Goal: Task Accomplishment & Management: Complete application form

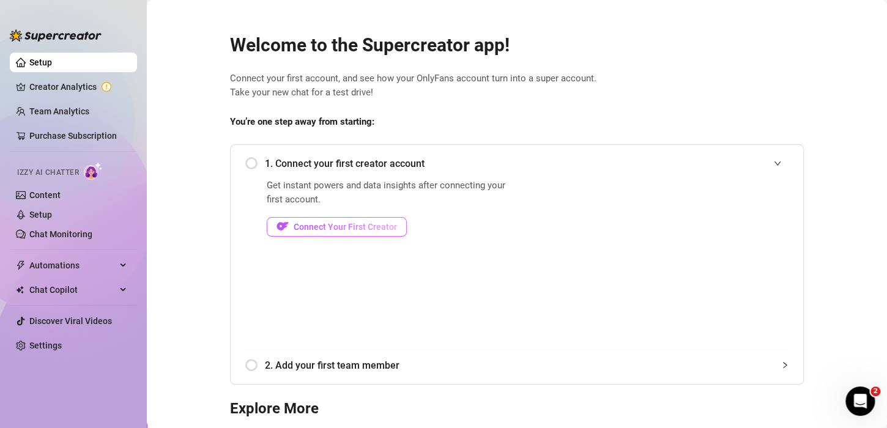
click at [353, 227] on span "Connect Your First Creator" at bounding box center [344, 227] width 103 height 10
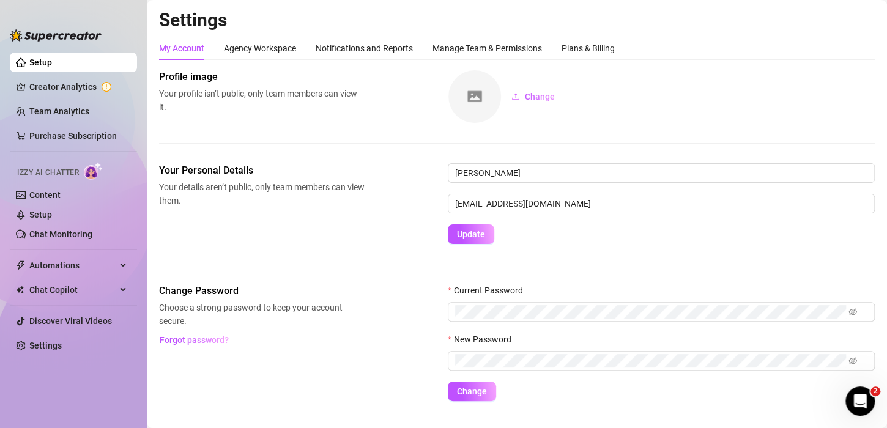
scroll to position [24, 0]
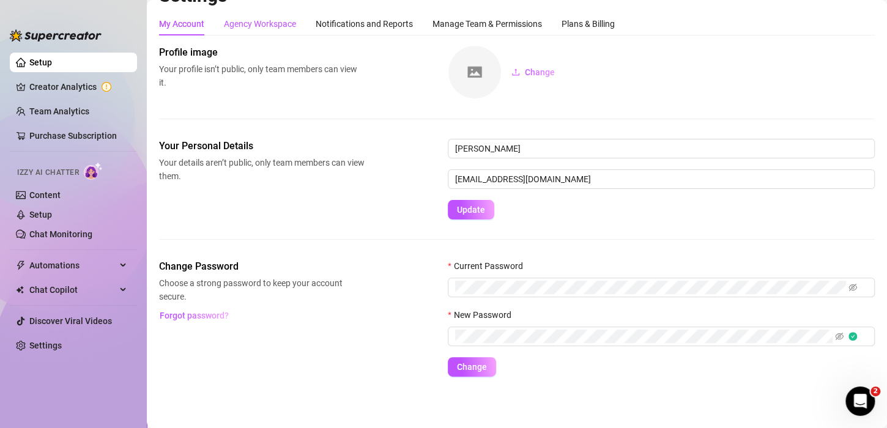
click at [271, 26] on div "Agency Workspace" at bounding box center [260, 23] width 72 height 13
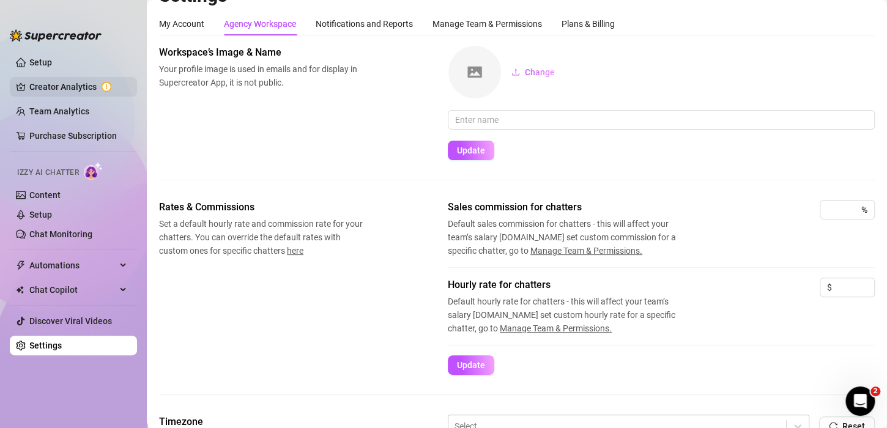
click at [72, 88] on link "Creator Analytics" at bounding box center [78, 87] width 98 height 20
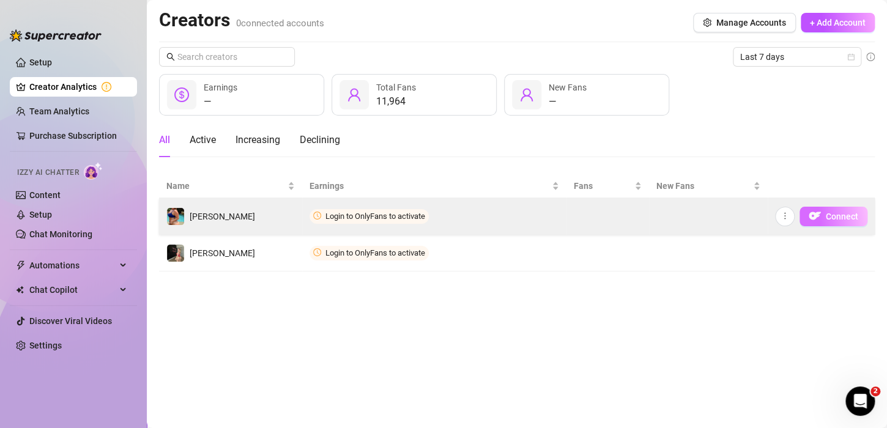
click at [814, 214] on img "button" at bounding box center [814, 216] width 12 height 12
click at [832, 218] on span "Connect" at bounding box center [841, 217] width 32 height 10
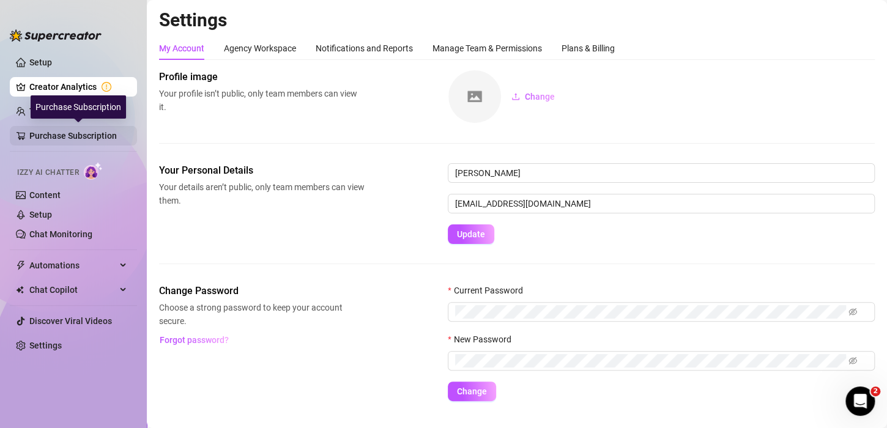
click at [61, 134] on link "Purchase Subscription" at bounding box center [78, 136] width 98 height 20
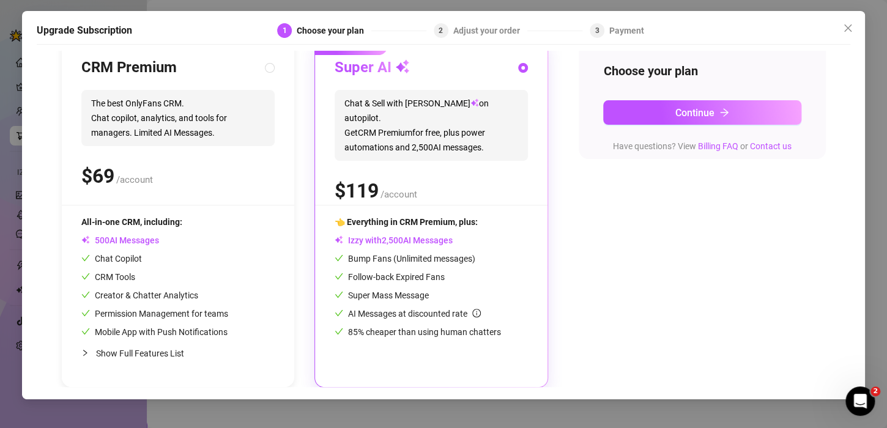
scroll to position [57, 0]
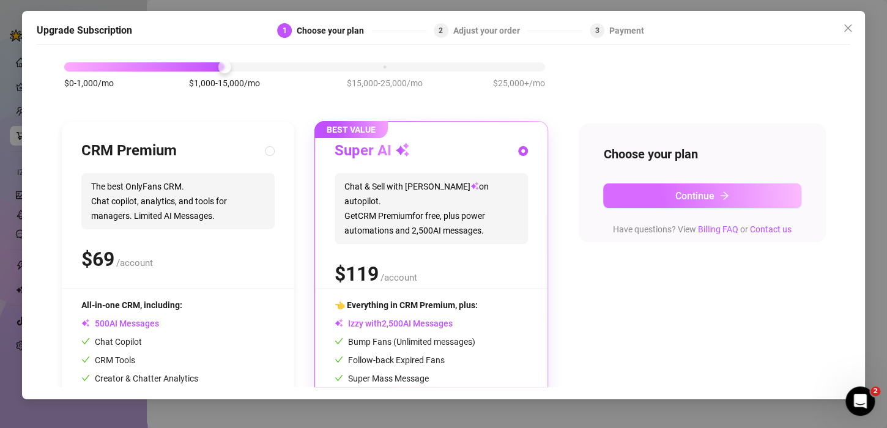
click at [675, 203] on button "Continue" at bounding box center [702, 195] width 198 height 24
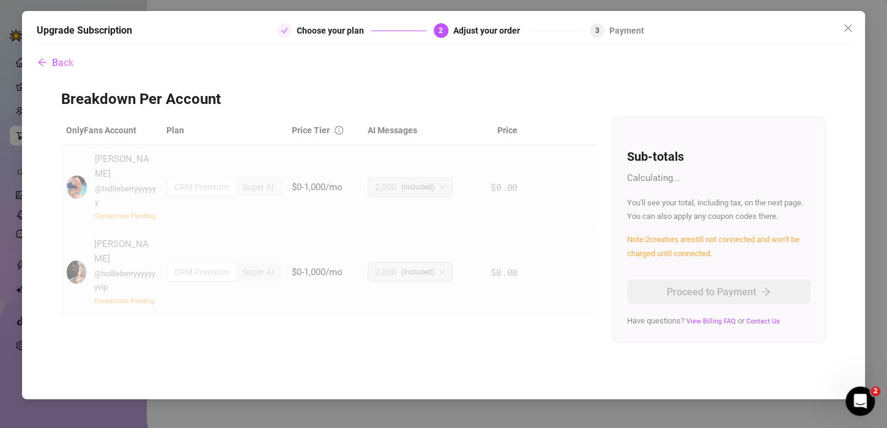
scroll to position [0, 0]
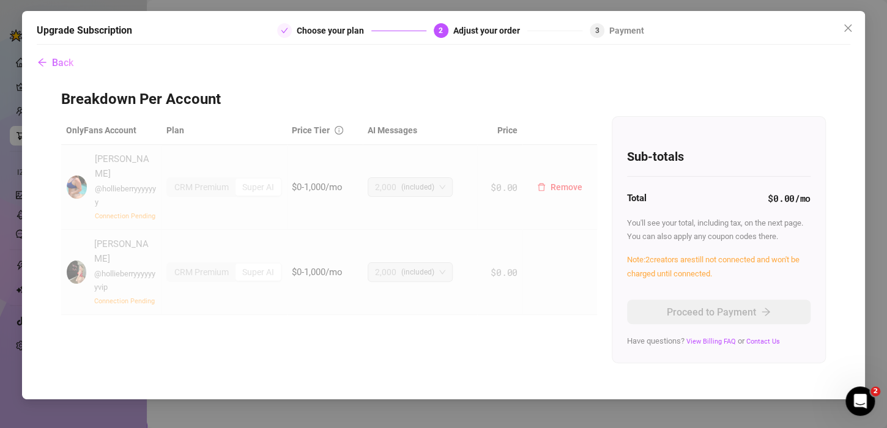
click at [493, 181] on span "$0.00" at bounding box center [503, 187] width 27 height 12
click at [56, 61] on span "Back" at bounding box center [62, 63] width 21 height 12
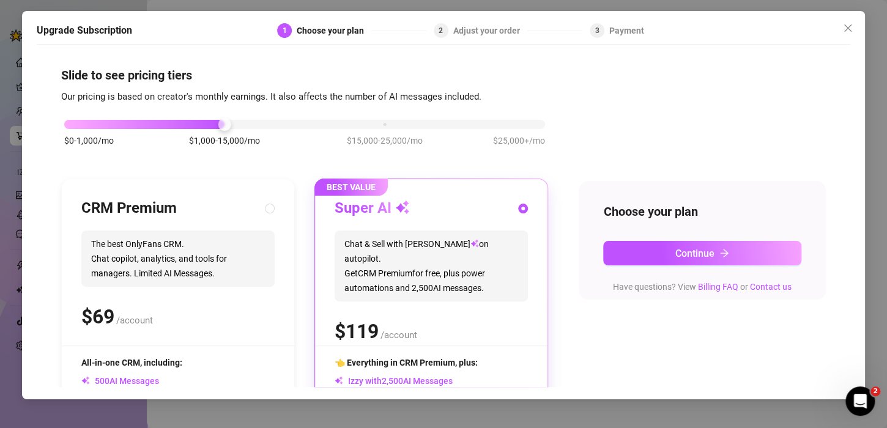
scroll to position [141, 0]
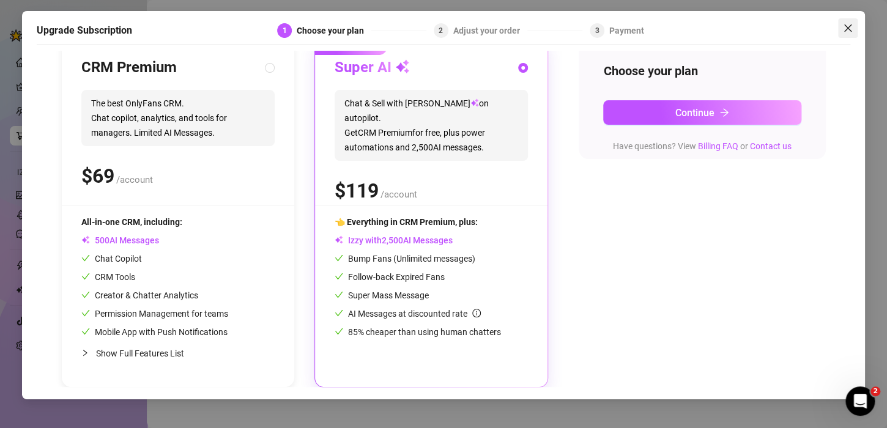
click at [847, 29] on icon "close" at bounding box center [848, 28] width 10 height 10
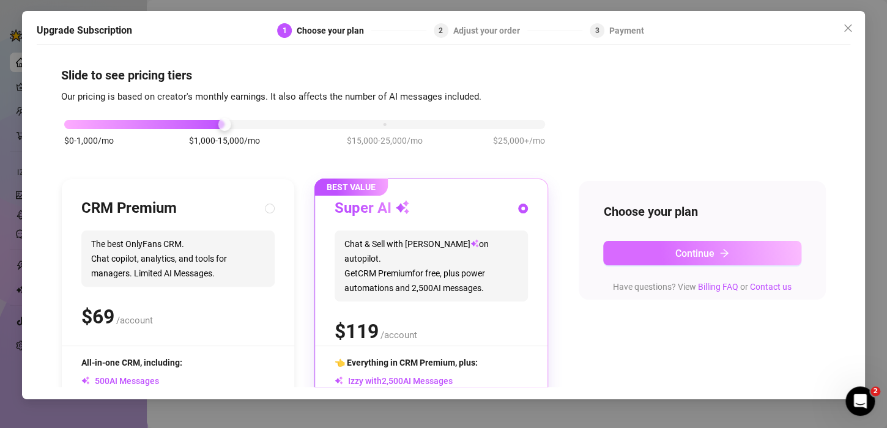
click at [655, 253] on button "Continue" at bounding box center [702, 253] width 198 height 24
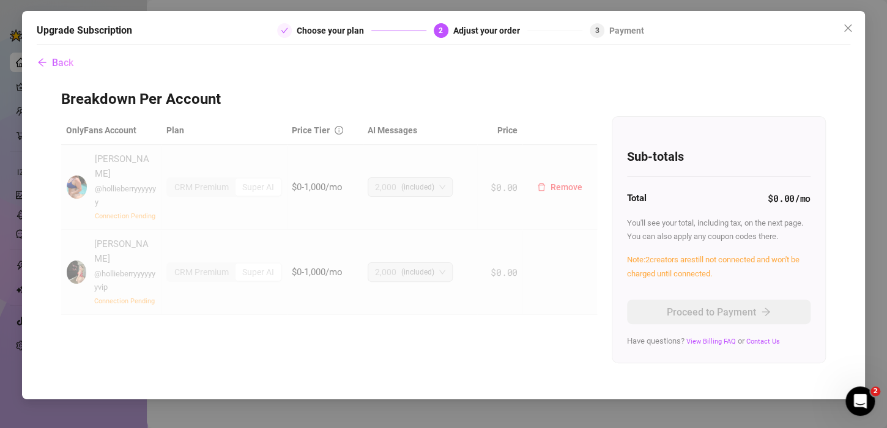
click at [474, 184] on td "2,000 (included)" at bounding box center [420, 187] width 114 height 85
click at [426, 180] on span "(included)" at bounding box center [417, 187] width 33 height 18
click at [54, 61] on span "Back" at bounding box center [62, 63] width 21 height 12
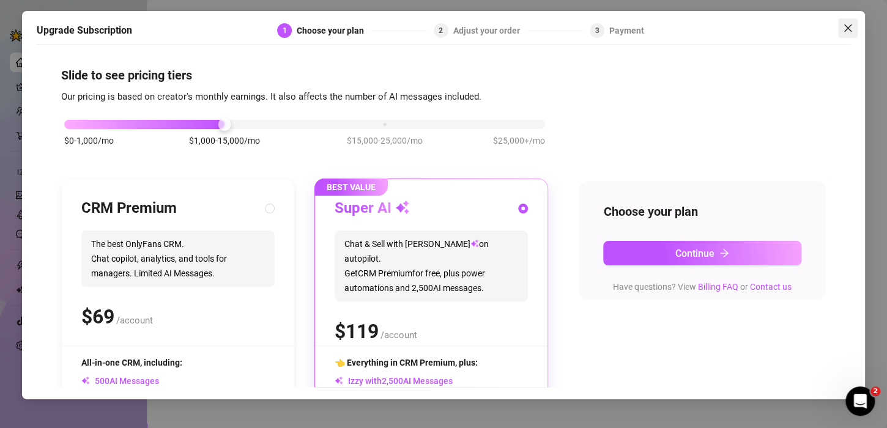
click at [846, 26] on icon "close" at bounding box center [848, 28] width 10 height 10
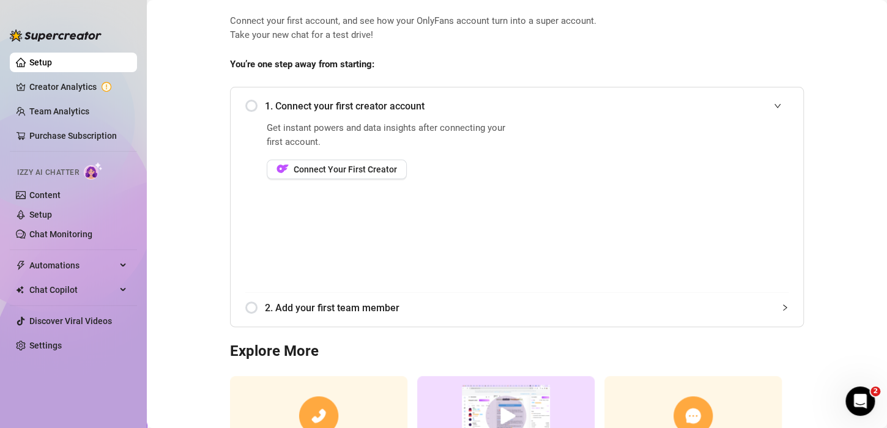
scroll to position [54, 0]
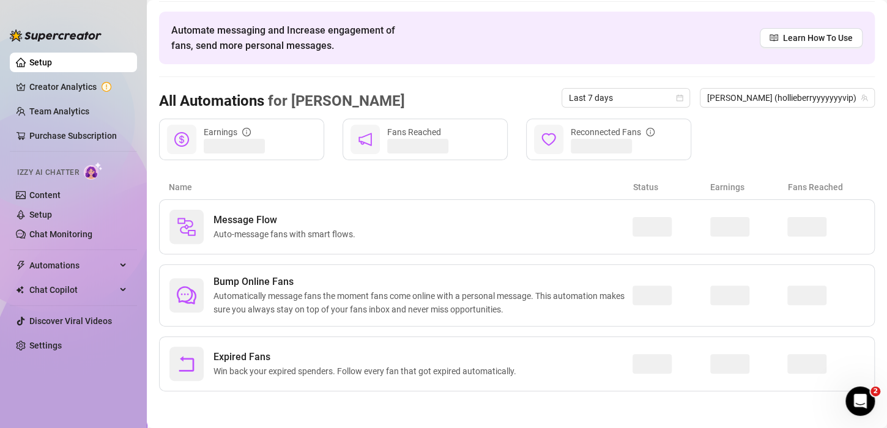
scroll to position [39, 0]
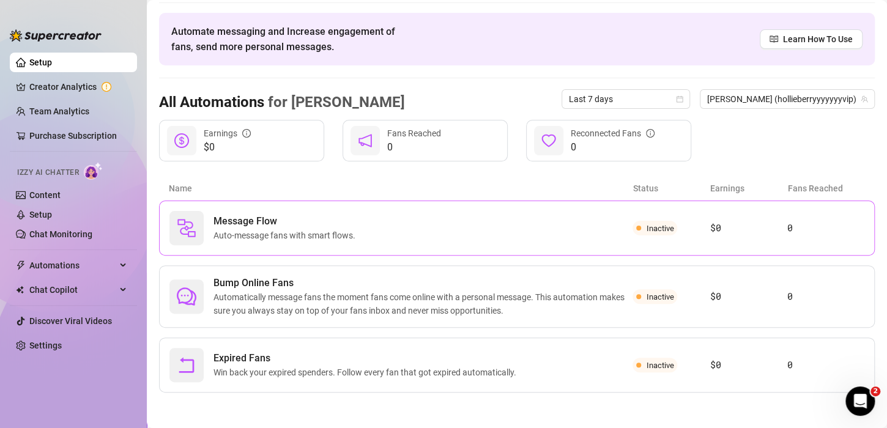
click at [652, 225] on span "Inactive" at bounding box center [660, 228] width 28 height 9
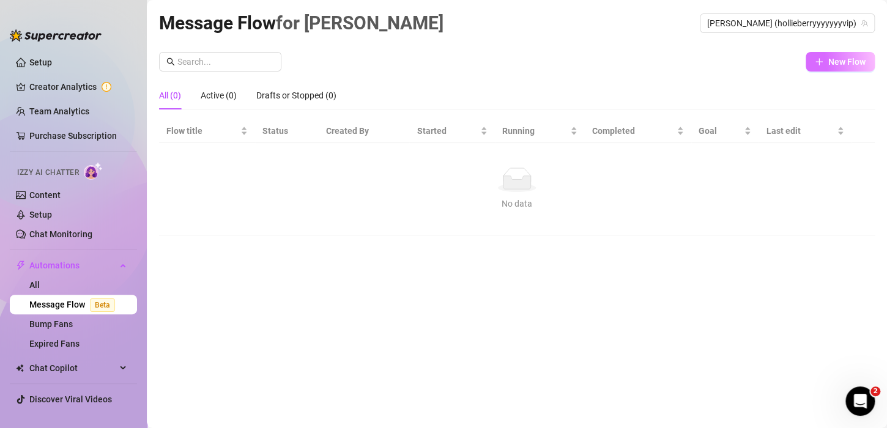
click at [821, 61] on icon "plus" at bounding box center [818, 61] width 9 height 9
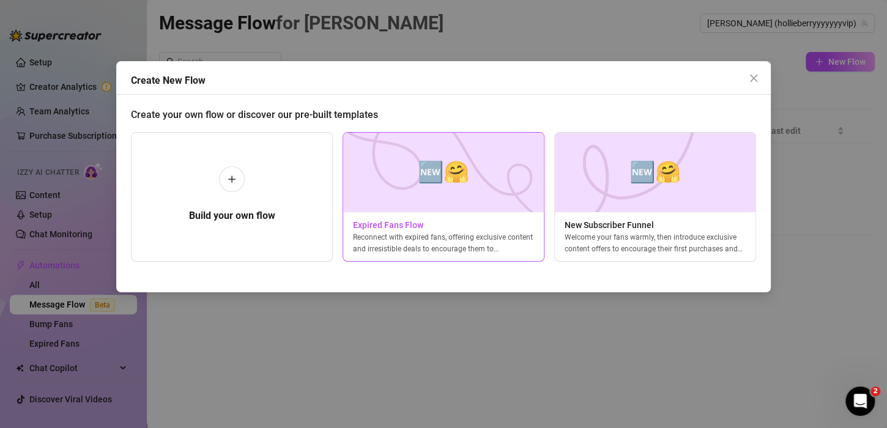
click at [464, 211] on img at bounding box center [443, 172] width 202 height 79
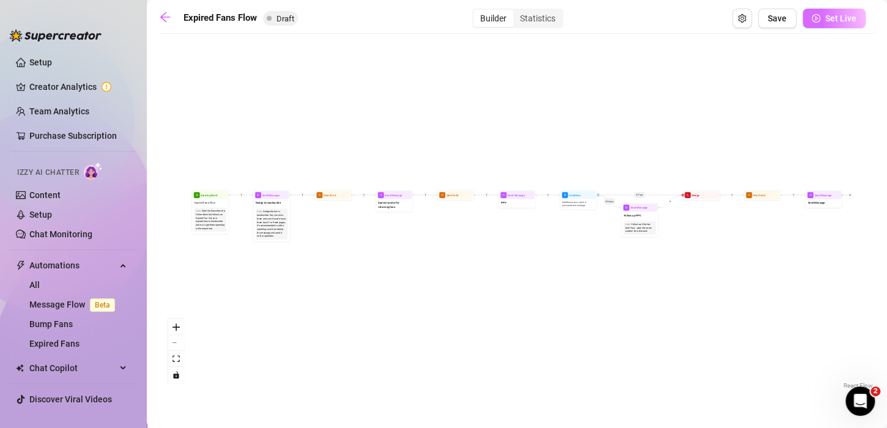
click at [821, 20] on button "Set Live" at bounding box center [833, 19] width 63 height 20
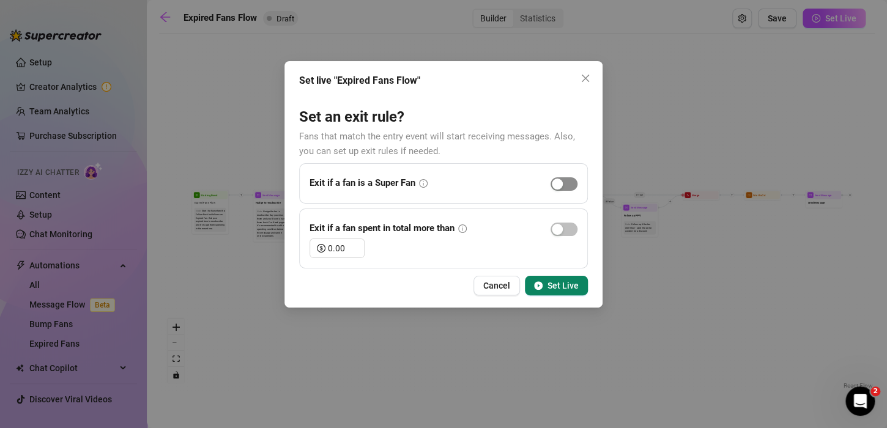
click at [557, 184] on div "button" at bounding box center [557, 184] width 11 height 11
click at [555, 277] on button "Set Live" at bounding box center [556, 286] width 63 height 20
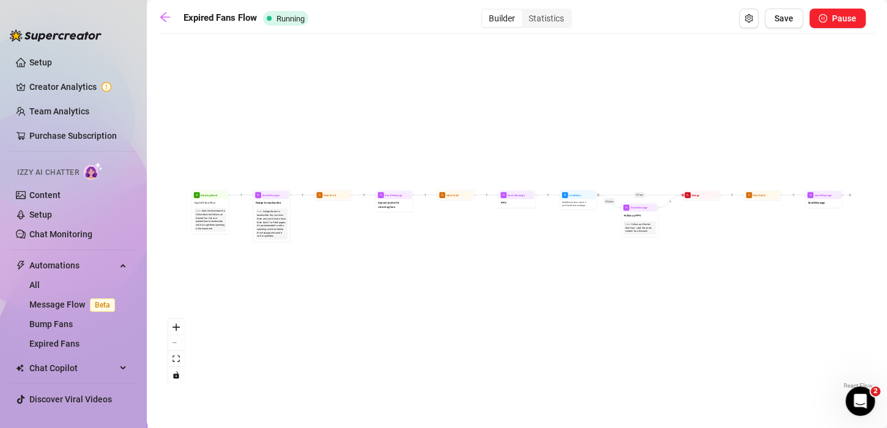
click at [157, 18] on main "Expired Fans Flow Running Builder Statistics Save Pause If True If False Send M…" at bounding box center [517, 214] width 740 height 428
click at [167, 17] on icon "arrow-left" at bounding box center [165, 17] width 10 height 10
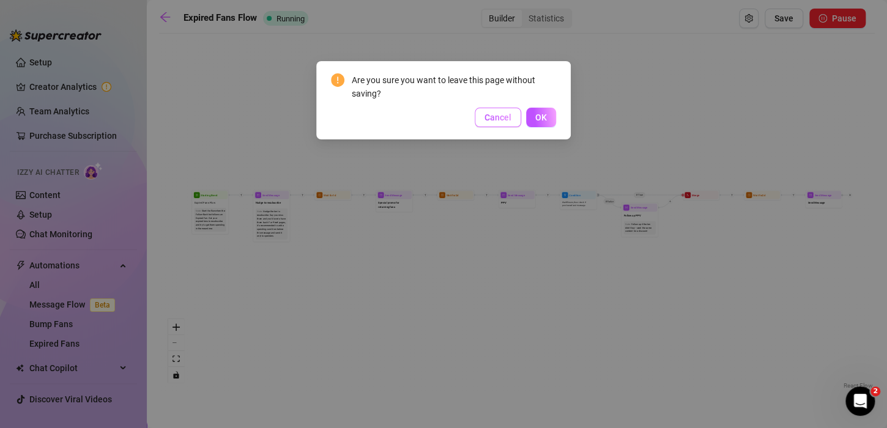
click at [512, 118] on button "Cancel" at bounding box center [497, 118] width 46 height 20
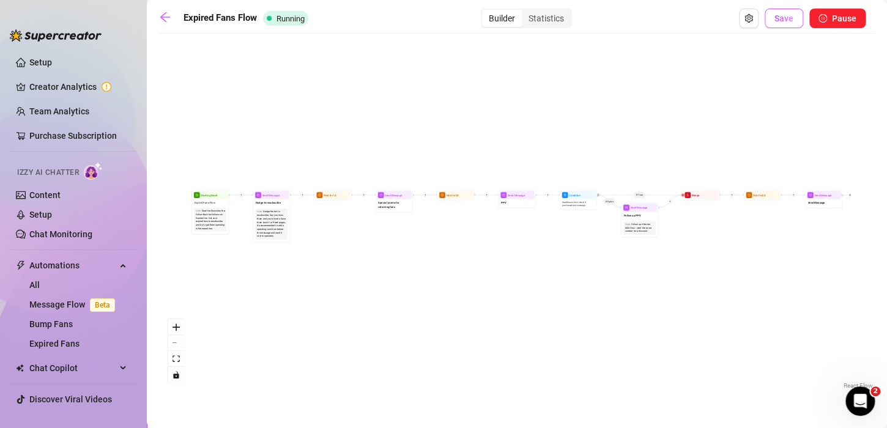
click at [784, 20] on span "Save" at bounding box center [783, 18] width 19 height 10
click at [45, 319] on link "Bump Fans" at bounding box center [50, 324] width 43 height 10
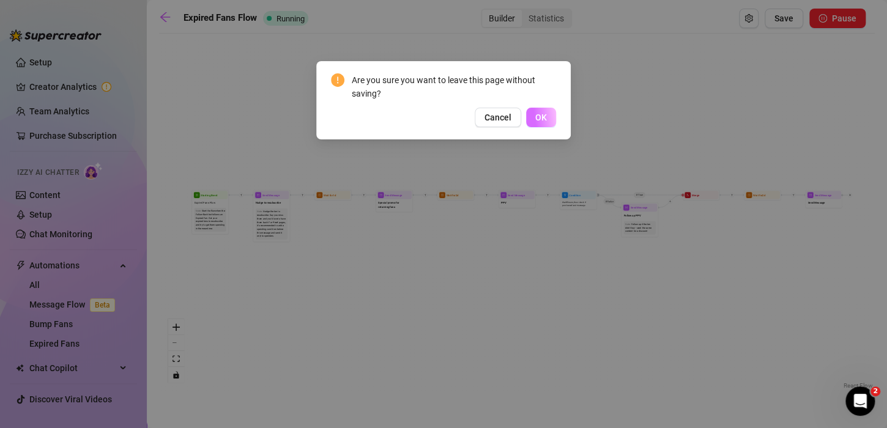
click at [533, 117] on button "OK" at bounding box center [541, 118] width 30 height 20
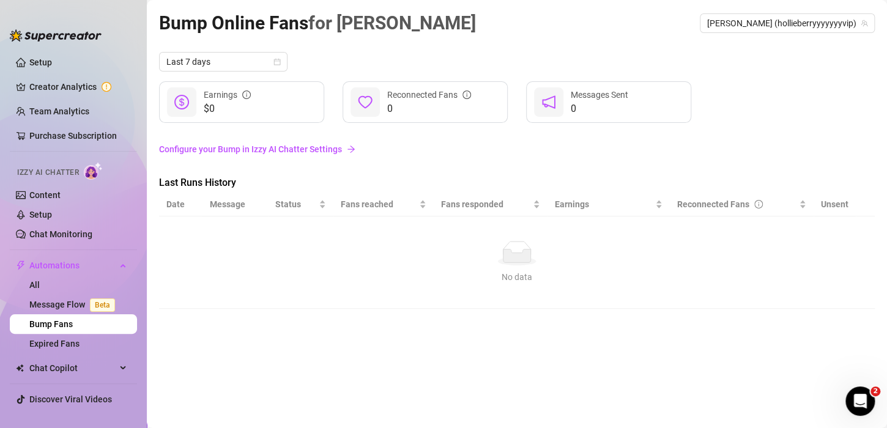
click at [303, 150] on link "Configure your Bump in Izzy AI Chatter Settings" at bounding box center [516, 148] width 715 height 13
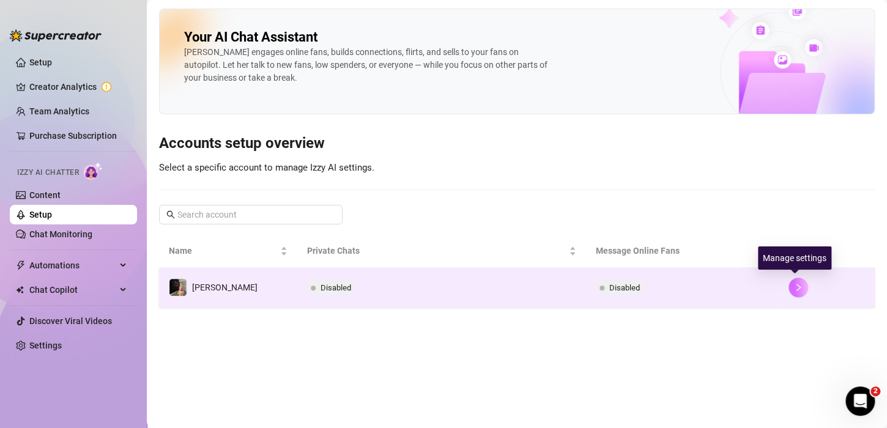
click at [797, 287] on icon "right" at bounding box center [798, 287] width 9 height 9
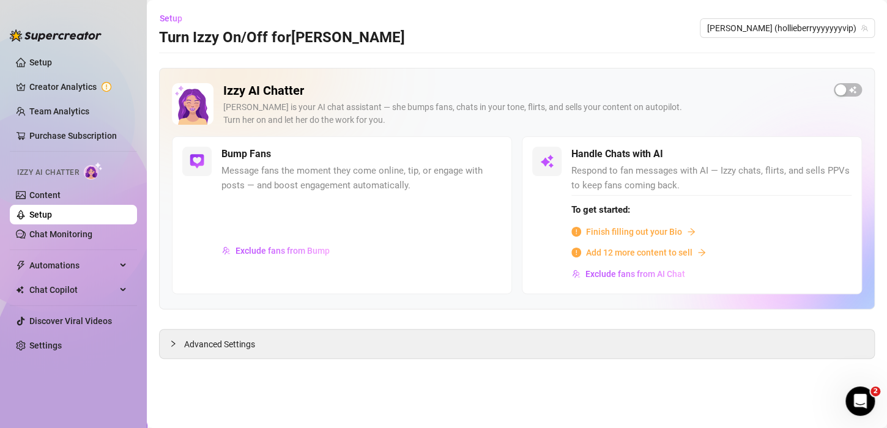
click at [648, 231] on span "Finish filling out your Bio" at bounding box center [634, 231] width 96 height 13
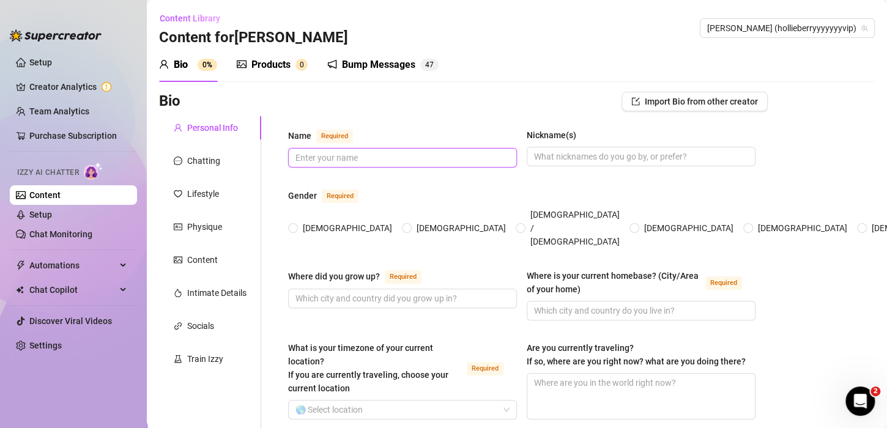
click at [356, 160] on input "Name Required" at bounding box center [401, 157] width 212 height 13
type input "[PERSON_NAME]"
click at [557, 157] on input "Nickname(s)" at bounding box center [640, 156] width 212 height 13
type input "[PERSON_NAME]"
click at [306, 221] on span "[DEMOGRAPHIC_DATA]" at bounding box center [347, 227] width 99 height 13
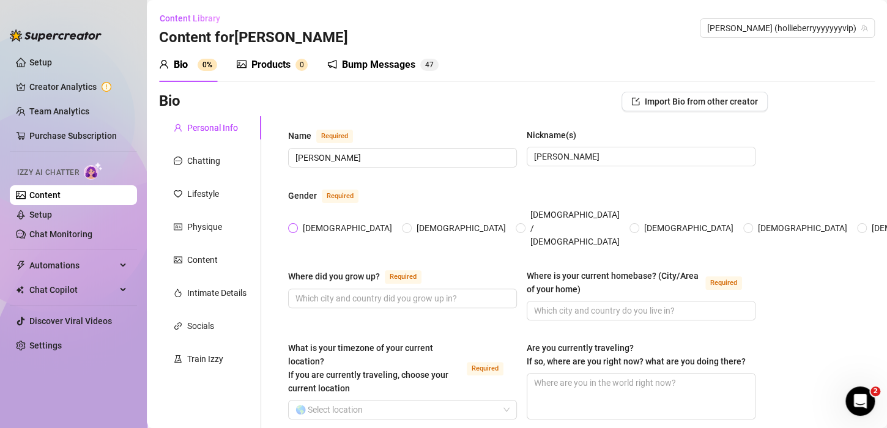
click at [296, 225] on input "[DEMOGRAPHIC_DATA]" at bounding box center [293, 229] width 5 height 8
radio input "true"
click at [330, 292] on input "Where did you grow up? Required" at bounding box center [401, 298] width 212 height 13
type input "[US_STATE]"
click at [566, 299] on div "Where did you grow up? Required [US_STATE] Where is your current homebase? (Cit…" at bounding box center [521, 300] width 467 height 62
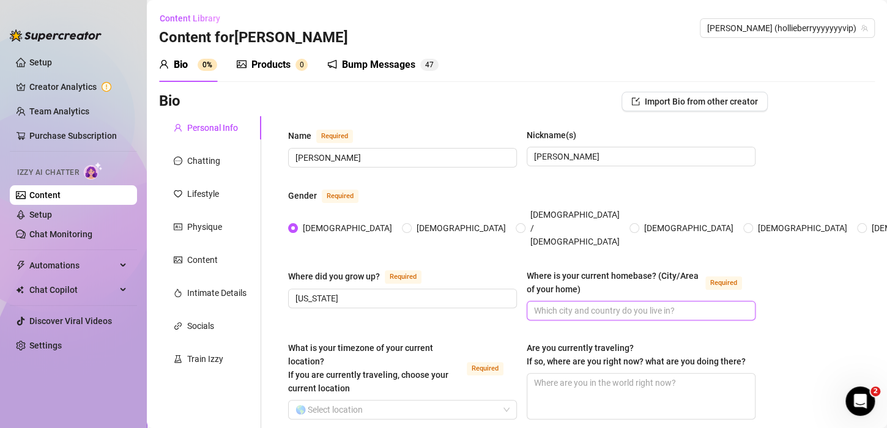
click at [567, 304] on input "Where is your current homebase? (City/Area of your home) Required" at bounding box center [640, 310] width 212 height 13
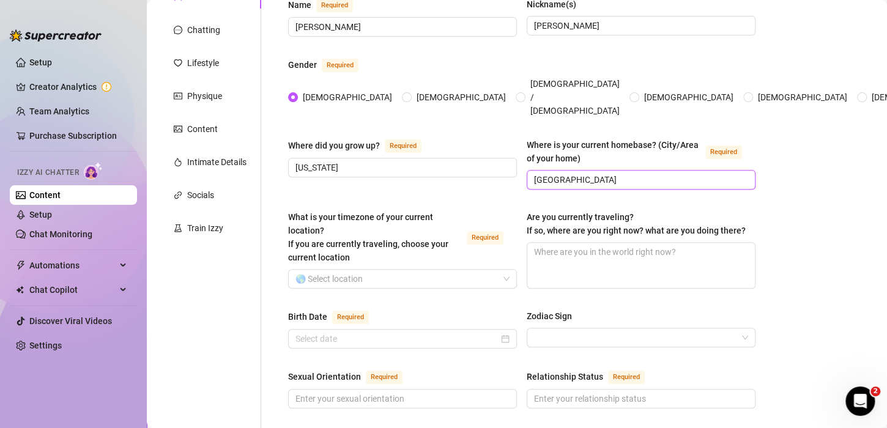
scroll to position [246, 0]
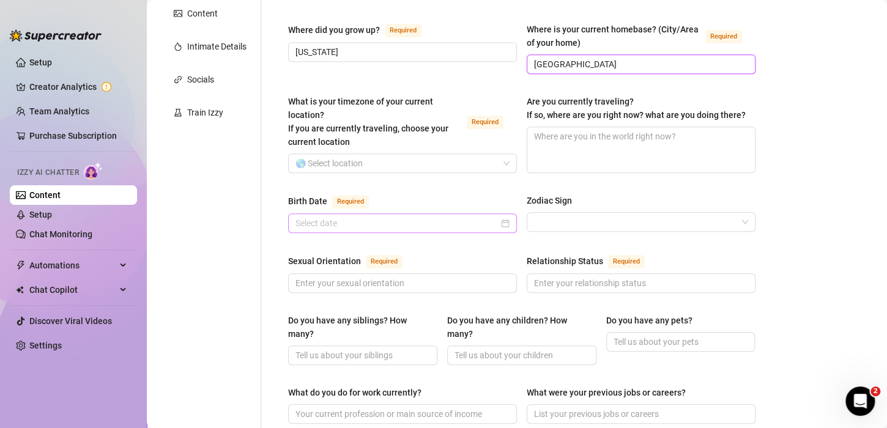
type input "[GEOGRAPHIC_DATA]"
click at [401, 219] on input "Birth Date Required" at bounding box center [396, 222] width 203 height 13
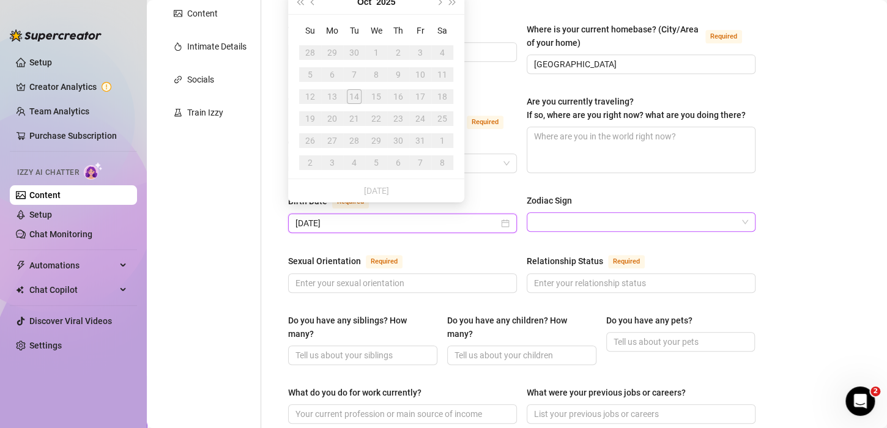
type input "[DATE]"
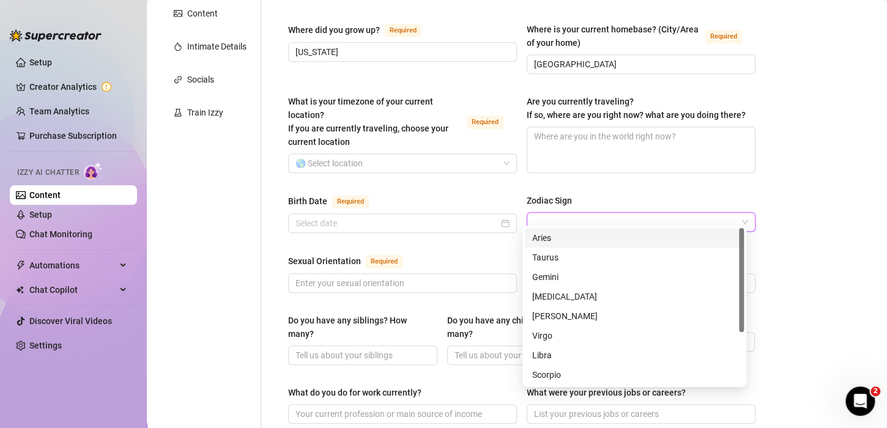
click at [551, 213] on input "Zodiac Sign" at bounding box center [635, 222] width 203 height 18
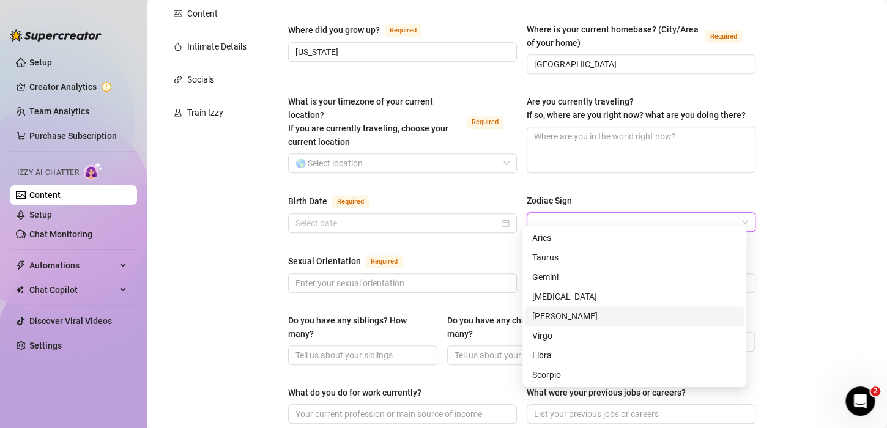
click at [544, 316] on div "[PERSON_NAME]" at bounding box center [634, 315] width 204 height 13
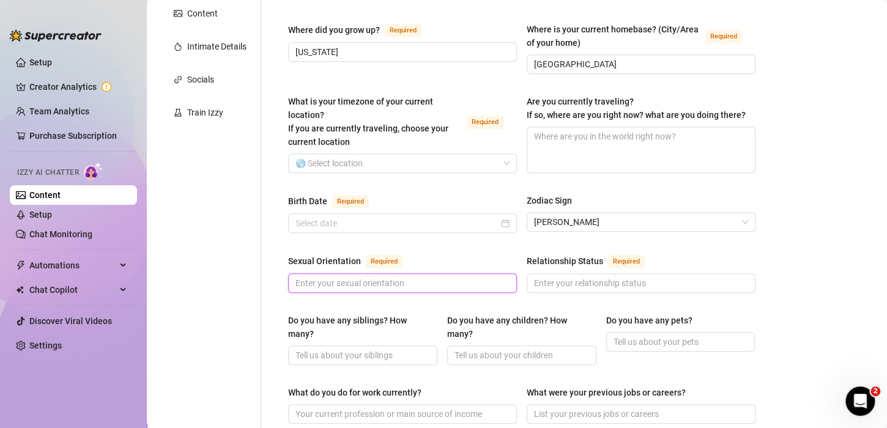
click at [358, 276] on input "Sexual Orientation Required" at bounding box center [401, 282] width 212 height 13
type input "s"
type input "[DEMOGRAPHIC_DATA]"
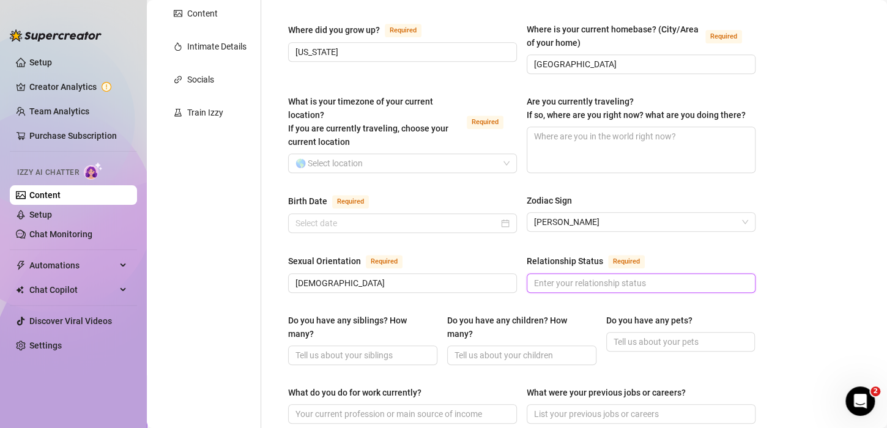
click at [548, 276] on input "Relationship Status Required" at bounding box center [640, 282] width 212 height 13
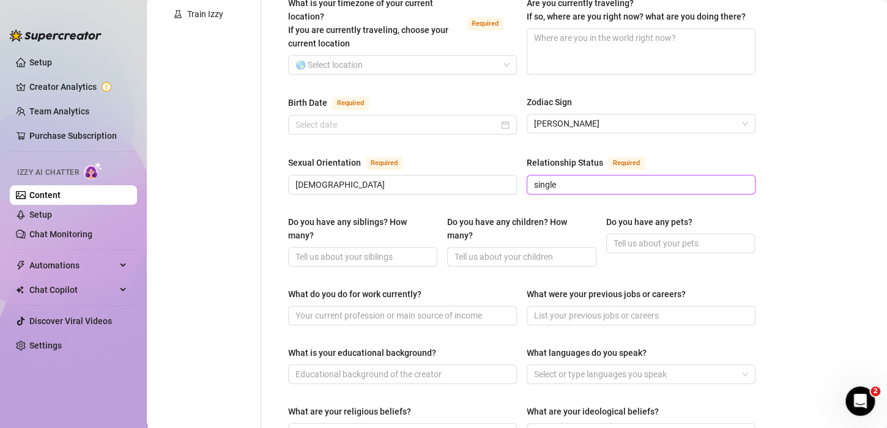
scroll to position [350, 0]
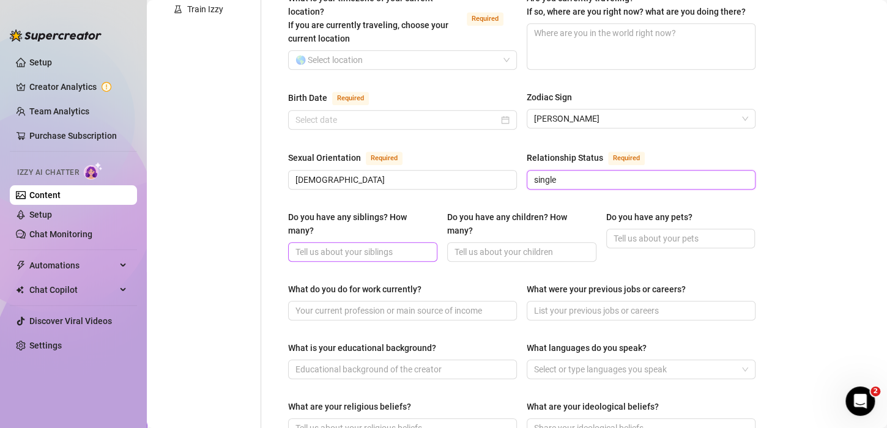
type input "single"
click at [356, 245] on input "Do you have any siblings? How many?" at bounding box center [361, 251] width 132 height 13
type input "2"
click at [497, 245] on input "Do you have any children? How many?" at bounding box center [520, 251] width 132 height 13
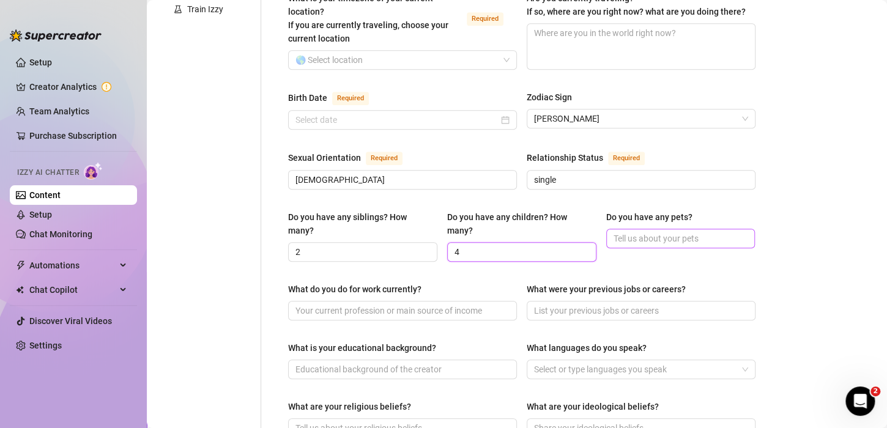
type input "4"
click at [626, 232] on input "Do you have any pets?" at bounding box center [679, 238] width 132 height 13
type input "2 dogs lilly and mocaha"
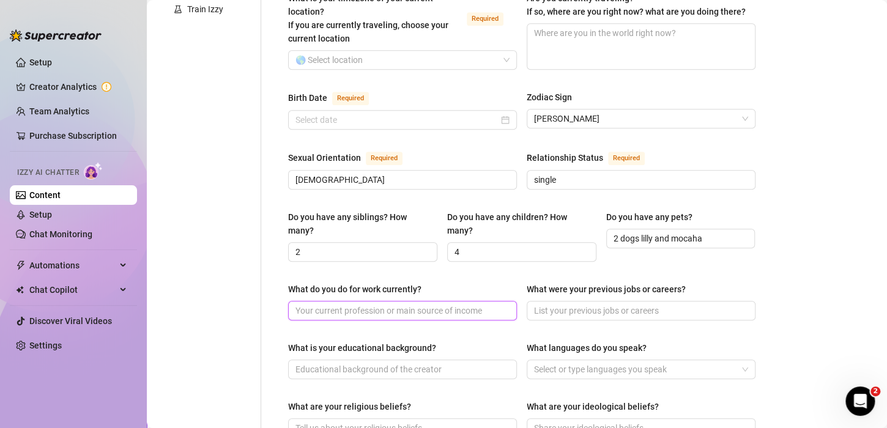
click at [391, 304] on input "What do you do for work currently?" at bounding box center [401, 310] width 212 height 13
type input "content creator"
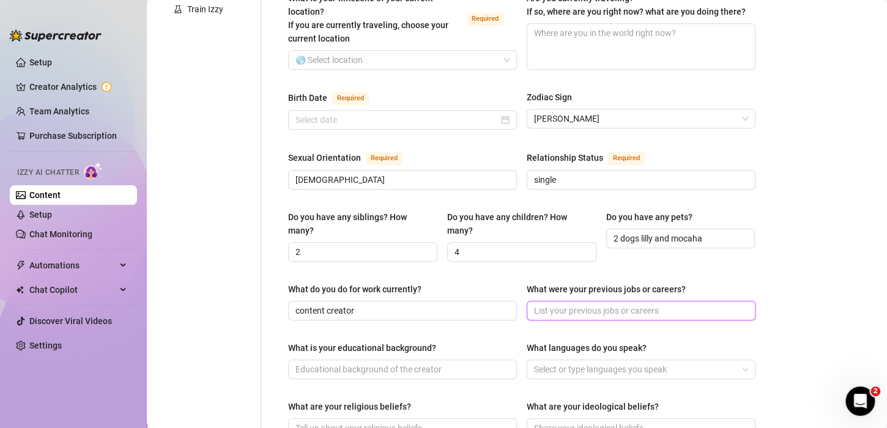
click at [557, 304] on input "What were your previous jobs or careers?" at bounding box center [640, 310] width 212 height 13
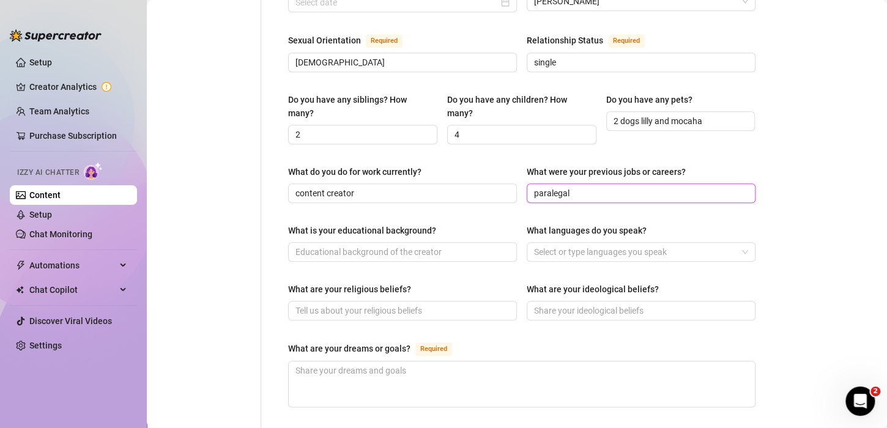
scroll to position [467, 0]
click at [544, 243] on div at bounding box center [634, 251] width 211 height 17
type input "paralegal"
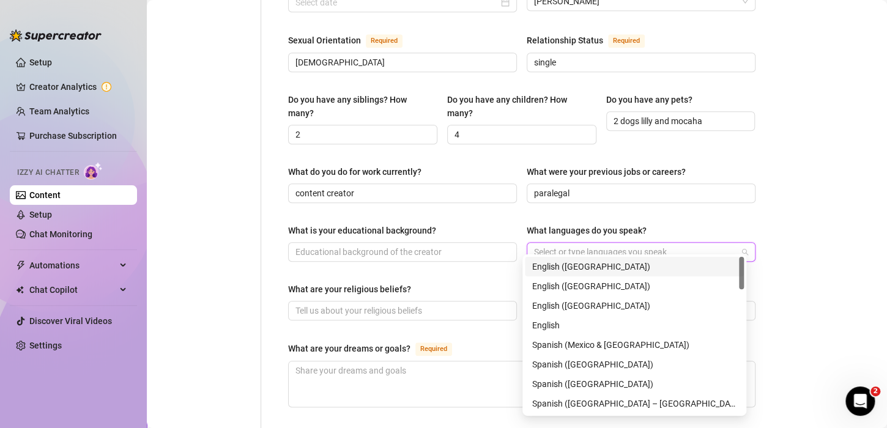
click at [547, 268] on div "English ([GEOGRAPHIC_DATA])" at bounding box center [634, 266] width 204 height 13
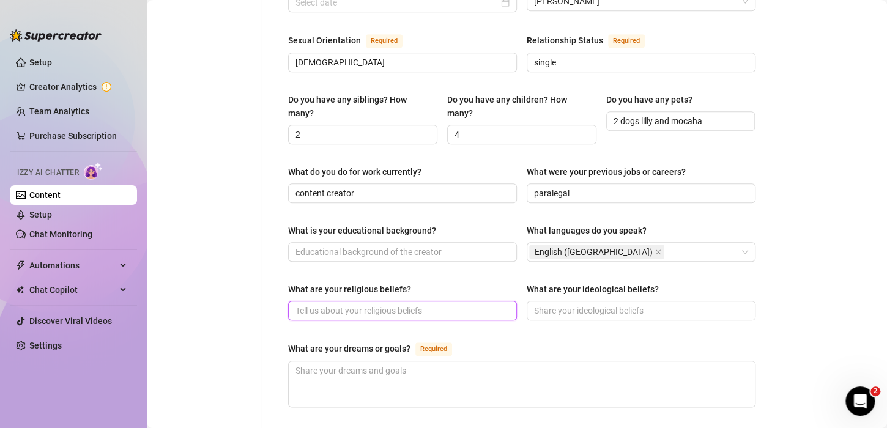
click at [385, 304] on input "What are your religious beliefs?" at bounding box center [401, 310] width 212 height 13
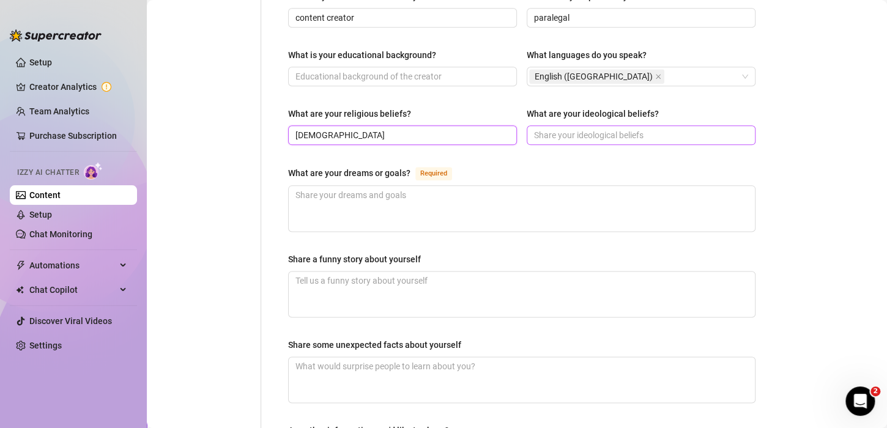
scroll to position [643, 0]
type input "[DEMOGRAPHIC_DATA]"
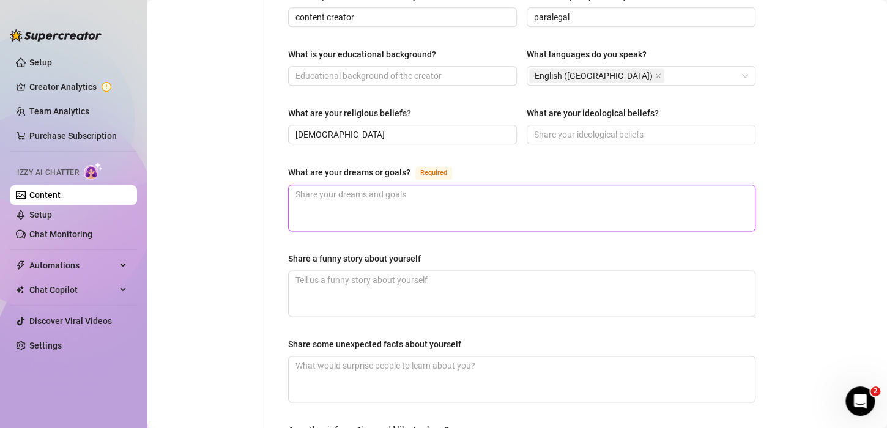
click at [347, 191] on textarea "What are your dreams or goals? Required" at bounding box center [522, 207] width 466 height 45
type textarea "t"
type textarea "to"
type textarea "to c"
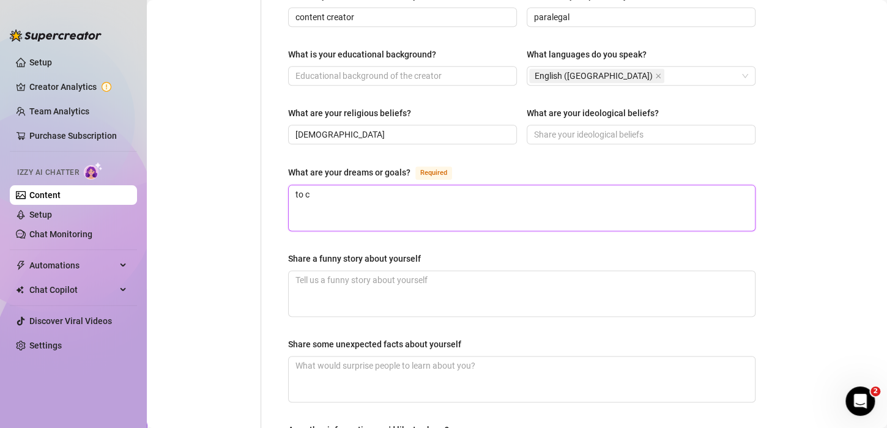
type textarea "to co"
type textarea "to con"
type textarea "to cont"
type textarea "to [PERSON_NAME]"
type textarea "to contiu"
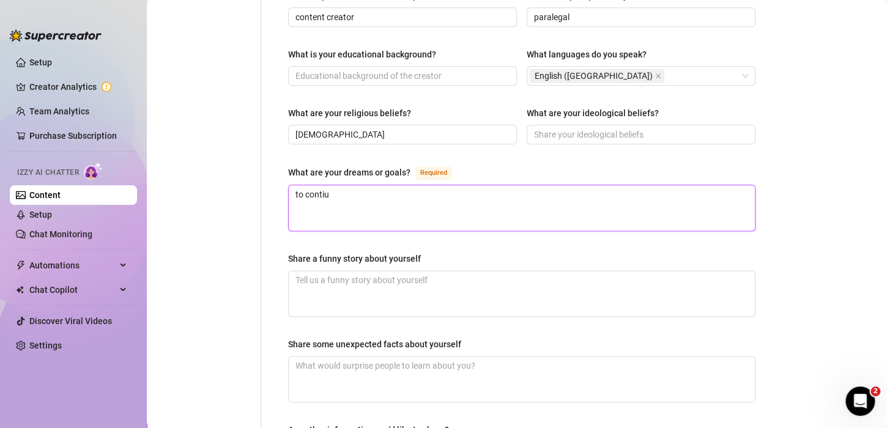
type textarea "to [PERSON_NAME]"
type textarea "to contin"
type textarea "to continu"
type textarea "to continue"
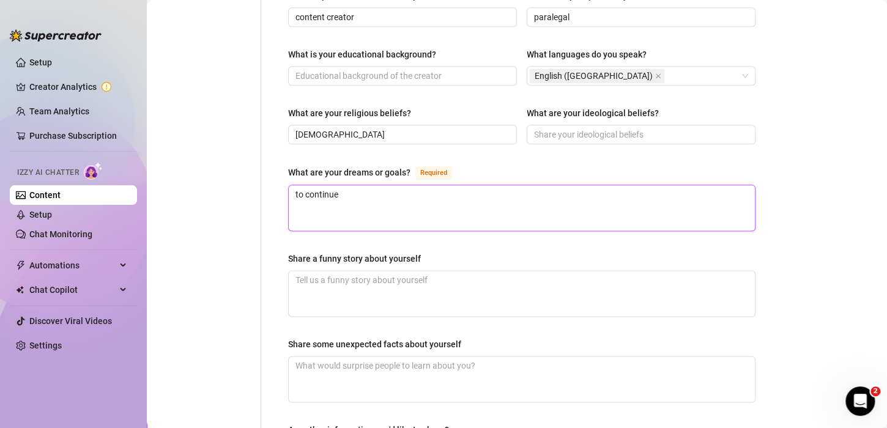
type textarea "to continue t"
type textarea "to continue to"
type textarea "to continue to g"
type textarea "to continue to gi"
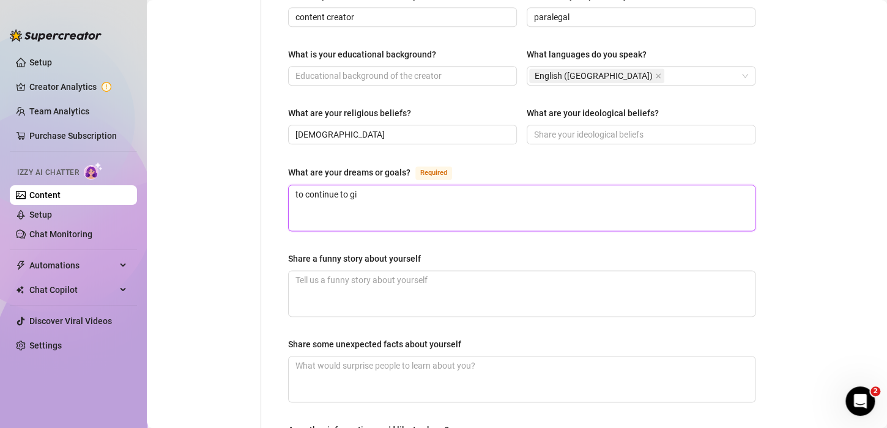
type textarea "to continue to giv"
type textarea "to continue to give"
type textarea "to continue to give m"
type textarea "to continue to give my"
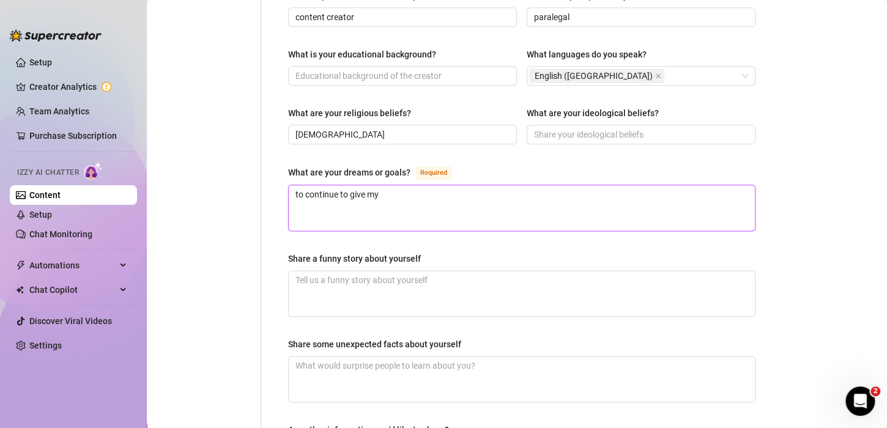
type textarea "to continue to give my c"
type textarea "to continue to give my ch"
type textarea "to continue to give my chi"
type textarea "to continue to give my chil"
type textarea "to continue to give my child"
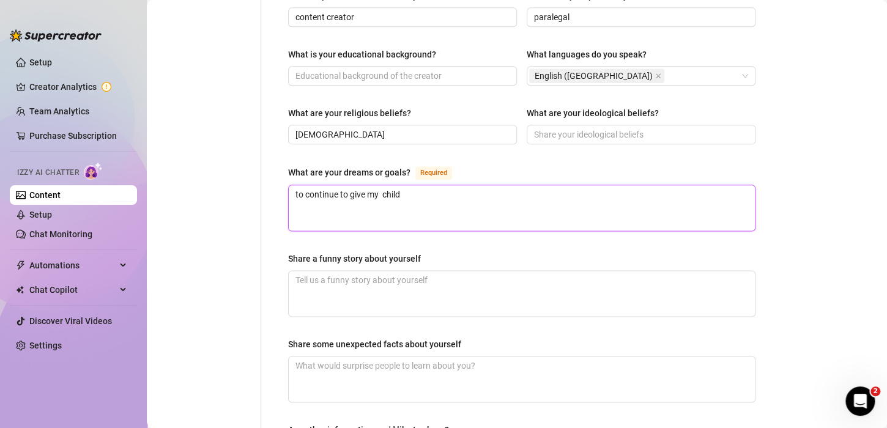
type textarea "to continue to give my childr"
type textarea "to continue to give my childre"
type textarea "to continue to give my children"
type textarea "to continue to give my children a"
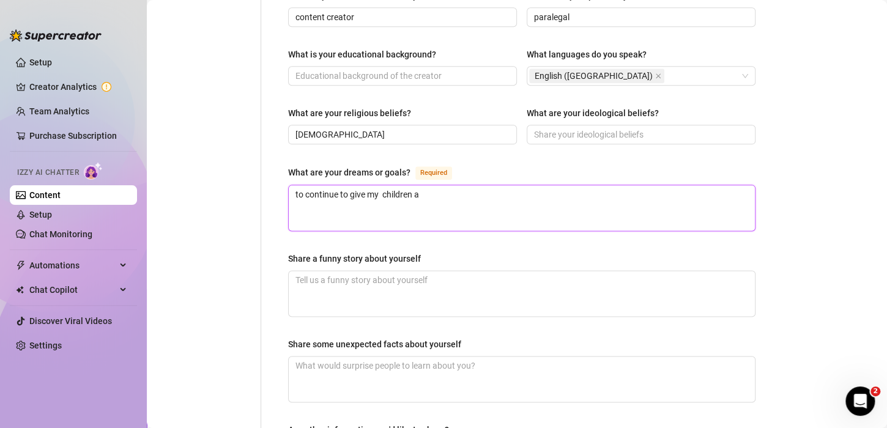
type textarea "to continue to give my children a"
type textarea "to continue to give my children a w"
type textarea "to continue to give my children a wo"
type textarea "to continue to give my children a won"
type textarea "to continue to give my children a wond"
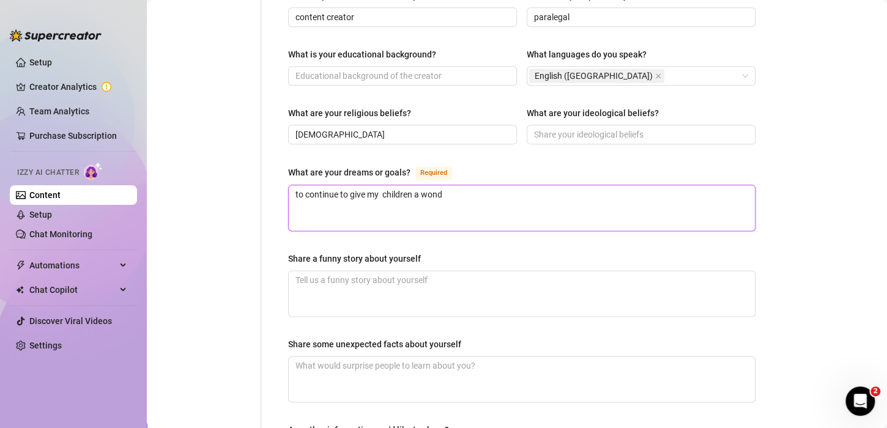
type textarea "to continue to give my children a wonde"
type textarea "to continue to give my children a wonder"
type textarea "to continue to give my children a wonderf"
type textarea "to continue to give my children a wonderfu"
type textarea "to continue to give my children a wonderful"
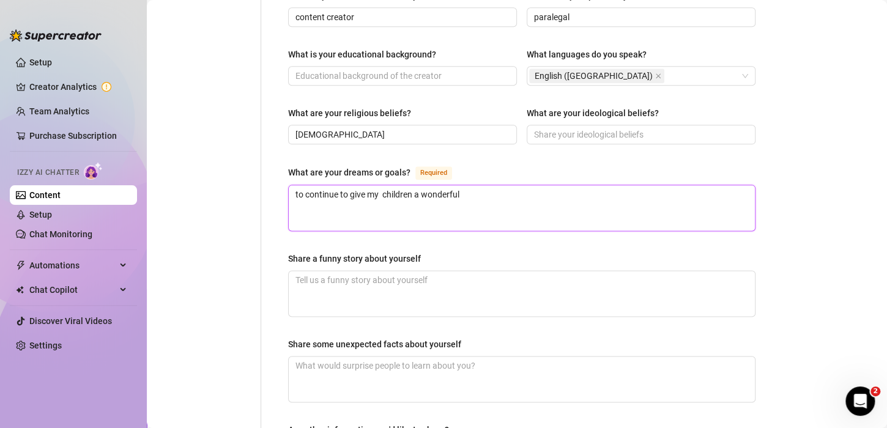
type textarea "to continue to give my children a wonderful"
type textarea "to continue to give my children a wonderful l"
type textarea "to continue to give my children a wonderful li"
type textarea "to continue to give my children a wonderful lif"
type textarea "to continue to give my children a wonderful life"
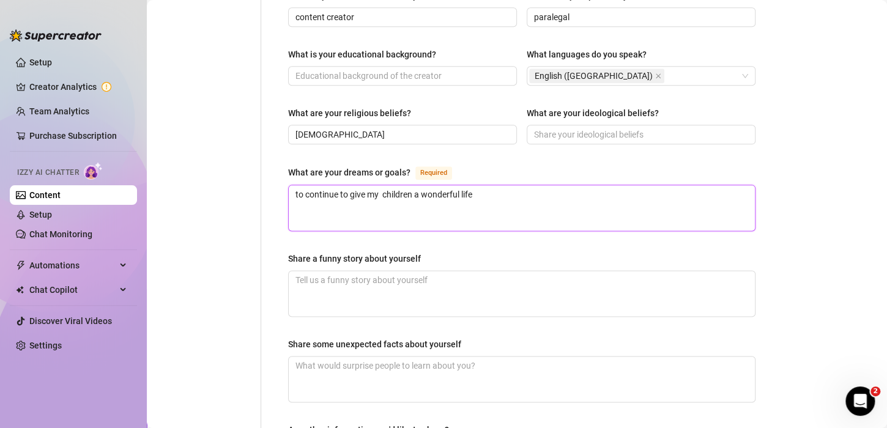
type textarea "to continue to give my children a wonderful life,"
type textarea "to continue to give my children a wonderful life, f"
type textarea "to continue to give my children a wonderful life, fi"
type textarea "to continue to give my children a wonderful life, fin"
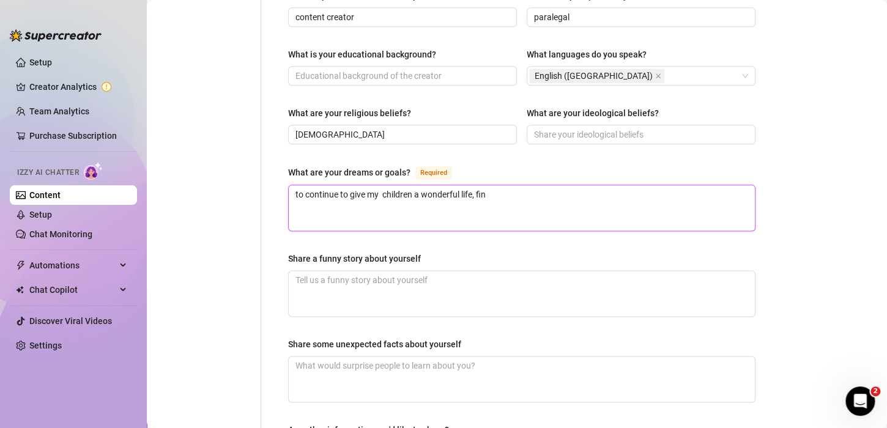
type textarea "to continue to give my children a wonderful life, find"
type textarea "to continue to give my children a wonderful life, find a"
type textarea "to continue to give my children a wonderful life, find a m"
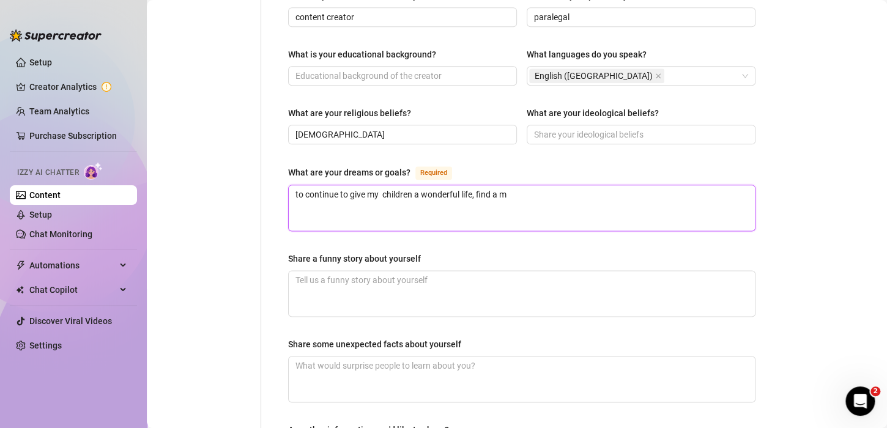
type textarea "to continue to give my children a wonderful life, find a ma"
type textarea "to continue to give my children a wonderful life, find a man"
type textarea "to continue to give my children a wonderful life, find a man w"
type textarea "to continue to give my children a wonderful life, find a man wh"
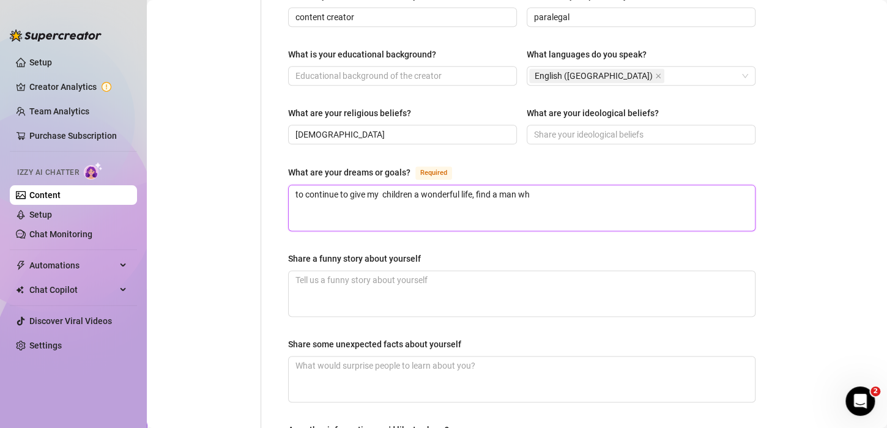
type textarea "to continue to give my children a wonderful life, find a man who"
type textarea "to continue to give my children a wonderful life, find a man who c"
type textarea "to continue to give my children a wonderful life, find a man who ca"
type textarea "to continue to give my children a wonderful life, find a man who can"
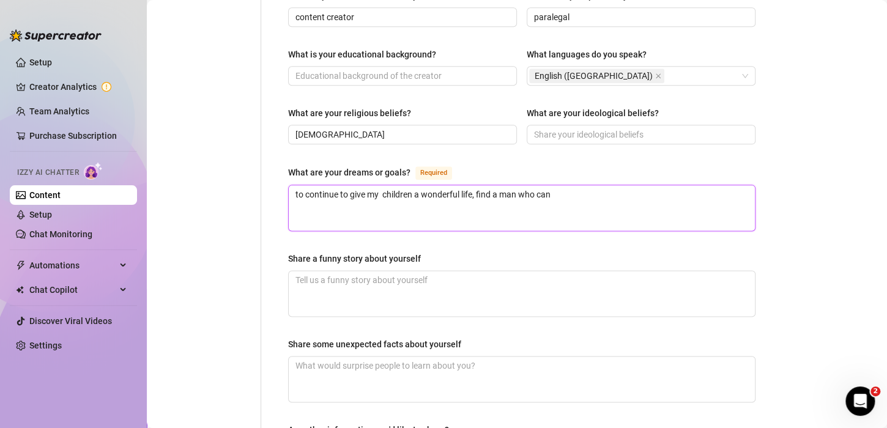
type textarea "to continue to give my children a wonderful life, find a man who can"
type textarea "to continue to give my children a wonderful life, find a man who can s"
type textarea "to continue to give my children a wonderful life, find a man who can spo"
type textarea "to continue to give my children a wonderful life, find a man who can spoi"
type textarea "to continue to give my children a wonderful life, find a man who can spo"
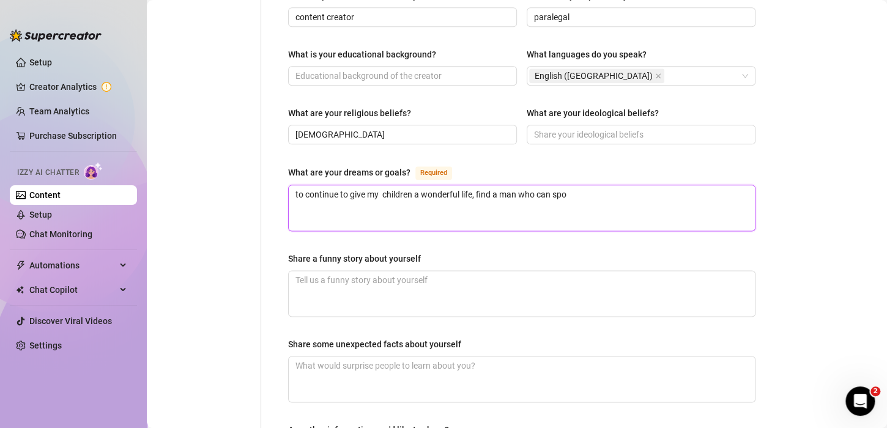
type textarea "to continue to give my children a wonderful life, find a man who can spoi"
type textarea "to continue to give my children a wonderful life, find a man who can spoil"
type textarea "to continue to give my children a wonderful life, find a man who can spoil m"
type textarea "to continue to give my children a wonderful life, find a man who can spoil me"
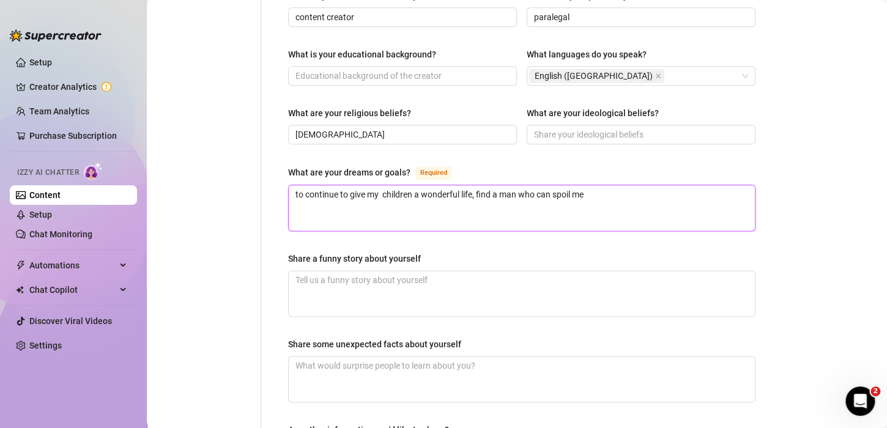
type textarea "to continue to give my children a wonderful life, find a man who can spoil me"
type textarea "to continue to give my children a wonderful life, find a man who can spoil me an"
type textarea "to continue to give my children a wonderful life, find a man who can spoil me a…"
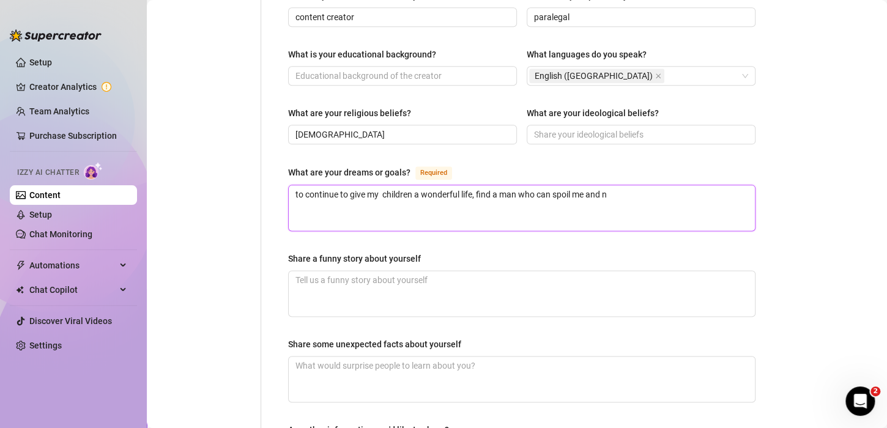
type textarea "to continue to give my children a wonderful life, find a man who can spoil me a…"
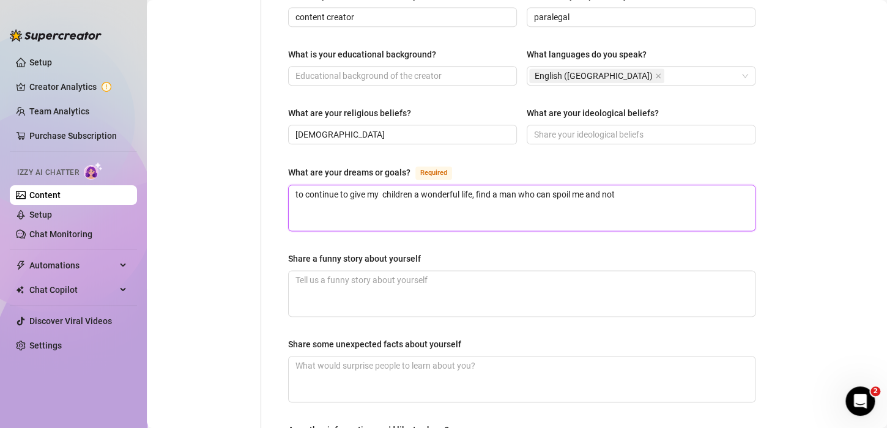
type textarea "to continue to give my children a wonderful life, find a man who can spoil me a…"
click at [301, 272] on textarea "Share a funny story about yourself" at bounding box center [522, 293] width 466 height 45
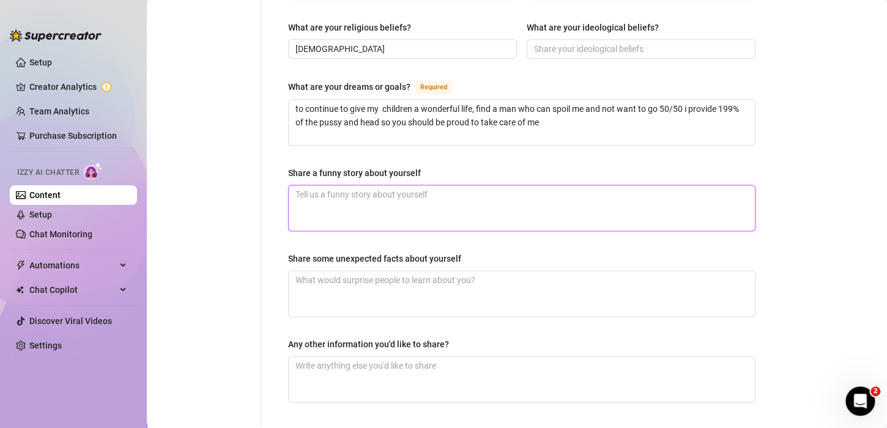
scroll to position [734, 0]
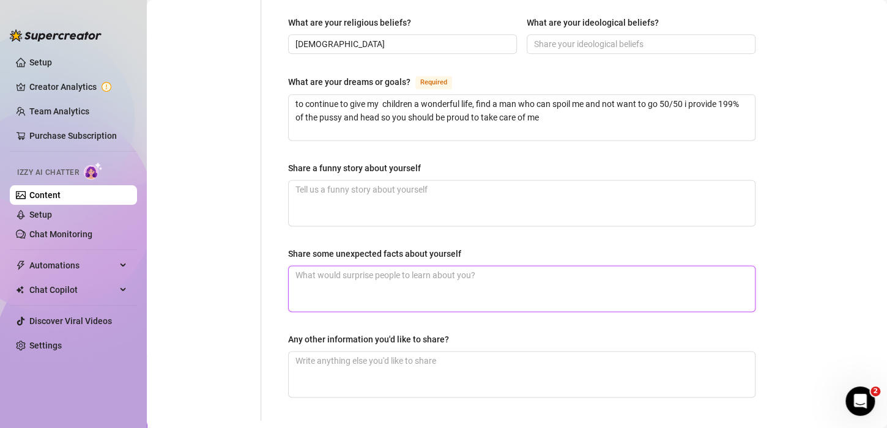
click at [311, 266] on textarea "Share some unexpected facts about yourself" at bounding box center [522, 288] width 466 height 45
click at [359, 266] on textarea "im honestly a vety shy person and a loaner i enjoy being in solitude and peace" at bounding box center [522, 288] width 466 height 45
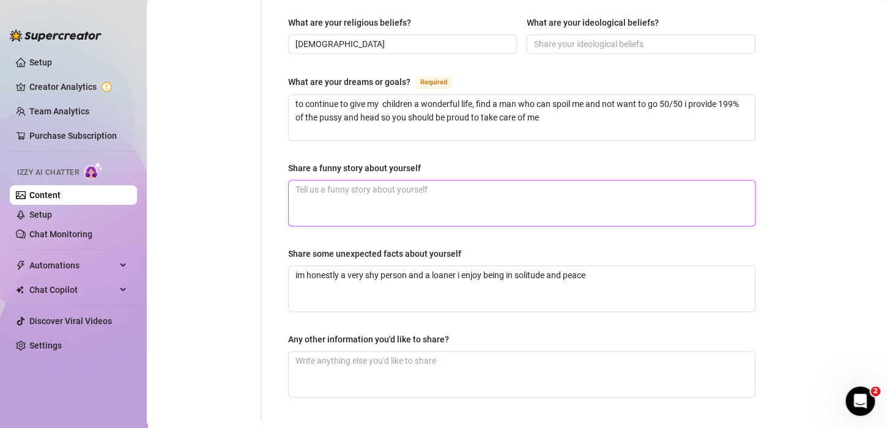
click at [361, 180] on textarea "Share a funny story about yourself" at bounding box center [522, 202] width 466 height 45
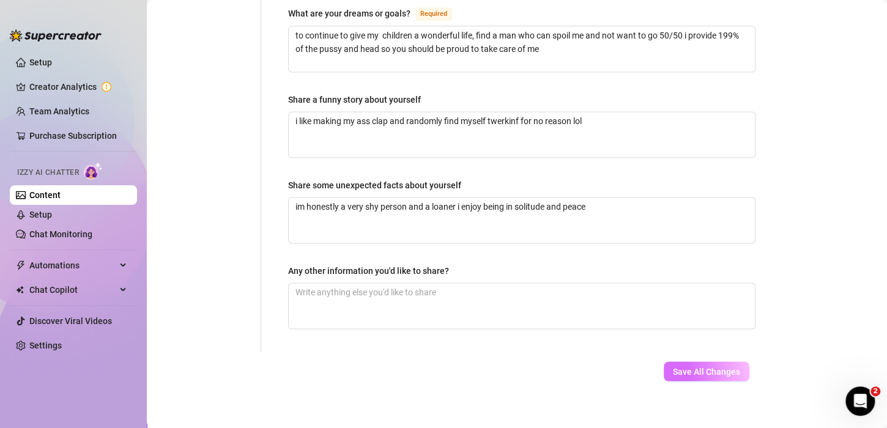
click at [674, 366] on button "Save All Changes" at bounding box center [706, 371] width 86 height 20
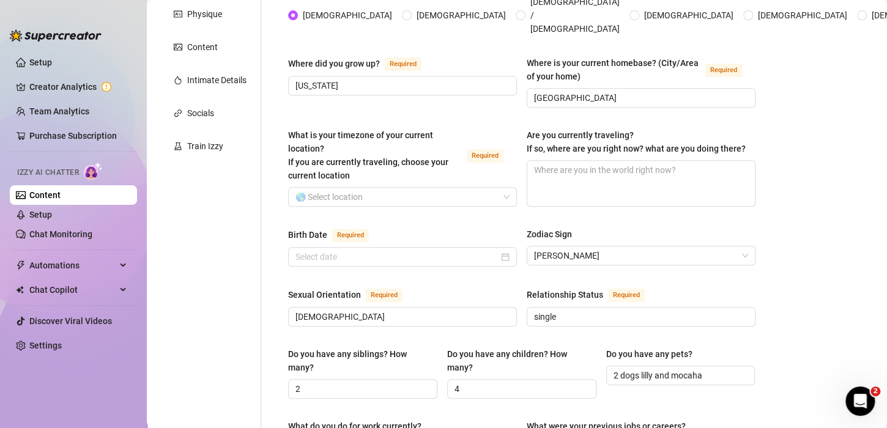
scroll to position [213, 0]
click at [432, 188] on input "What is your timezone of your current location? If you are currently traveling,…" at bounding box center [396, 197] width 203 height 18
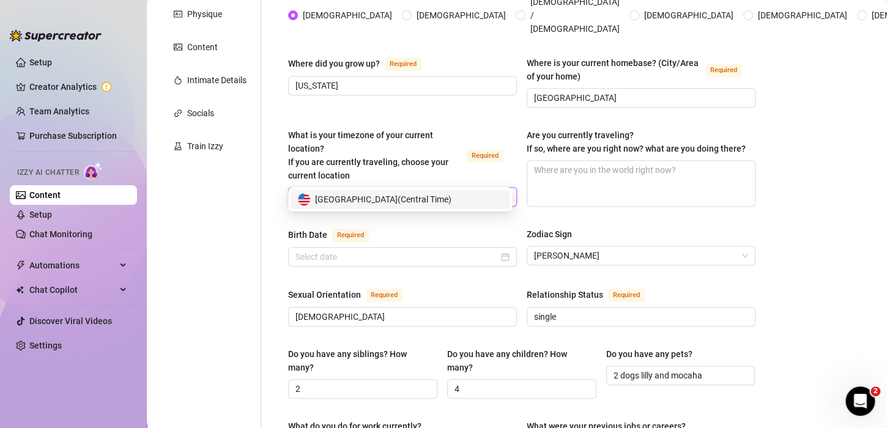
click at [427, 194] on span "[GEOGRAPHIC_DATA] ( Central Time )" at bounding box center [383, 199] width 136 height 13
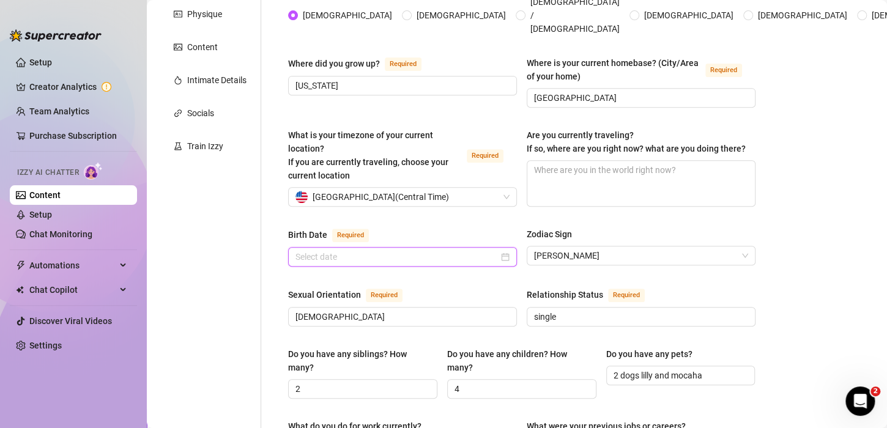
click at [415, 250] on input "Birth Date Required" at bounding box center [396, 256] width 203 height 13
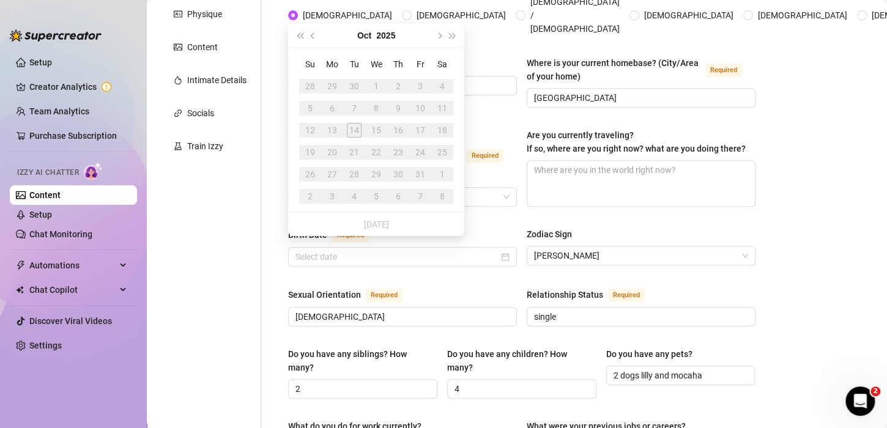
click at [411, 273] on div "Name Required [PERSON_NAME] Nickname(s) [PERSON_NAME] Gender Required [DEMOGRAP…" at bounding box center [521, 423] width 467 height 1014
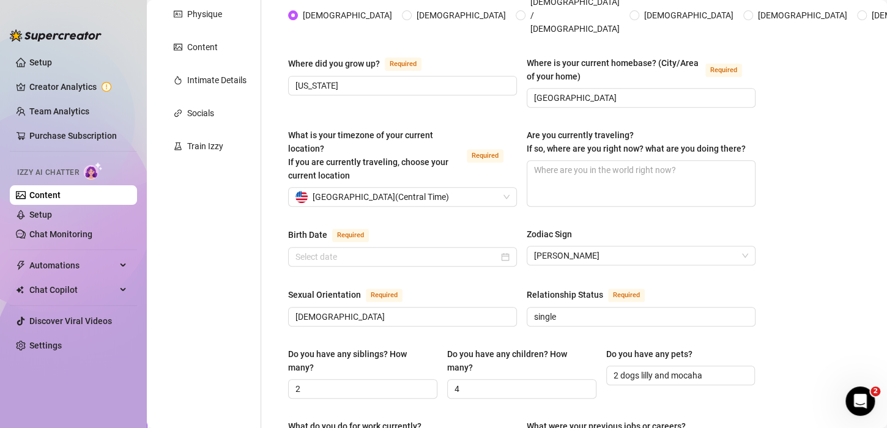
click at [396, 258] on div "Birth Date Required Zodiac Sign [PERSON_NAME]" at bounding box center [521, 252] width 467 height 50
click at [393, 250] on input "Birth Date Required" at bounding box center [396, 256] width 203 height 13
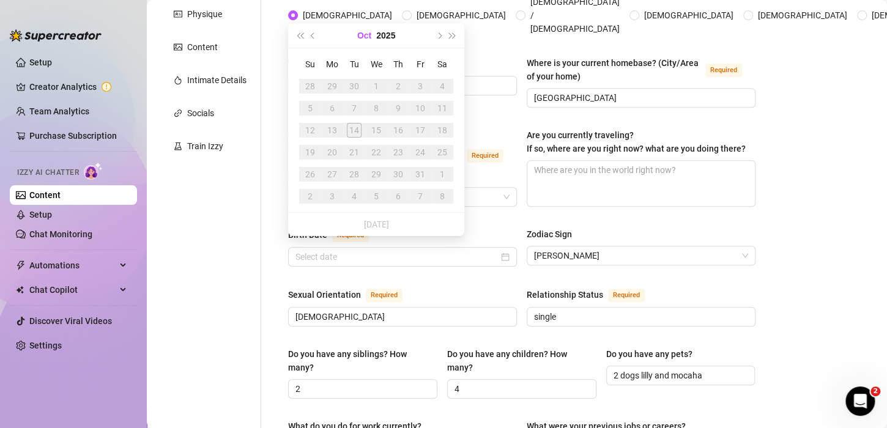
click at [366, 35] on button "Oct" at bounding box center [364, 35] width 14 height 24
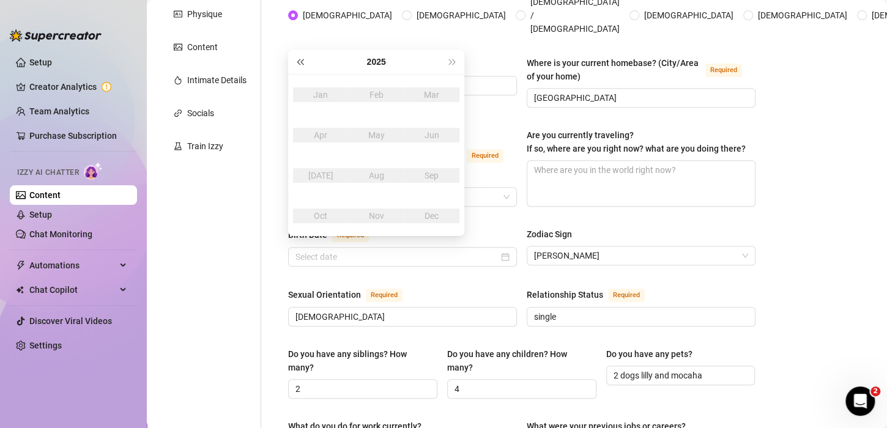
click at [297, 61] on span "Last year (Control + left)" at bounding box center [300, 62] width 6 height 6
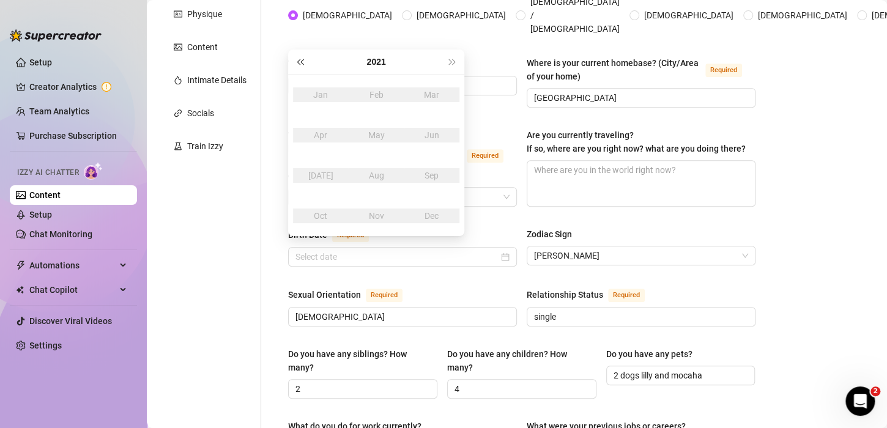
click at [297, 61] on span "Last year (Control + left)" at bounding box center [300, 62] width 6 height 6
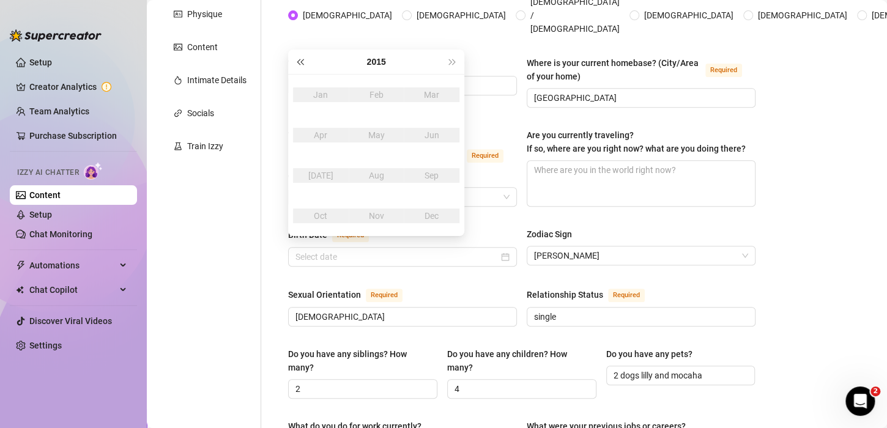
click at [297, 61] on span "Last year (Control + left)" at bounding box center [300, 62] width 6 height 6
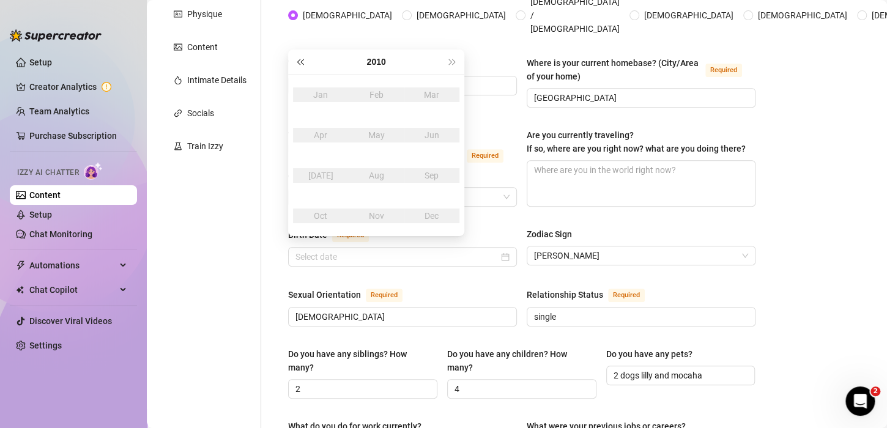
click at [297, 61] on span "Last year (Control + left)" at bounding box center [300, 62] width 6 height 6
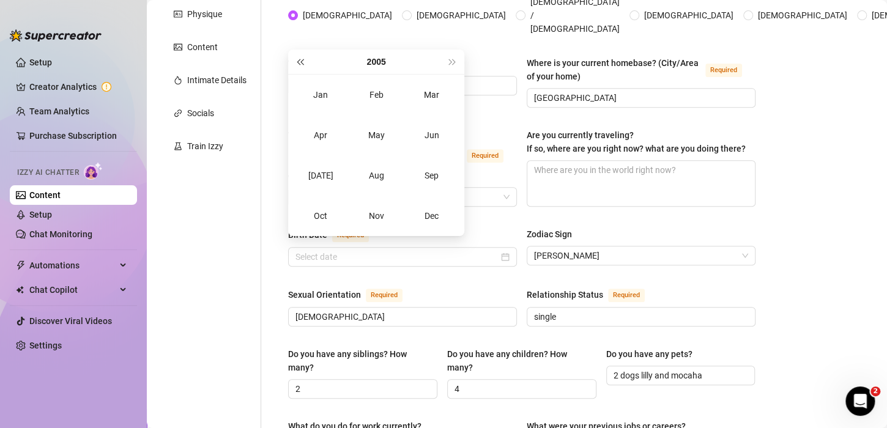
click at [297, 61] on span "Last year (Control + left)" at bounding box center [300, 62] width 6 height 6
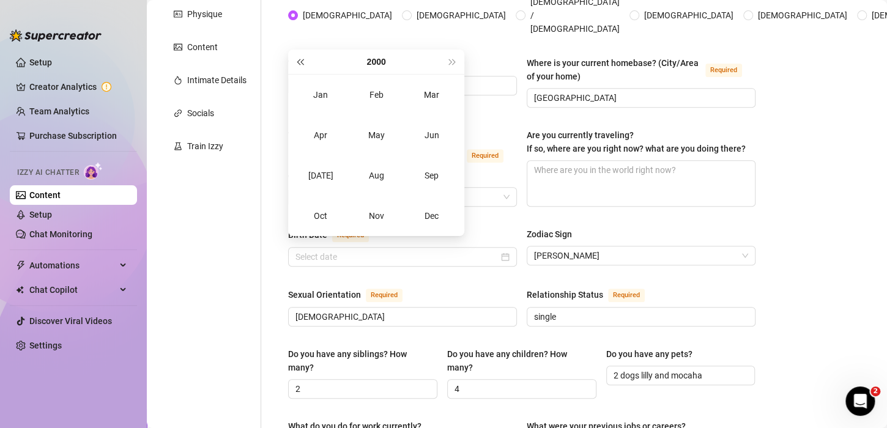
click at [297, 61] on span "Last year (Control + left)" at bounding box center [300, 62] width 6 height 6
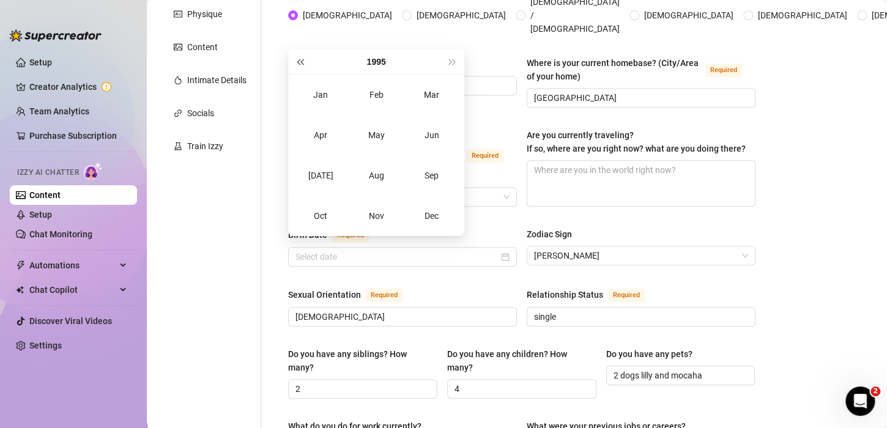
click at [297, 61] on span "Last year (Control + left)" at bounding box center [300, 62] width 6 height 6
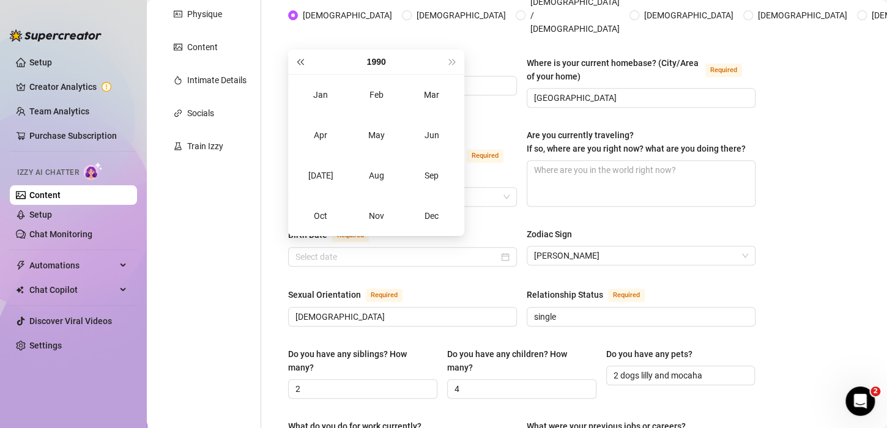
click at [297, 61] on span "Last year (Control + left)" at bounding box center [300, 62] width 6 height 6
click at [372, 171] on div "Aug" at bounding box center [376, 175] width 37 height 15
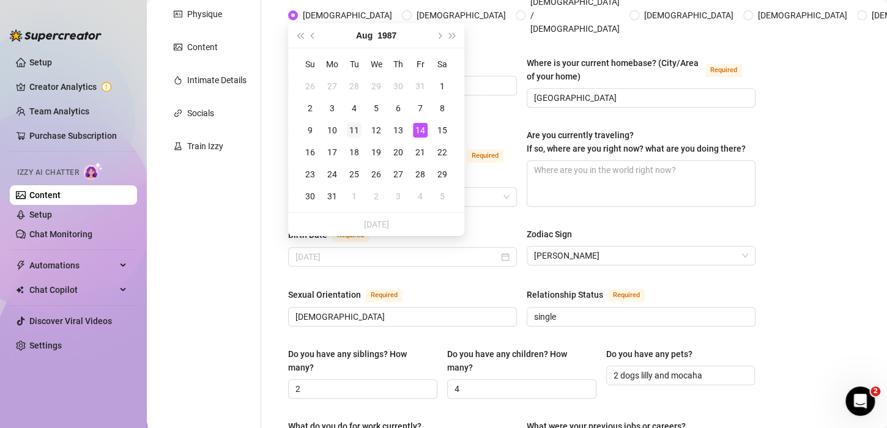
click at [356, 128] on div "11" at bounding box center [354, 130] width 15 height 15
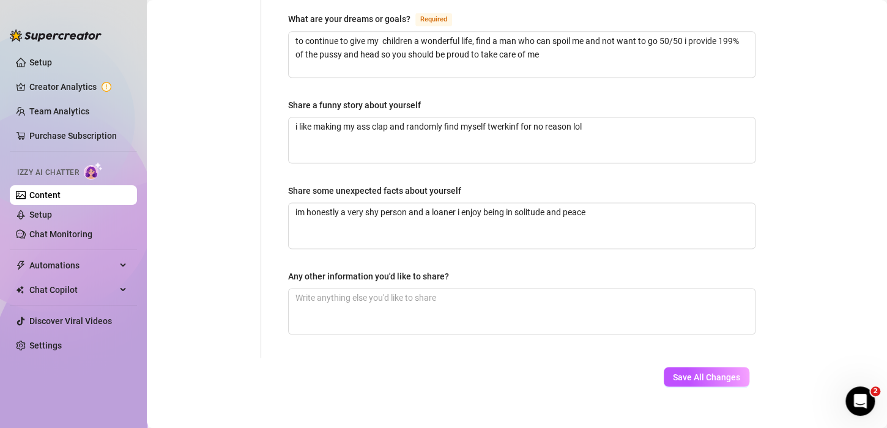
scroll to position [802, 0]
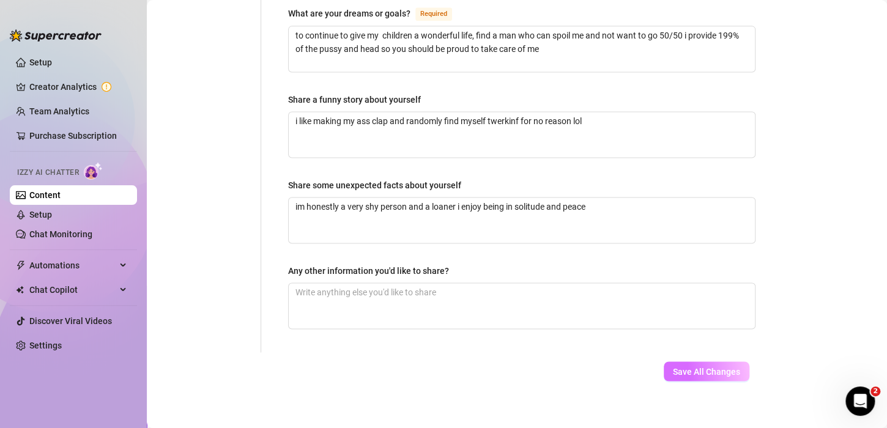
click at [701, 366] on span "Save All Changes" at bounding box center [706, 371] width 67 height 10
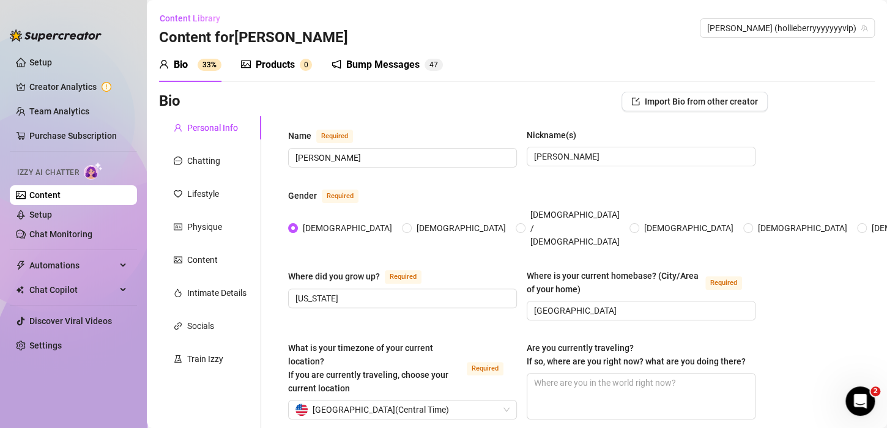
scroll to position [0, 0]
click at [200, 154] on div "Chatting" at bounding box center [203, 160] width 33 height 13
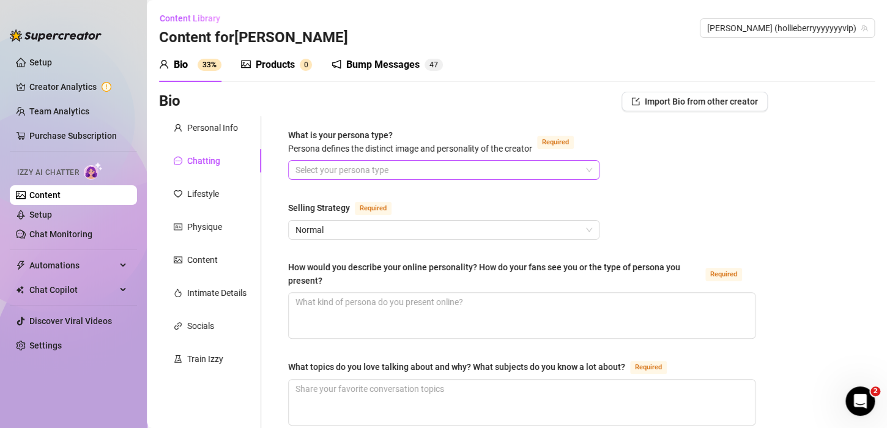
click at [351, 168] on input "What is your persona type? [PERSON_NAME] defines the distinct image and persona…" at bounding box center [438, 170] width 286 height 18
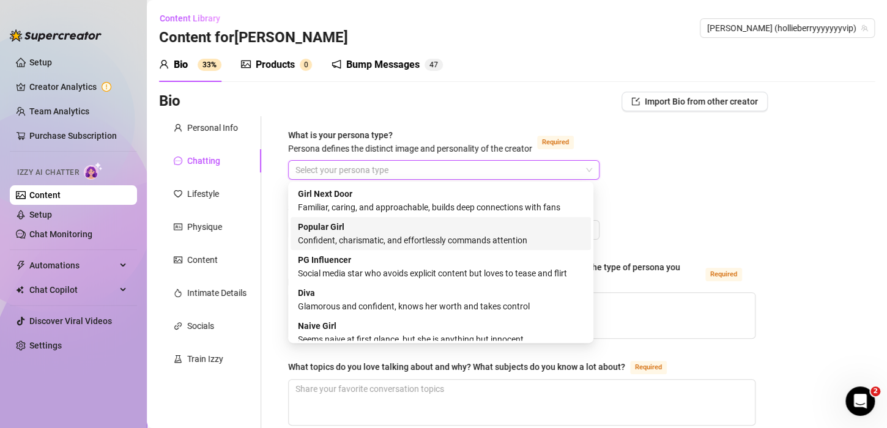
click at [374, 240] on div "Confident, charismatic, and effortlessly commands attention" at bounding box center [441, 240] width 286 height 13
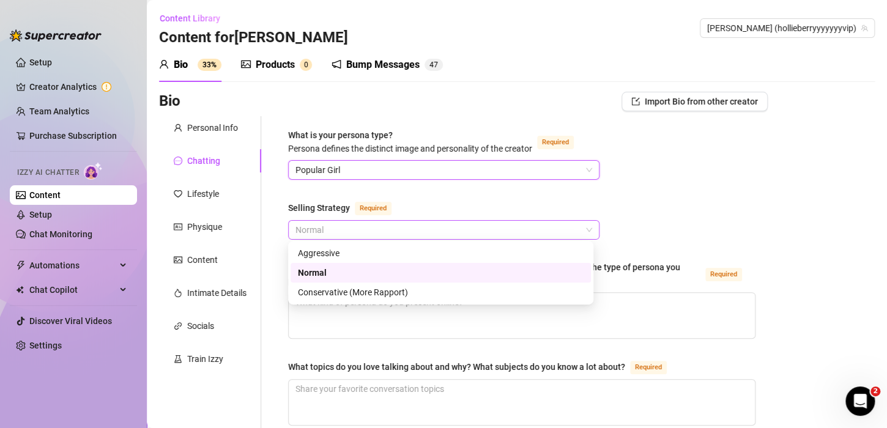
click at [381, 227] on span "Normal" at bounding box center [443, 230] width 297 height 18
click at [358, 271] on div "Normal" at bounding box center [441, 272] width 286 height 13
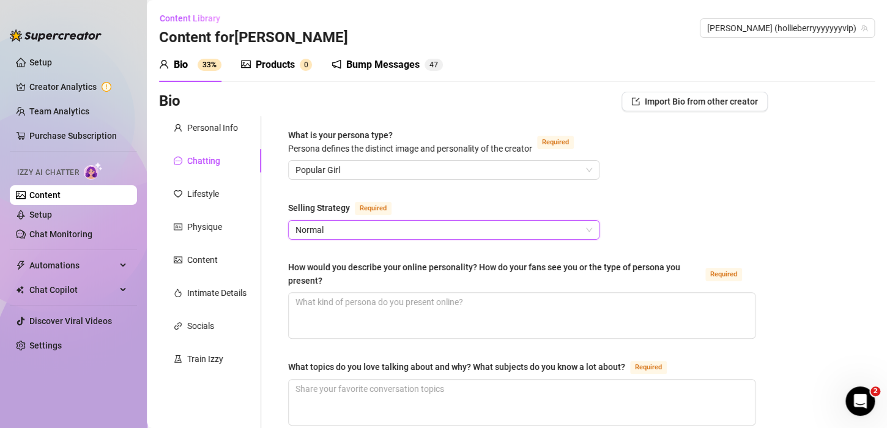
click at [358, 229] on span "Normal" at bounding box center [443, 230] width 297 height 18
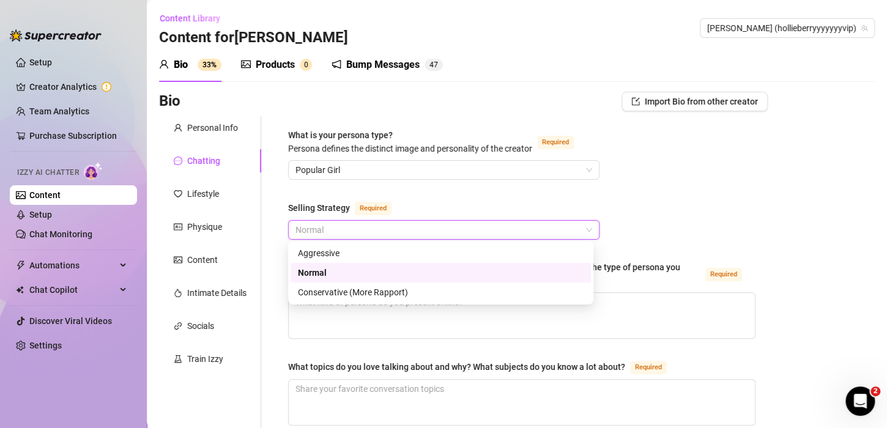
click at [352, 271] on div "Normal" at bounding box center [441, 272] width 286 height 13
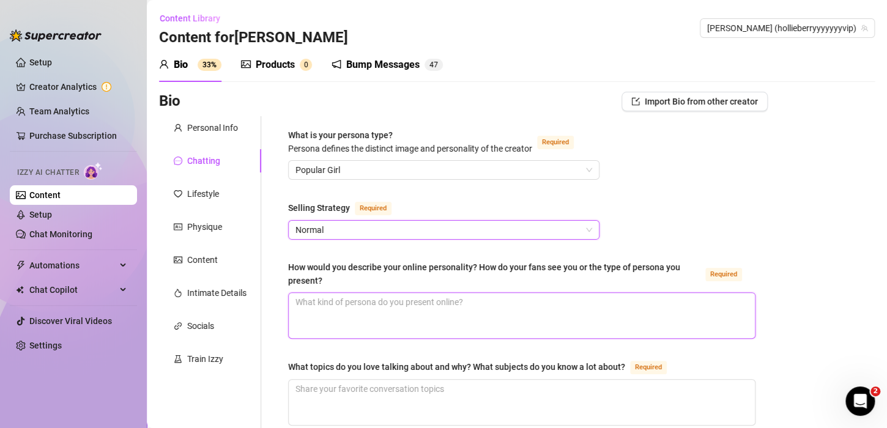
click at [371, 317] on textarea "How would you describe your online personality? How do your fans see you or the…" at bounding box center [522, 315] width 466 height 45
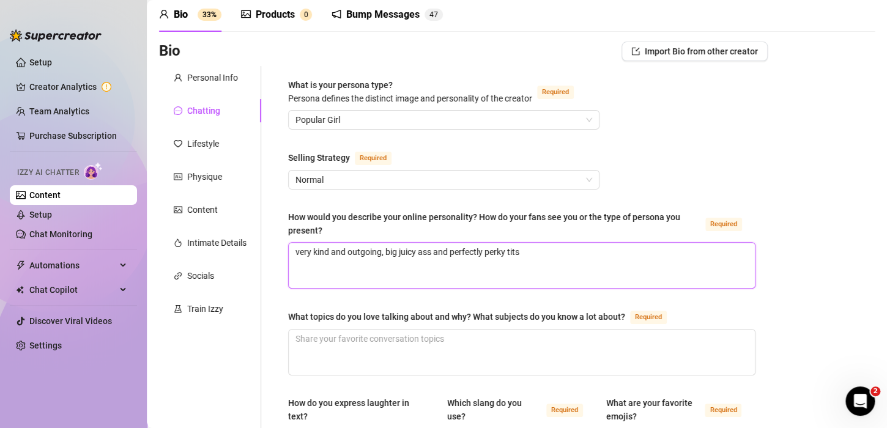
scroll to position [51, 0]
click at [330, 344] on textarea "What topics do you love talking about and why? What subjects do you know a lot …" at bounding box center [522, 351] width 466 height 45
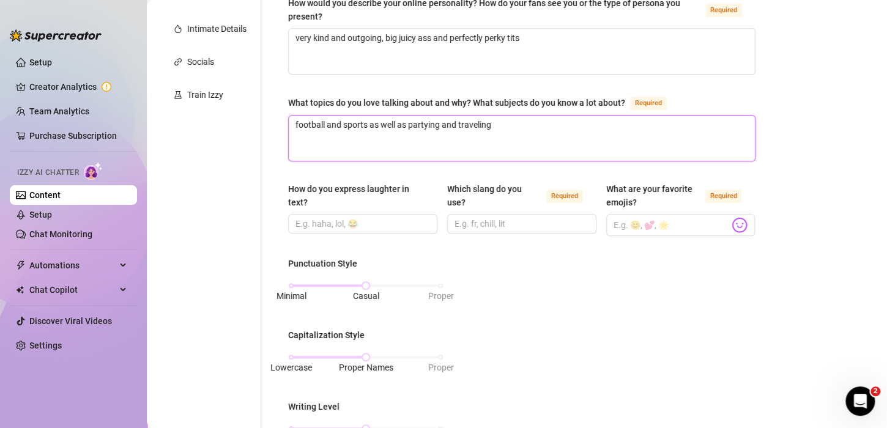
scroll to position [265, 0]
click at [382, 226] on input "How do you express laughter in text?" at bounding box center [361, 222] width 132 height 13
click at [457, 221] on input "Which slang do you use? Required" at bounding box center [520, 222] width 132 height 13
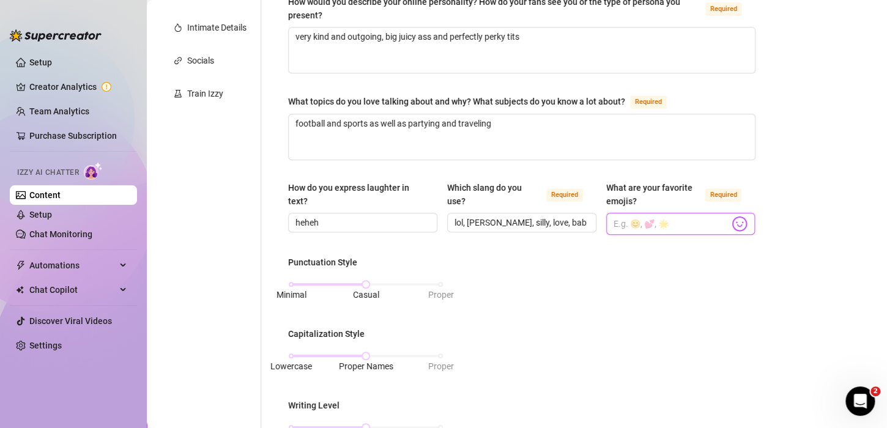
click at [616, 227] on input "What are your favorite emojis? Required" at bounding box center [671, 224] width 116 height 16
click at [733, 221] on body "Setup Creator Analytics Team Analytics Purchase Subscription Izzy AI Chatter Co…" at bounding box center [443, 214] width 887 height 428
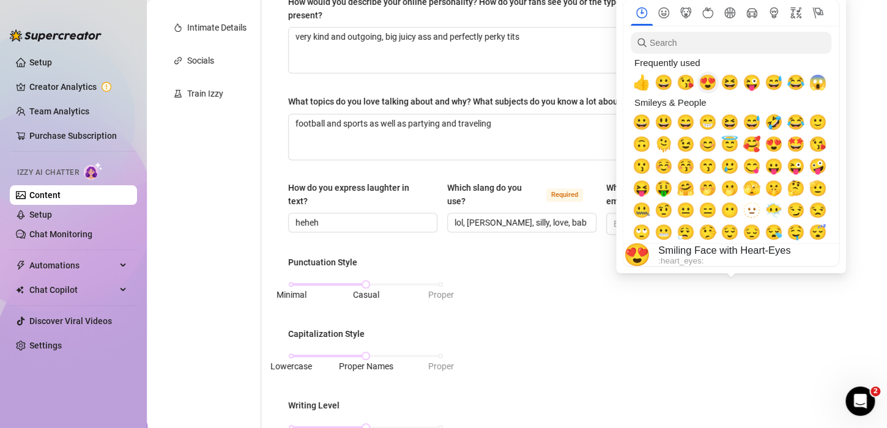
click at [709, 89] on span "😍" at bounding box center [707, 82] width 18 height 17
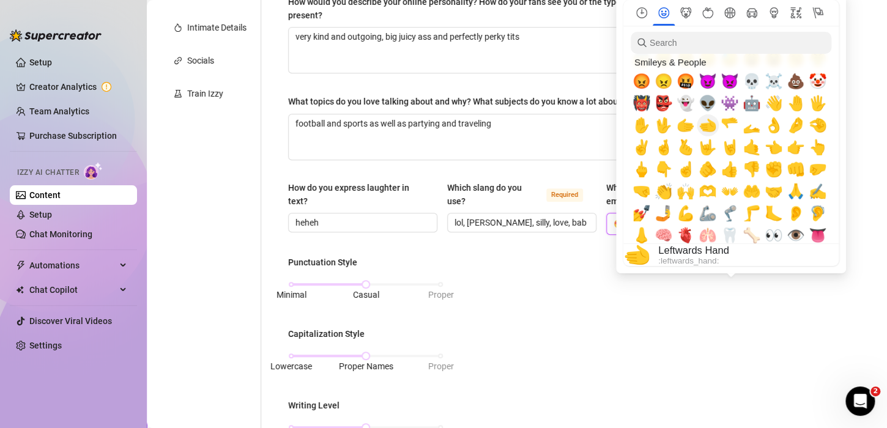
scroll to position [284, 0]
click at [642, 150] on span "✌️" at bounding box center [641, 146] width 18 height 17
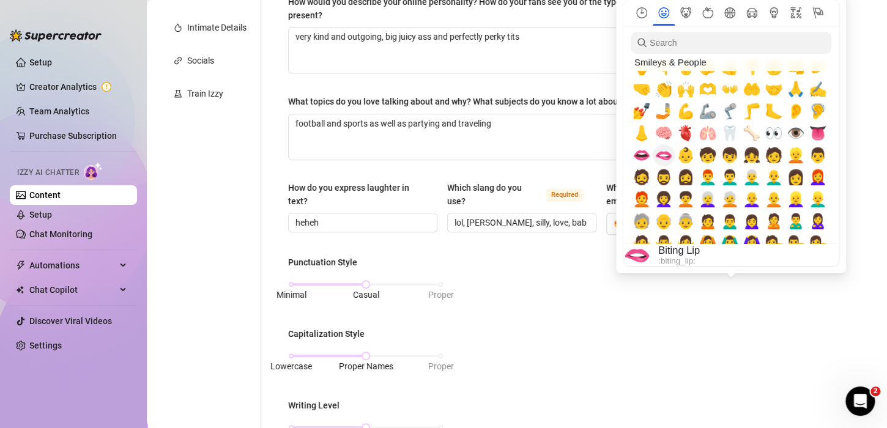
click at [662, 158] on span "🫦" at bounding box center [663, 155] width 18 height 17
click at [640, 158] on span "👄" at bounding box center [641, 155] width 18 height 17
click at [775, 133] on span "👀" at bounding box center [773, 133] width 18 height 17
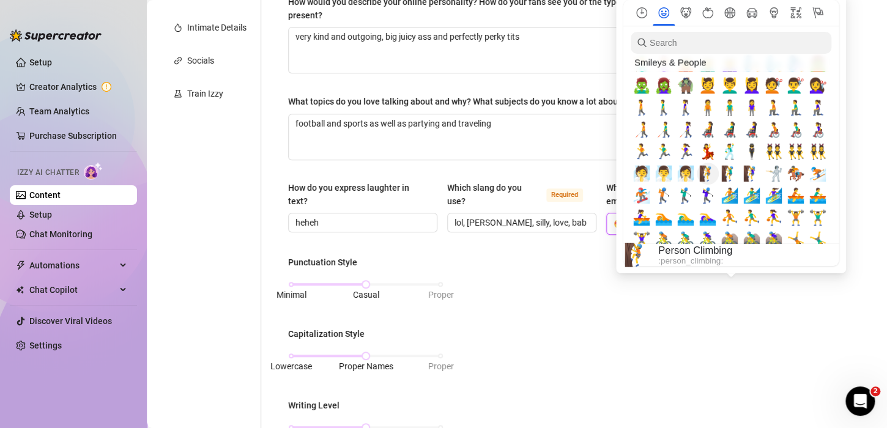
scroll to position [874, 0]
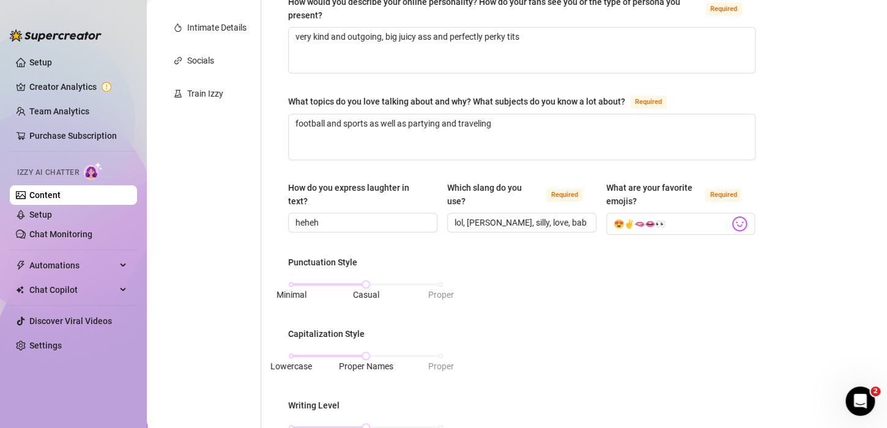
click at [665, 377] on div "Punctuation Style Minimal Casual Proper Capitalization Style Lowercase Proper N…" at bounding box center [521, 408] width 467 height 304
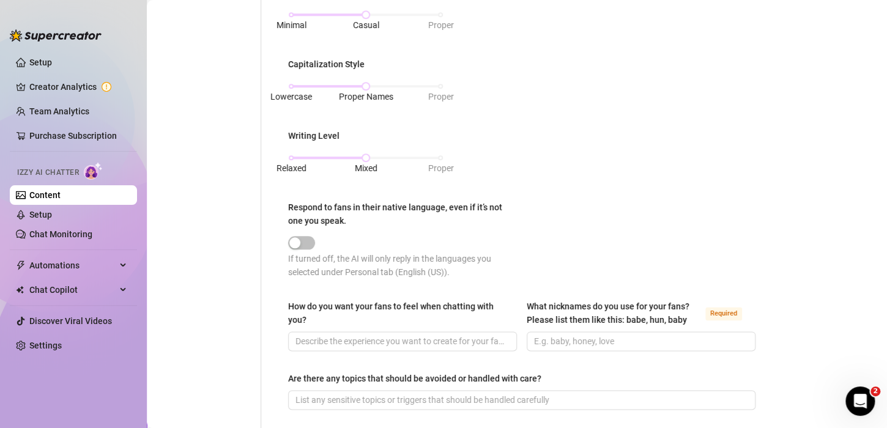
scroll to position [536, 0]
click at [292, 157] on div "Relaxed Mixed Proper" at bounding box center [365, 156] width 149 height 7
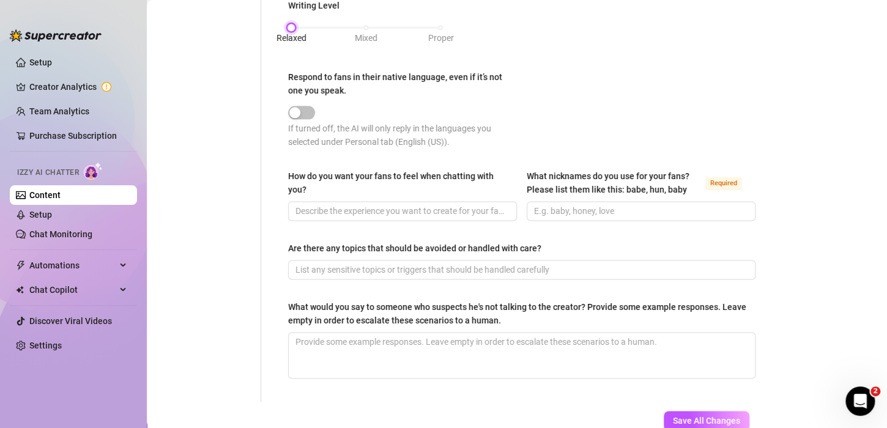
scroll to position [667, 0]
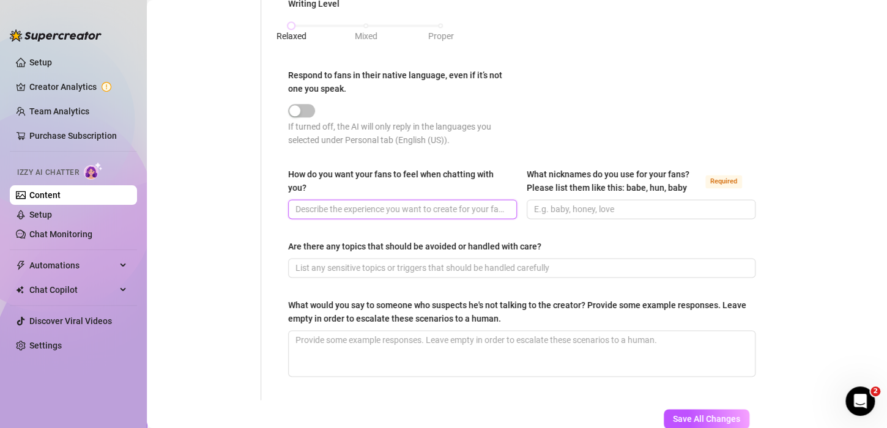
click at [375, 209] on input "How do you want your fans to feel when chatting with you?" at bounding box center [401, 208] width 212 height 13
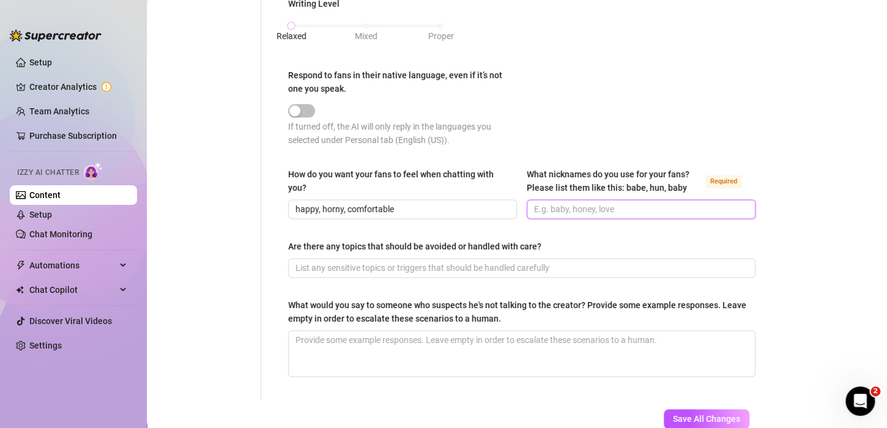
click at [565, 210] on input "What nicknames do you use for your fans? Please list them like this: babe, hun,…" at bounding box center [640, 208] width 212 height 13
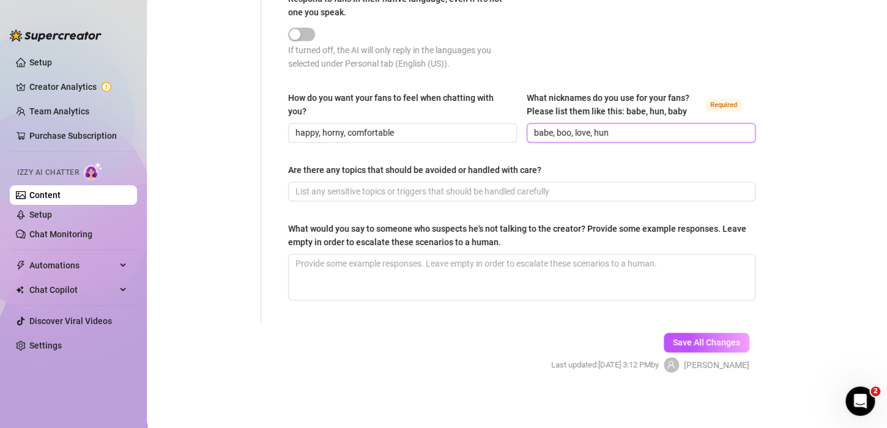
scroll to position [744, 0]
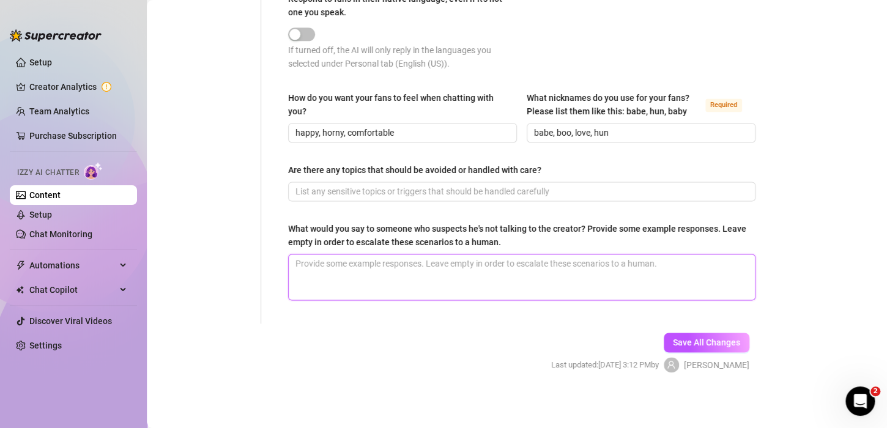
click at [401, 278] on textarea "What would you say to someone who suspects he's not talking to the creator? Pro…" at bounding box center [522, 276] width 466 height 45
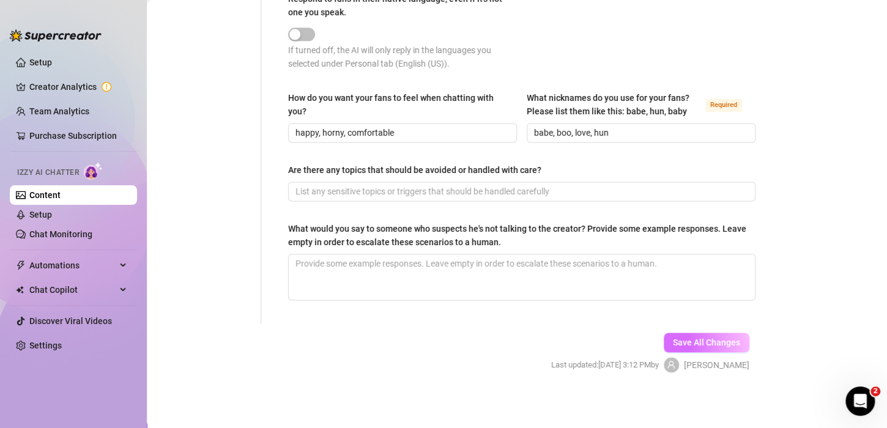
click at [673, 341] on span "Save All Changes" at bounding box center [706, 343] width 67 height 10
click at [701, 342] on span "Save All Changes" at bounding box center [706, 343] width 67 height 10
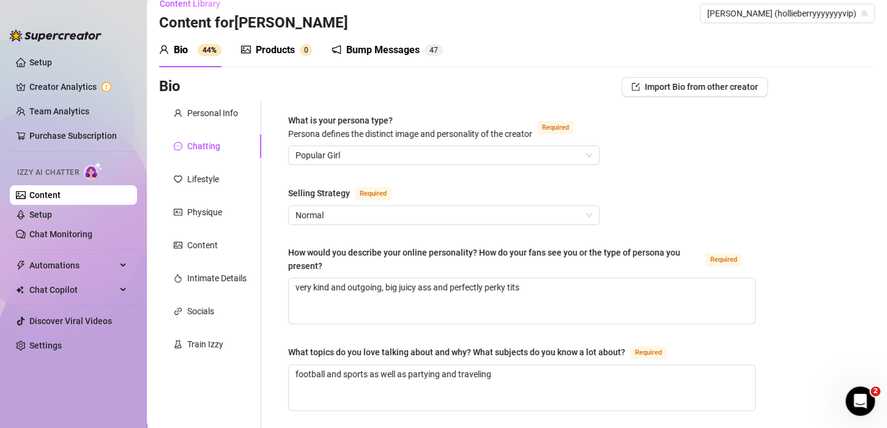
scroll to position [0, 0]
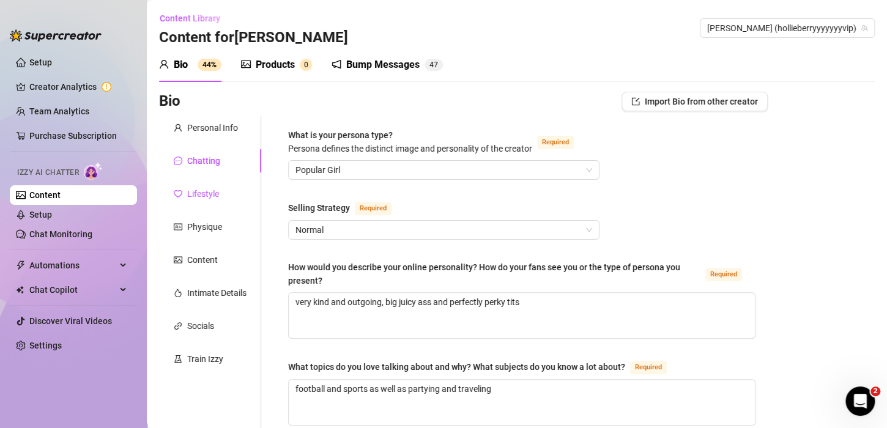
click at [189, 196] on div "Lifestyle" at bounding box center [203, 193] width 32 height 13
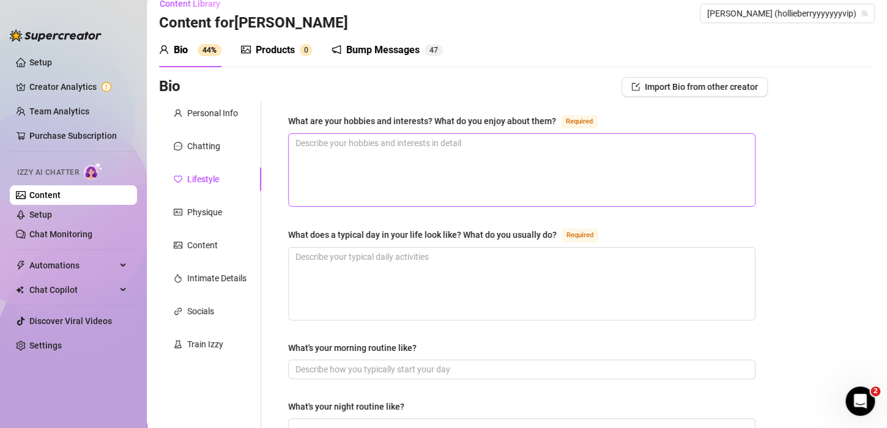
scroll to position [17, 0]
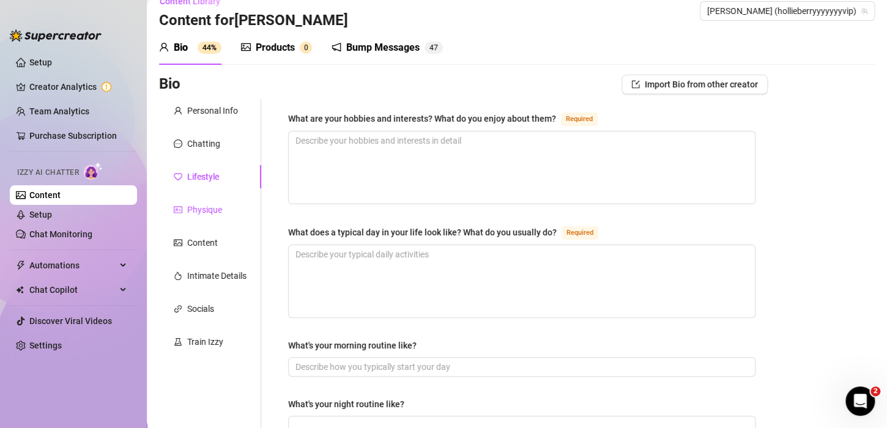
click at [218, 214] on div "Physique" at bounding box center [204, 209] width 35 height 13
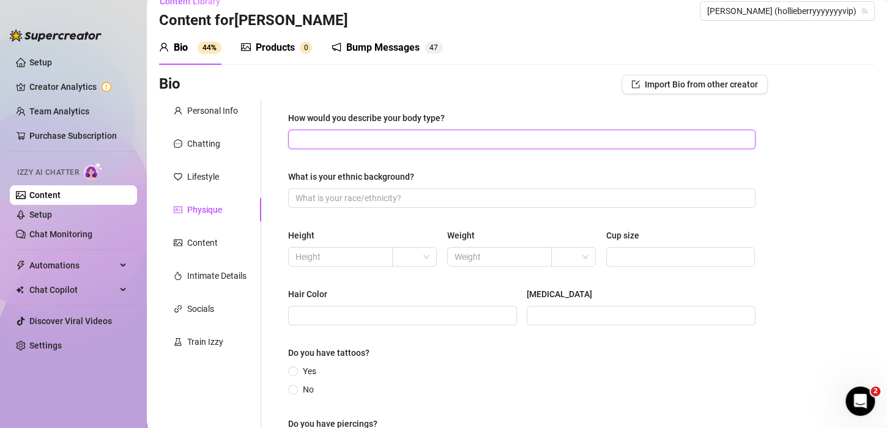
click at [361, 142] on input "How would you describe your body type?" at bounding box center [520, 139] width 450 height 13
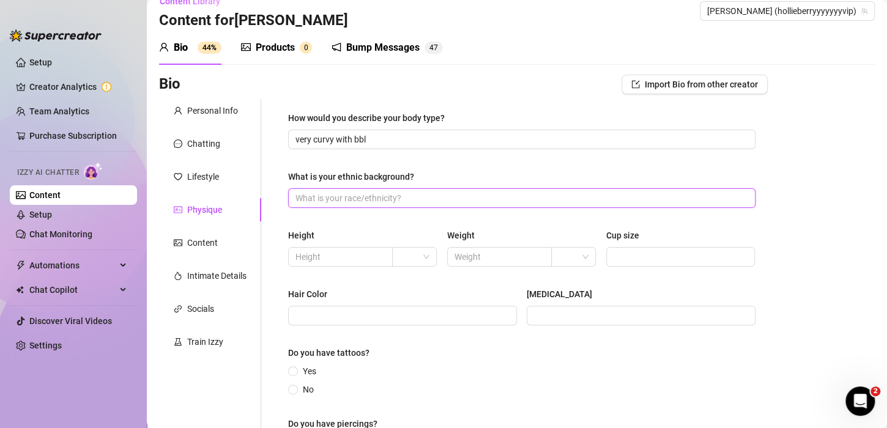
click at [338, 194] on input "What is your ethnic background?" at bounding box center [520, 197] width 450 height 13
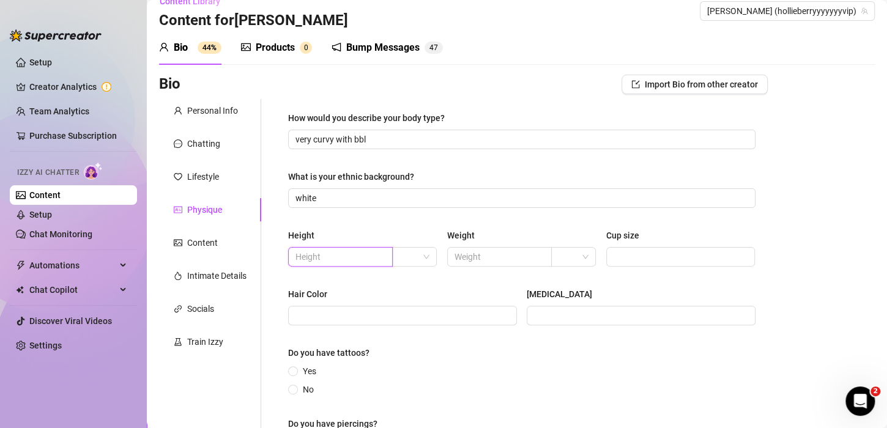
click at [317, 253] on input "text" at bounding box center [338, 256] width 87 height 13
click at [410, 256] on input "search" at bounding box center [408, 257] width 19 height 18
click at [407, 303] on div "ft" at bounding box center [412, 299] width 24 height 13
click at [320, 254] on input "5" at bounding box center [338, 256] width 87 height 13
click at [476, 254] on input "text" at bounding box center [497, 256] width 87 height 13
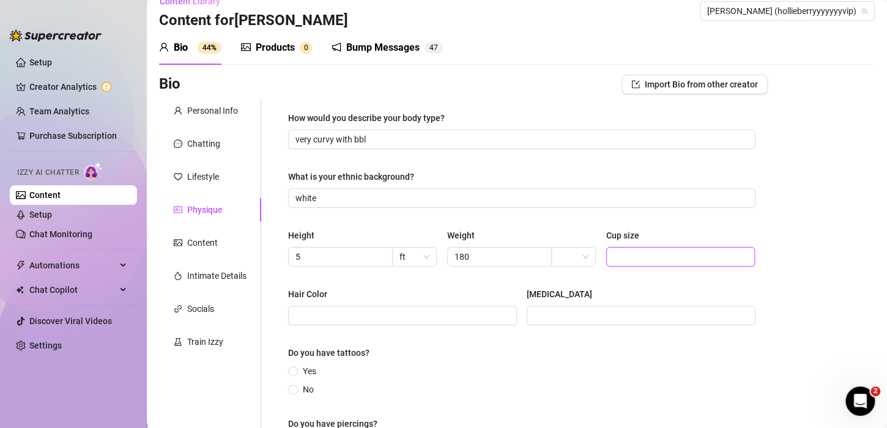
click at [618, 253] on input "Cup size" at bounding box center [679, 256] width 132 height 13
click at [408, 319] on input "Hair Color" at bounding box center [401, 315] width 212 height 13
click at [536, 316] on input "[MEDICAL_DATA]" at bounding box center [640, 315] width 212 height 13
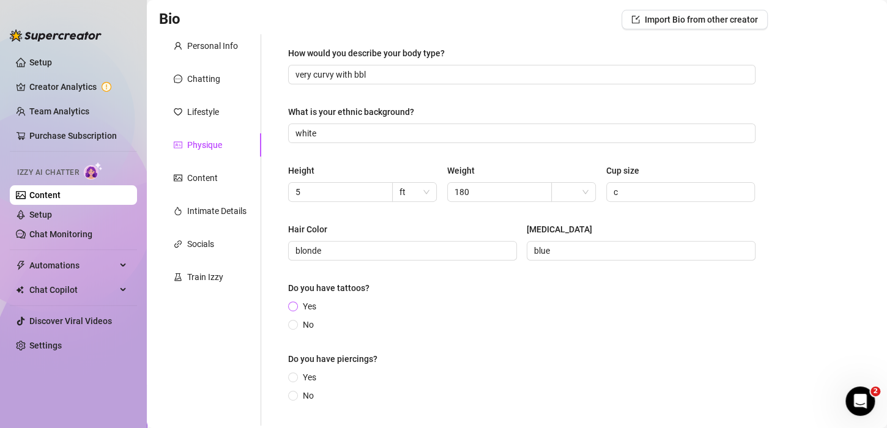
click at [291, 305] on input "Yes" at bounding box center [293, 307] width 5 height 8
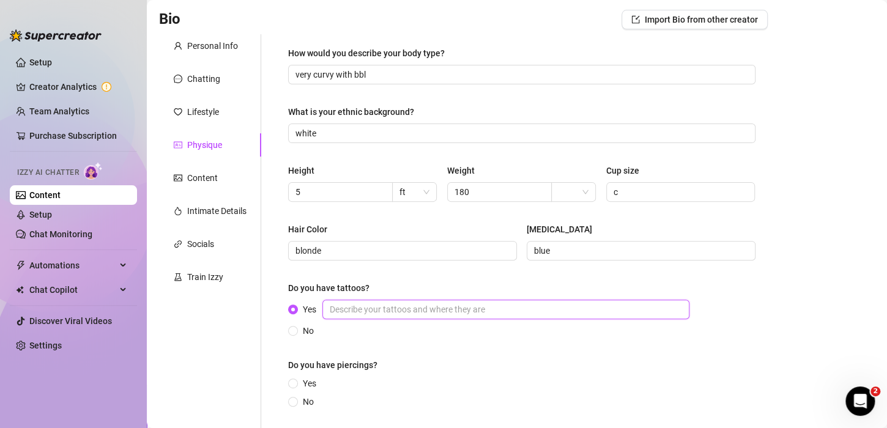
click at [354, 314] on input "Yes" at bounding box center [505, 310] width 367 height 20
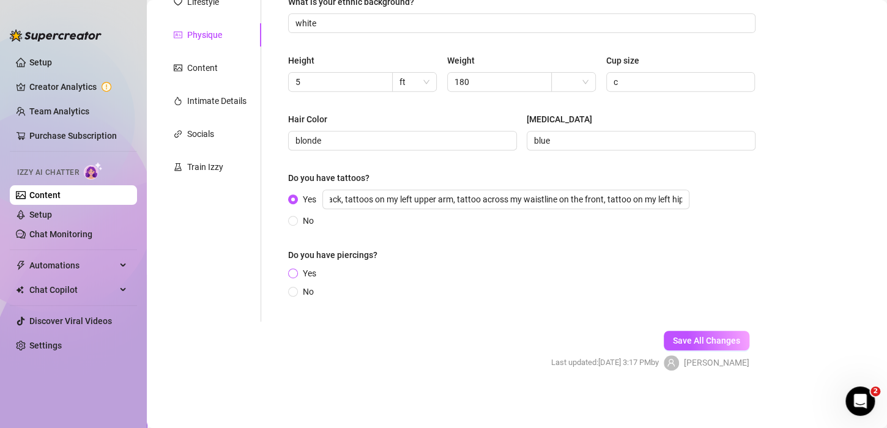
scroll to position [0, 0]
click at [296, 270] on span at bounding box center [293, 273] width 10 height 10
click at [296, 270] on input "Yes" at bounding box center [293, 274] width 5 height 8
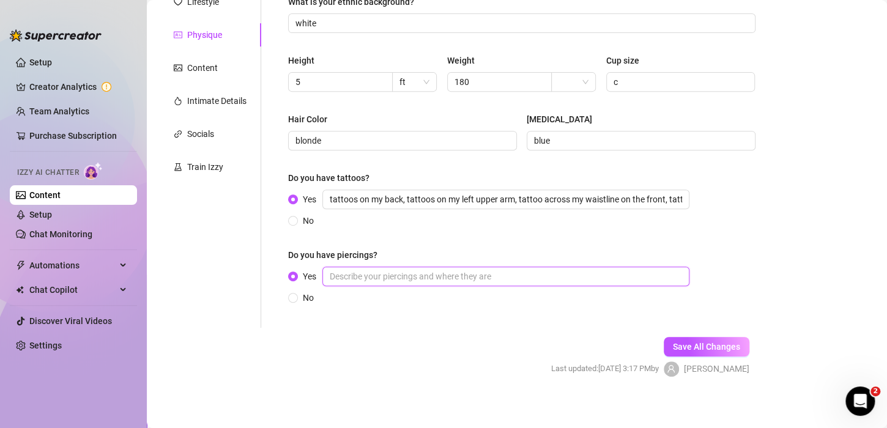
click at [355, 278] on input "Yes" at bounding box center [505, 277] width 367 height 20
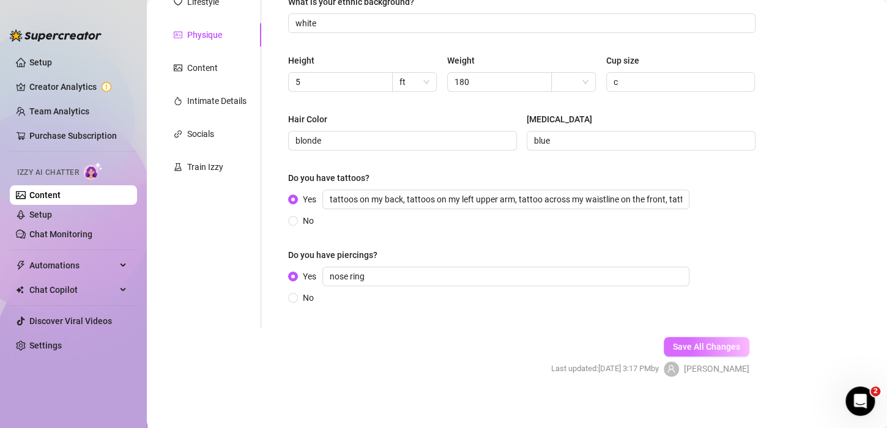
click at [673, 342] on span "Save All Changes" at bounding box center [706, 347] width 67 height 10
click at [193, 67] on div "Content" at bounding box center [202, 67] width 31 height 13
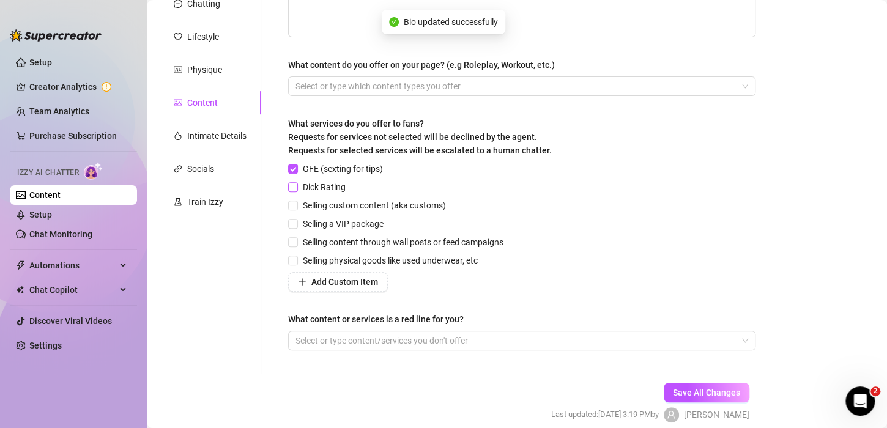
scroll to position [155, 0]
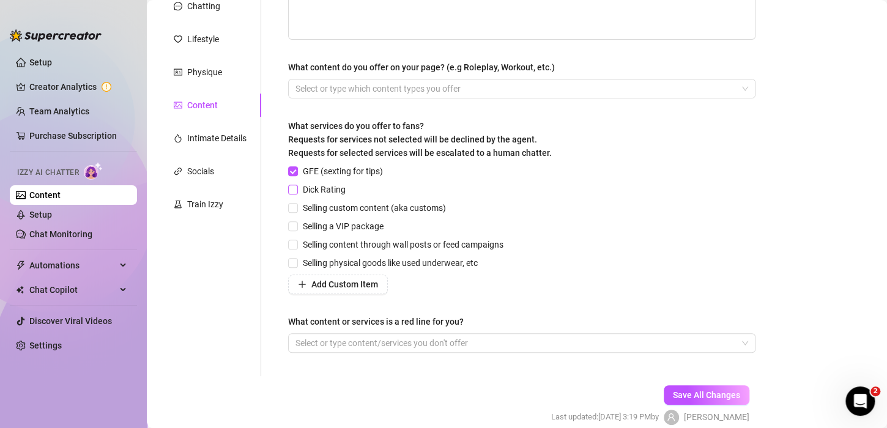
click at [290, 186] on input "Dick Rating" at bounding box center [292, 189] width 9 height 9
click at [289, 209] on input "Selling custom content (aka customs)" at bounding box center [292, 207] width 9 height 9
click at [288, 224] on input "Selling a VIP package" at bounding box center [292, 225] width 9 height 9
click at [293, 242] on input "Selling content through wall posts or feed campaigns" at bounding box center [292, 244] width 9 height 9
click at [293, 265] on input "Selling physical goods like used underwear, etc" at bounding box center [292, 262] width 9 height 9
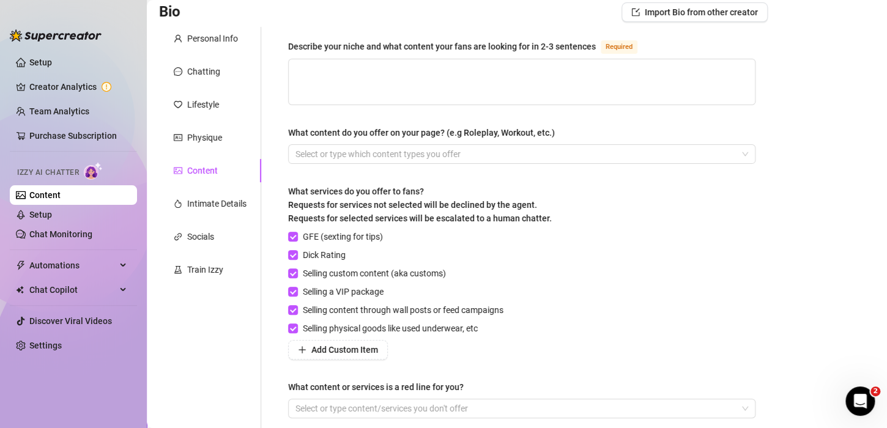
scroll to position [0, 0]
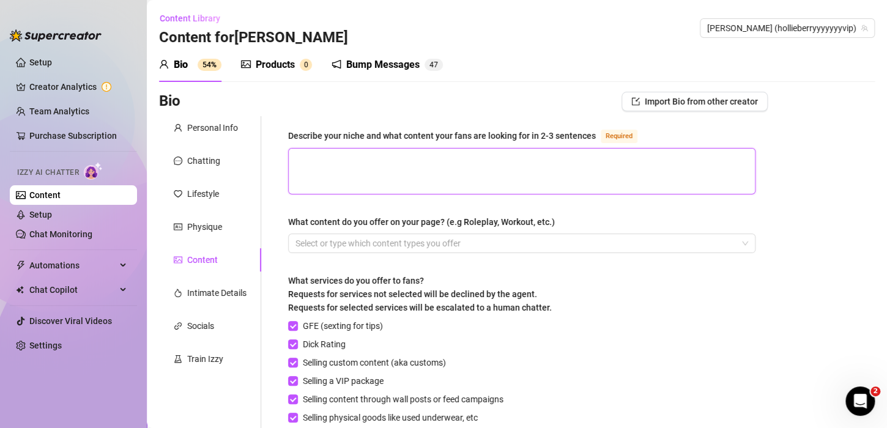
click at [325, 161] on textarea "Describe your niche and what content your fans are looking for in 2-3 sentences…" at bounding box center [522, 171] width 466 height 45
click at [413, 158] on textarea "me twerking naked, ass winking pussy play," at bounding box center [522, 171] width 466 height 45
click at [484, 154] on textarea "me twerking naked, ass winking, pussy play," at bounding box center [522, 171] width 466 height 45
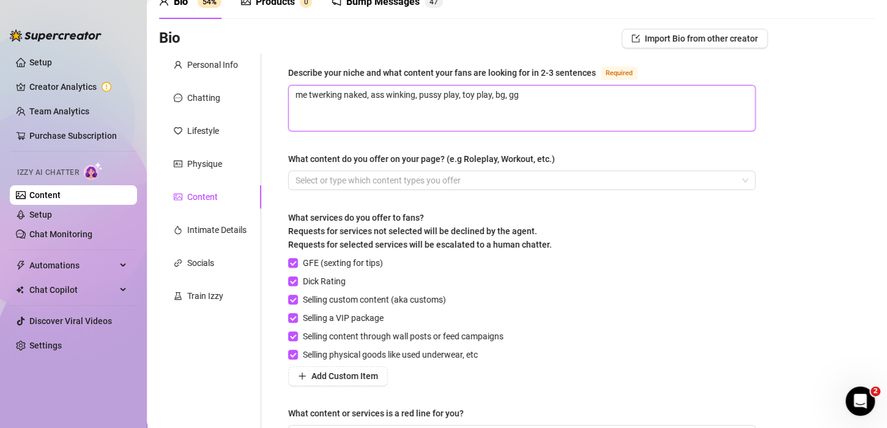
scroll to position [75, 0]
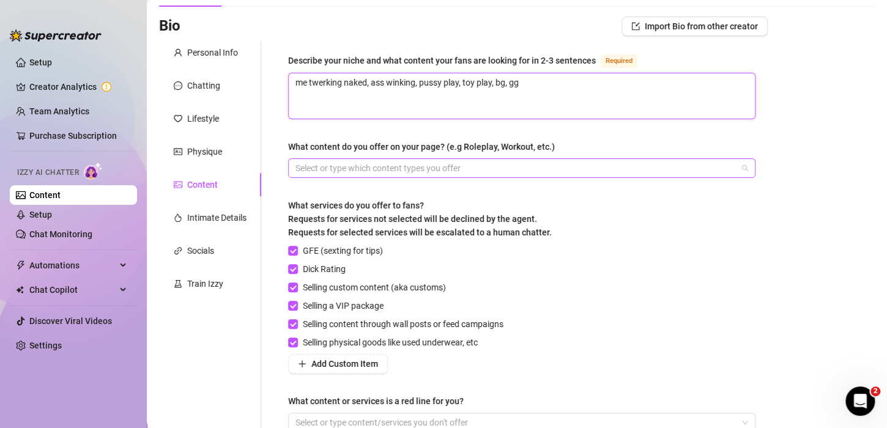
click at [403, 170] on div at bounding box center [514, 168] width 449 height 17
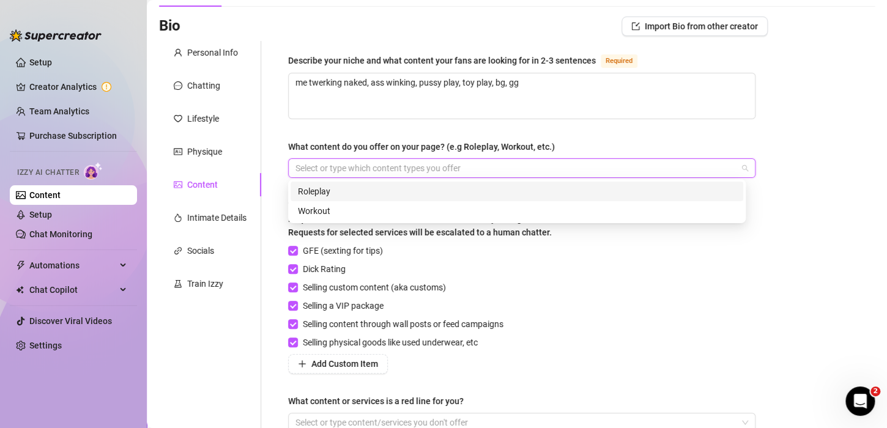
click at [374, 194] on div "Roleplay" at bounding box center [517, 191] width 438 height 13
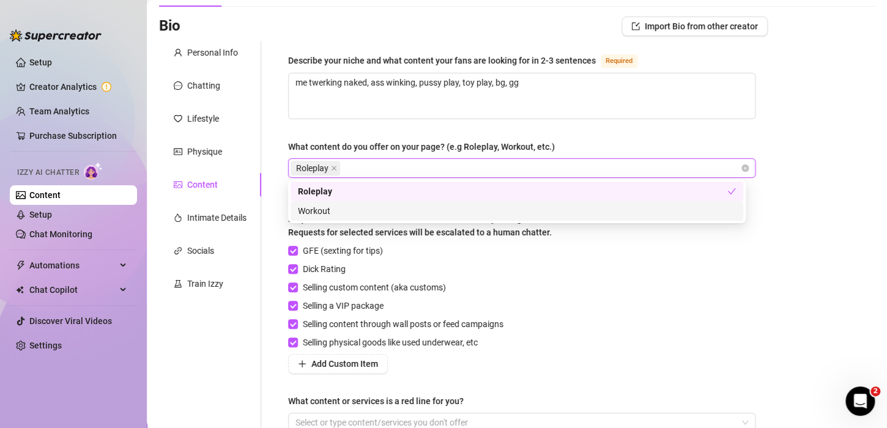
click at [594, 278] on div "GFE (sexting for tips) Dick Rating Selling custom content (aka customs) Selling…" at bounding box center [521, 309] width 467 height 130
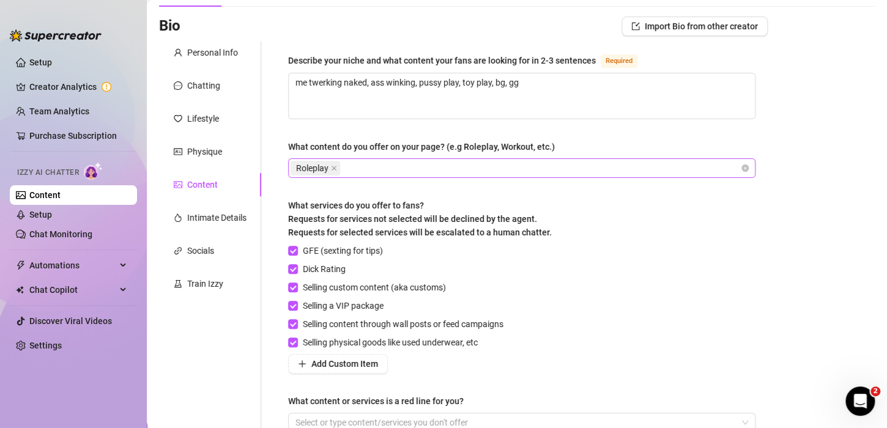
click at [436, 170] on div "Roleplay" at bounding box center [514, 168] width 449 height 17
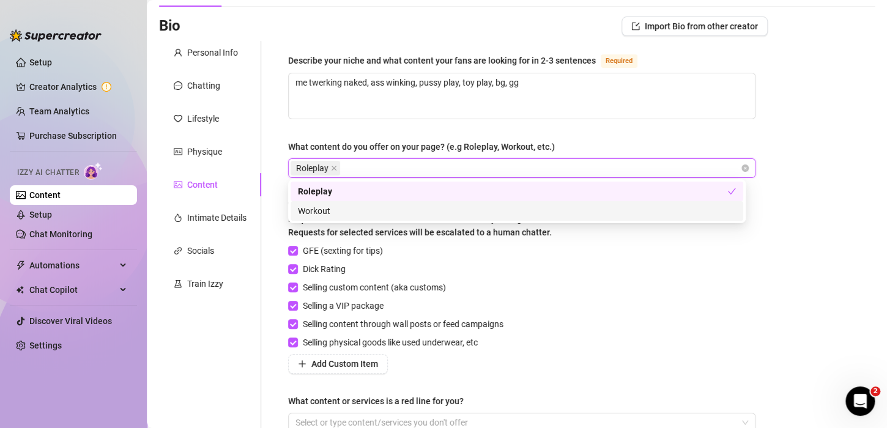
click at [404, 213] on div "Workout" at bounding box center [517, 210] width 438 height 13
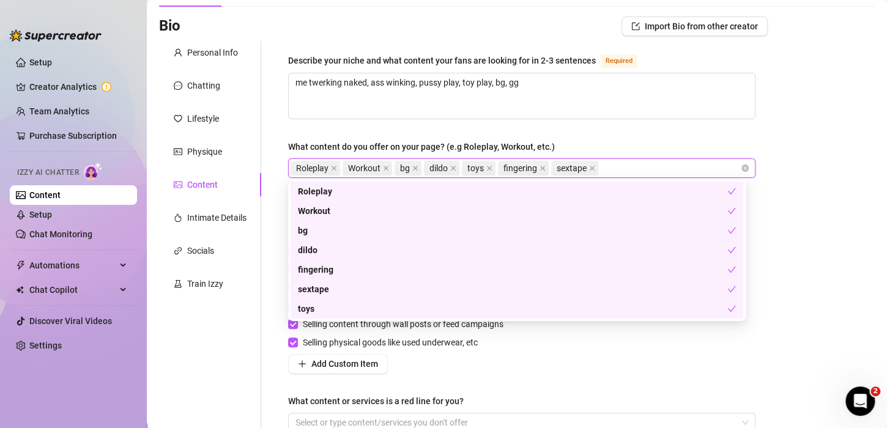
click at [600, 337] on div "GFE (sexting for tips) Dick Rating Selling custom content (aka customs) Selling…" at bounding box center [521, 309] width 467 height 130
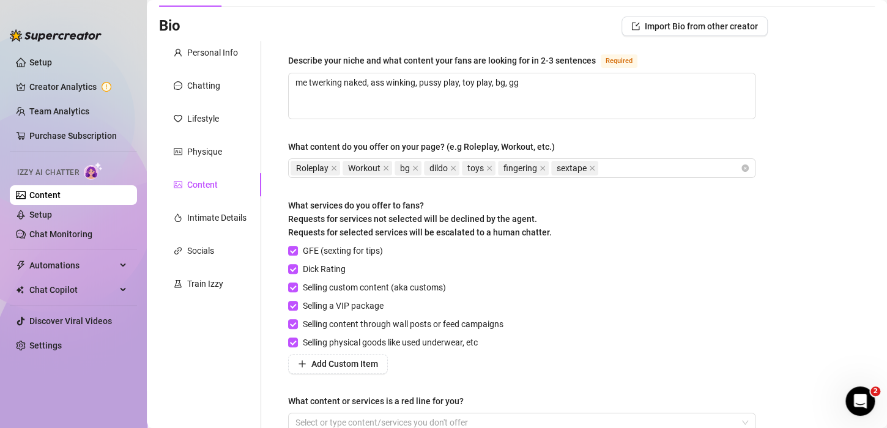
scroll to position [209, 0]
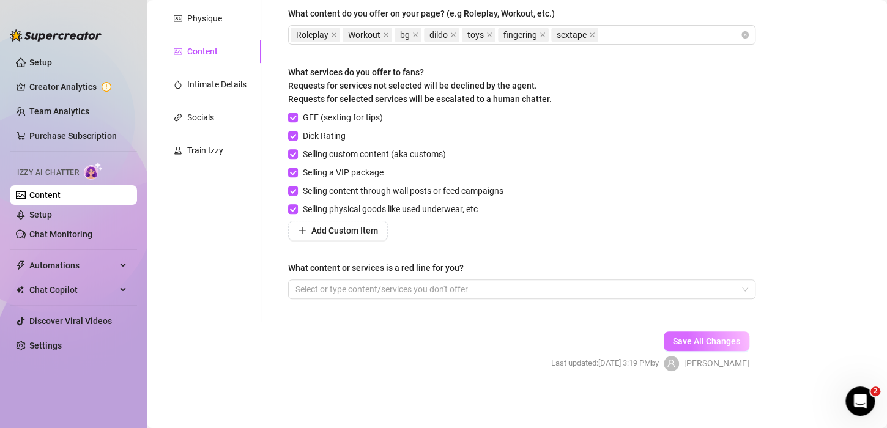
click at [700, 342] on span "Save All Changes" at bounding box center [706, 341] width 67 height 10
click at [197, 83] on div "Intimate Details" at bounding box center [216, 84] width 59 height 13
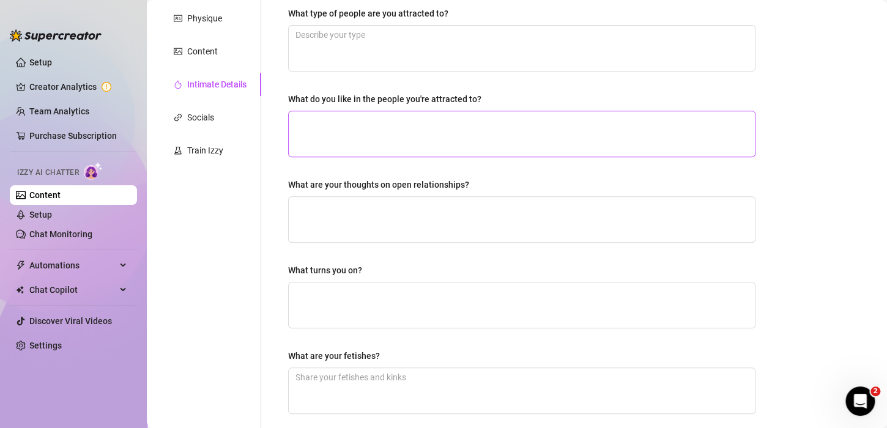
scroll to position [0, 0]
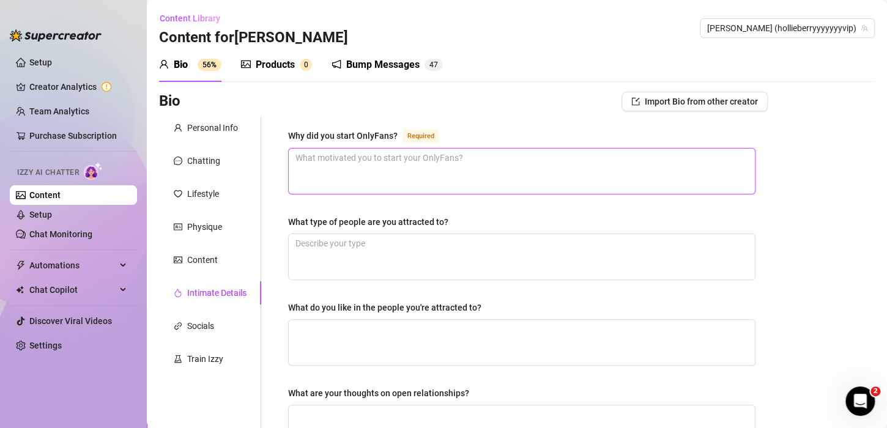
click at [343, 157] on textarea "Why did you start OnlyFans? Required" at bounding box center [522, 171] width 466 height 45
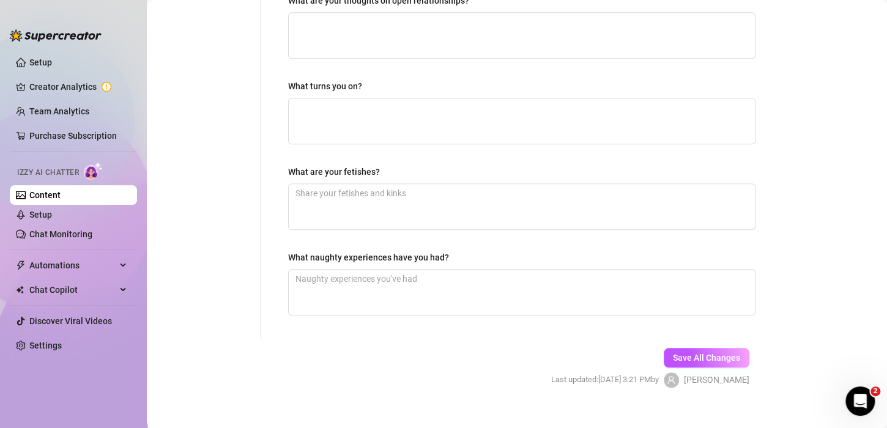
scroll to position [398, 0]
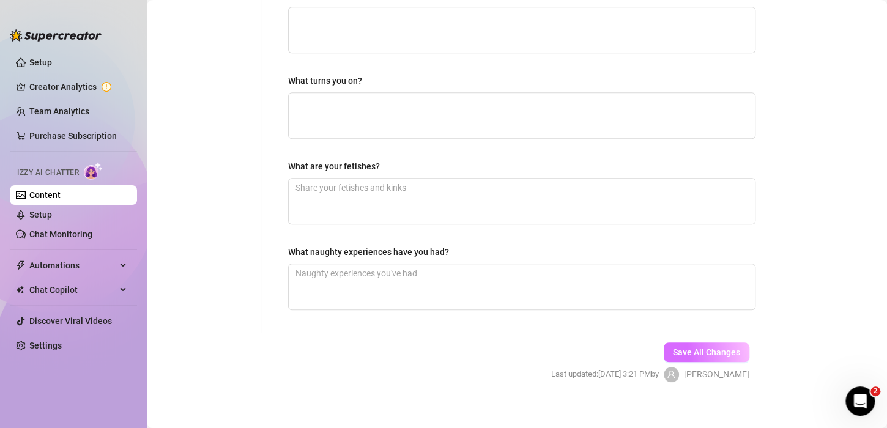
click at [690, 347] on span "Save All Changes" at bounding box center [706, 352] width 67 height 10
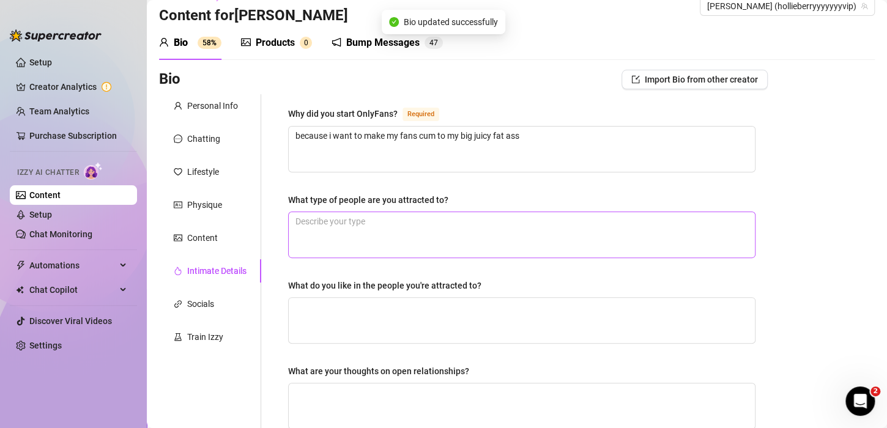
scroll to position [19, 0]
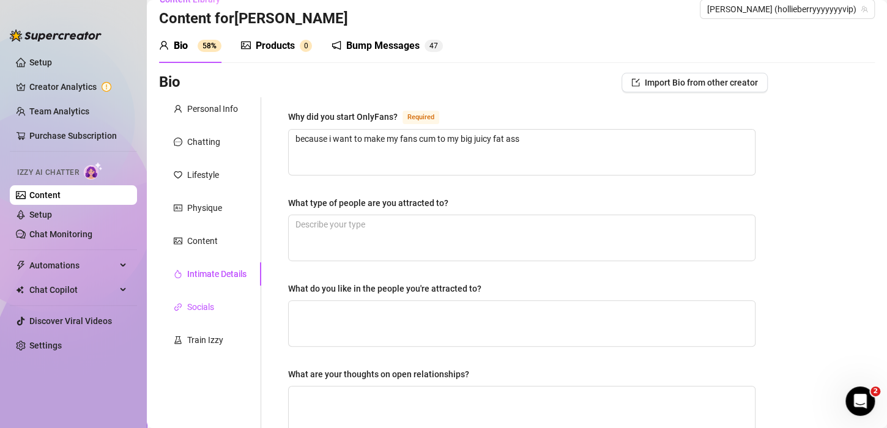
click at [193, 306] on div "Socials" at bounding box center [200, 306] width 27 height 13
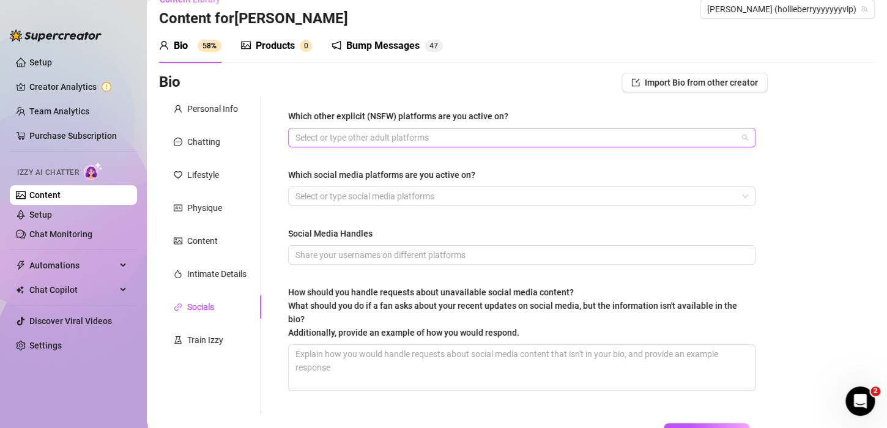
click at [320, 144] on div at bounding box center [514, 137] width 449 height 17
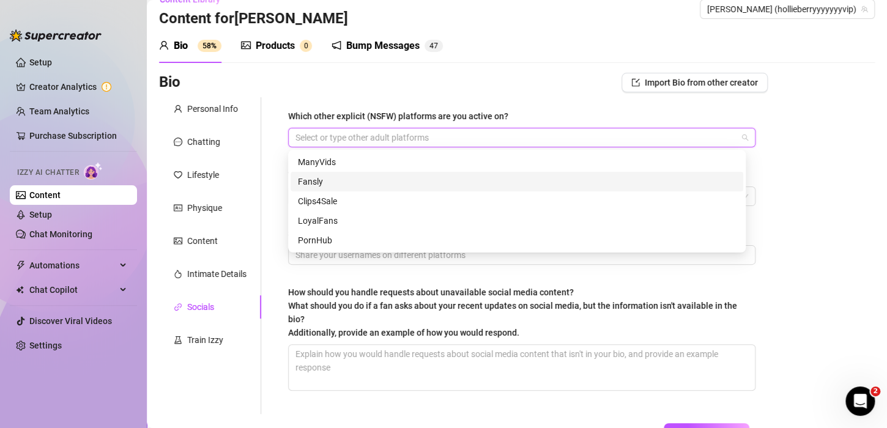
click at [312, 179] on div "Fansly" at bounding box center [517, 181] width 438 height 13
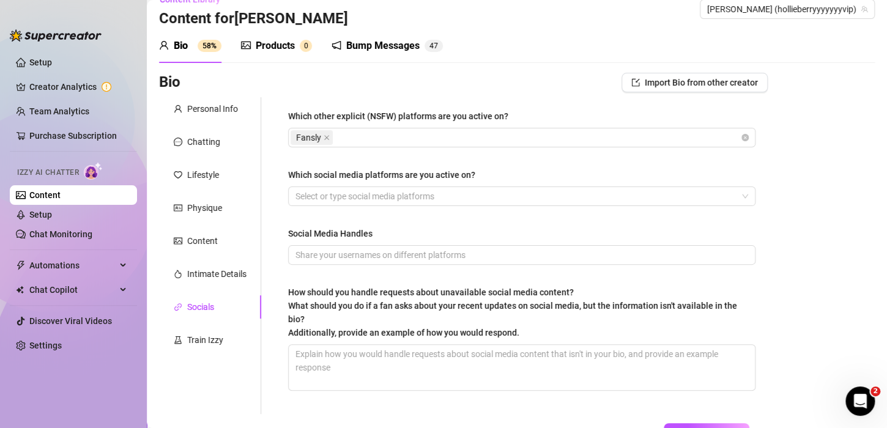
click at [278, 160] on div "Which other explicit (NSFW) platforms are you active on? Fansly Which social me…" at bounding box center [522, 255] width 492 height 317
click at [317, 194] on div at bounding box center [514, 196] width 449 height 17
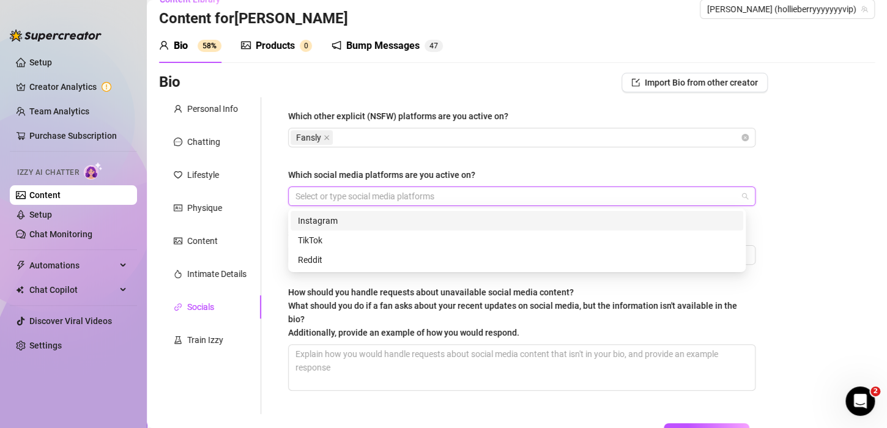
click at [315, 226] on div "Instagram" at bounding box center [517, 220] width 438 height 13
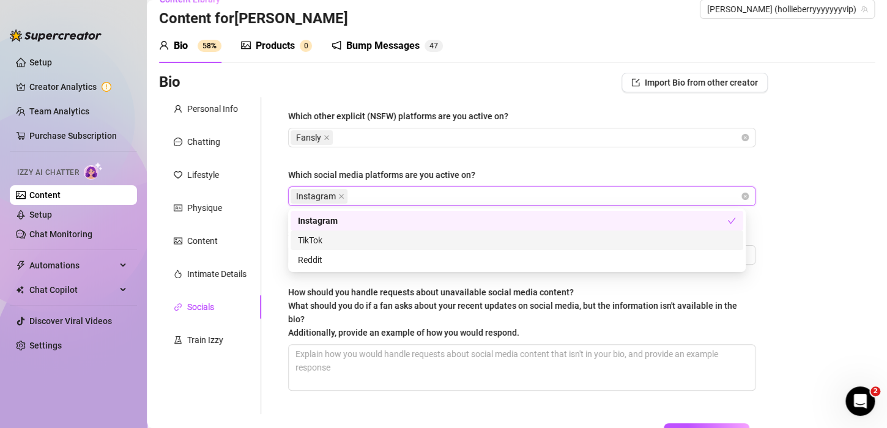
click at [323, 244] on div "TikTok" at bounding box center [517, 240] width 438 height 13
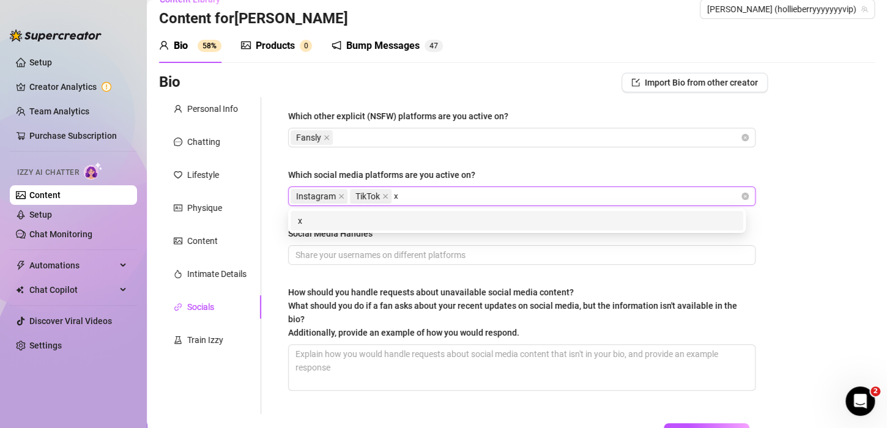
click at [309, 221] on div "x" at bounding box center [517, 220] width 438 height 13
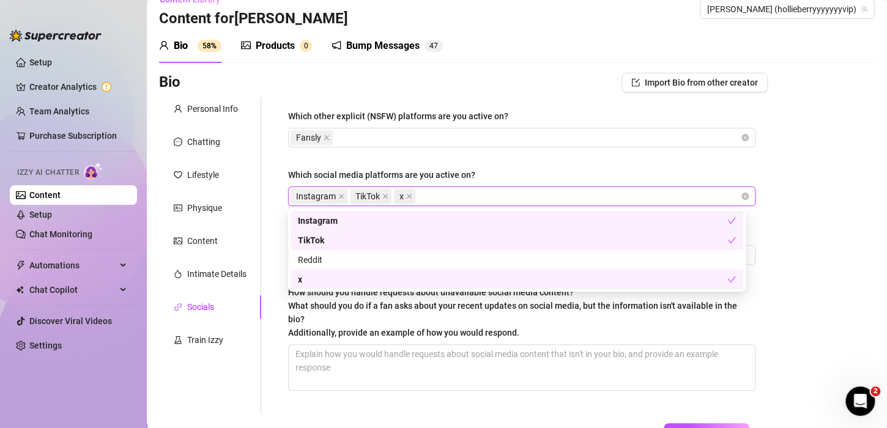
click at [262, 227] on div "Which other explicit (NSFW) platforms are you active on? Fansly Which social me…" at bounding box center [514, 255] width 506 height 317
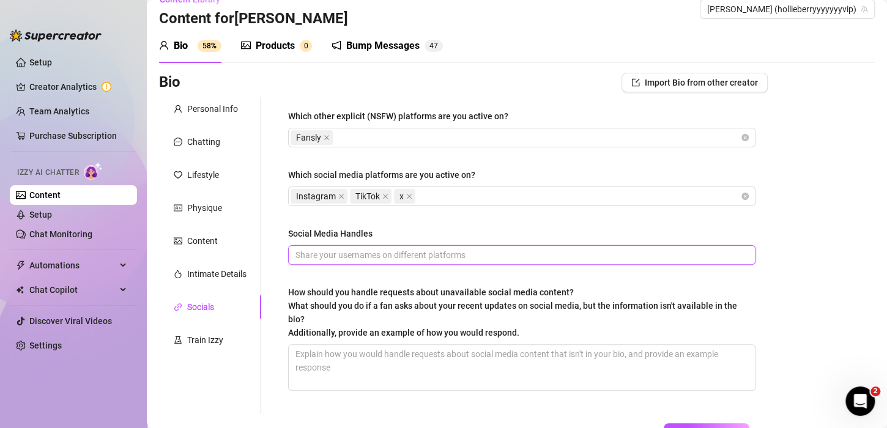
click at [306, 253] on input "Social Media Handles" at bounding box center [520, 254] width 450 height 13
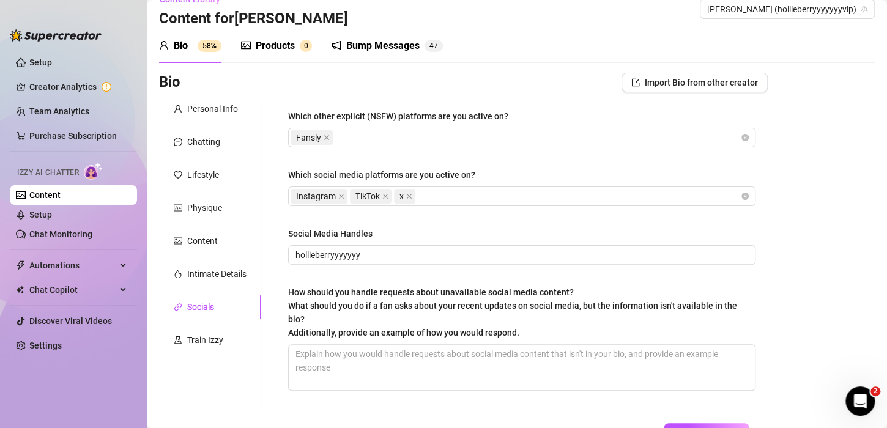
click at [273, 297] on div "Which other explicit (NSFW) platforms are you active on? Fansly Which social me…" at bounding box center [514, 255] width 506 height 317
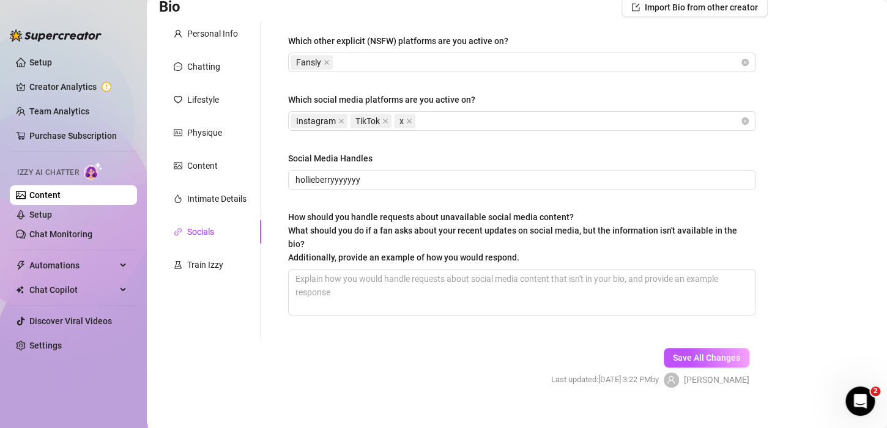
scroll to position [104, 0]
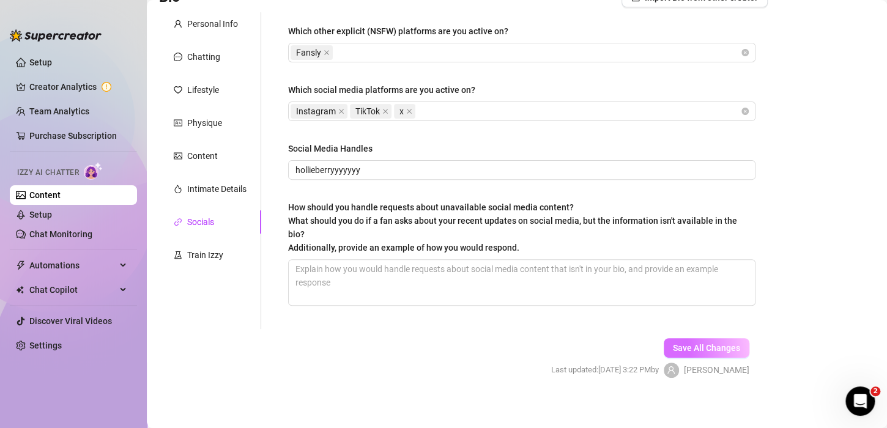
click at [683, 347] on span "Save All Changes" at bounding box center [706, 348] width 67 height 10
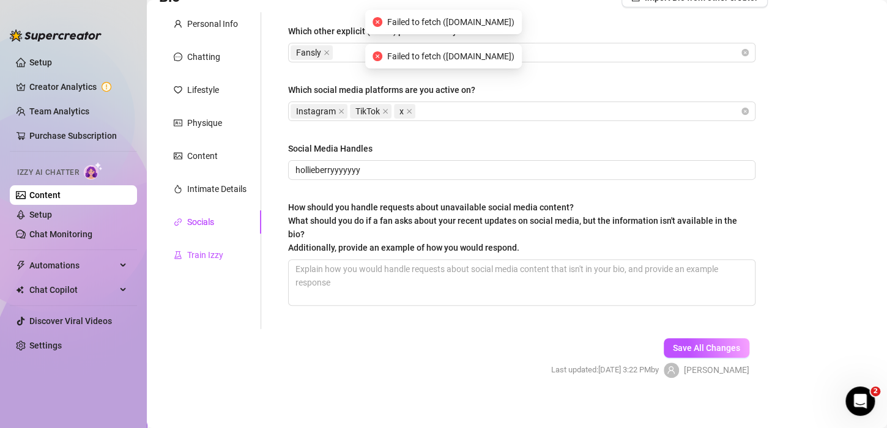
click at [187, 259] on div "Train Izzy" at bounding box center [205, 254] width 36 height 13
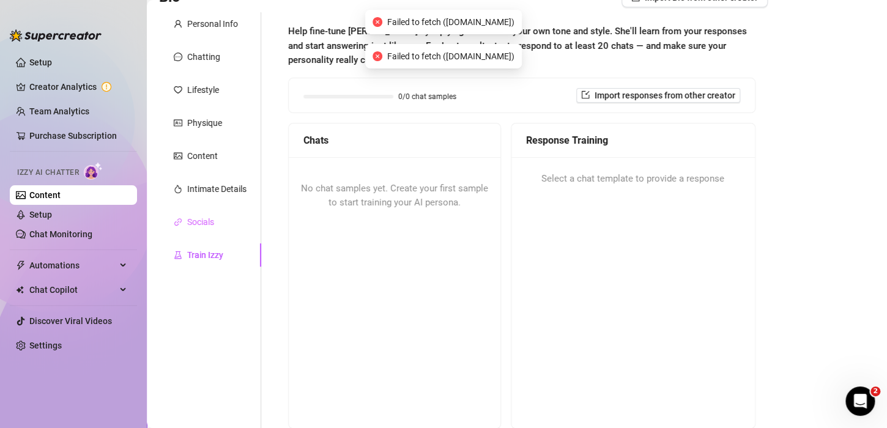
click at [220, 221] on div "Socials" at bounding box center [210, 221] width 102 height 23
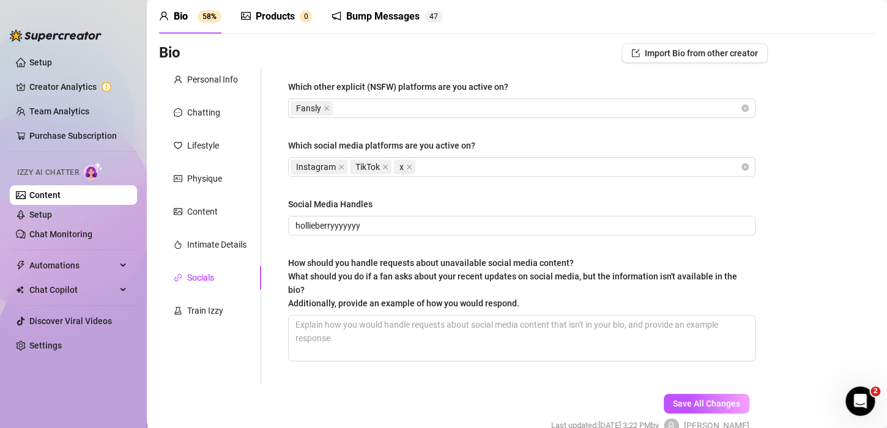
scroll to position [49, 0]
click at [190, 305] on div "Train Izzy" at bounding box center [205, 309] width 36 height 13
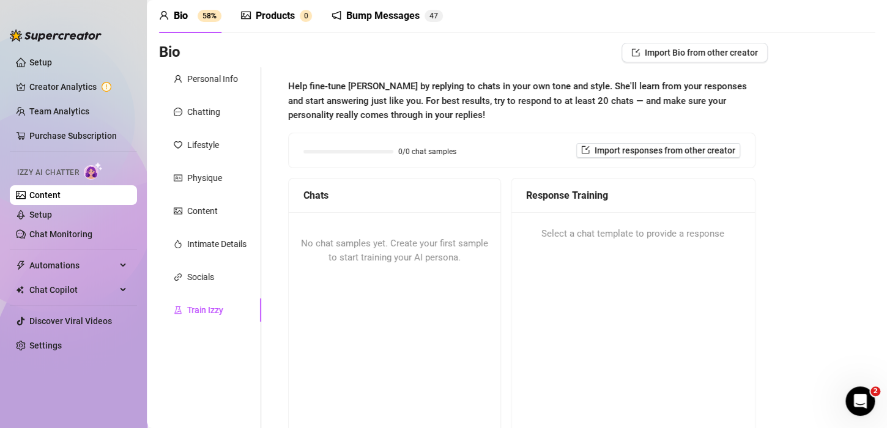
scroll to position [223, 0]
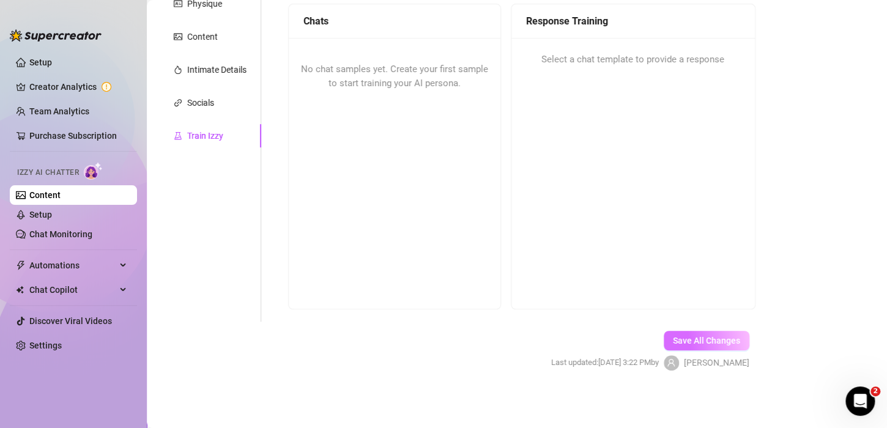
click at [673, 341] on span "Save All Changes" at bounding box center [706, 341] width 67 height 10
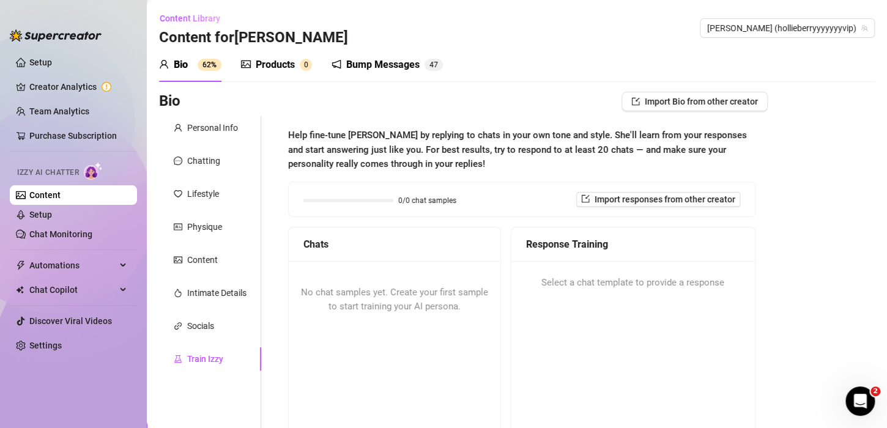
click at [368, 65] on div "Bump Messages" at bounding box center [382, 64] width 73 height 15
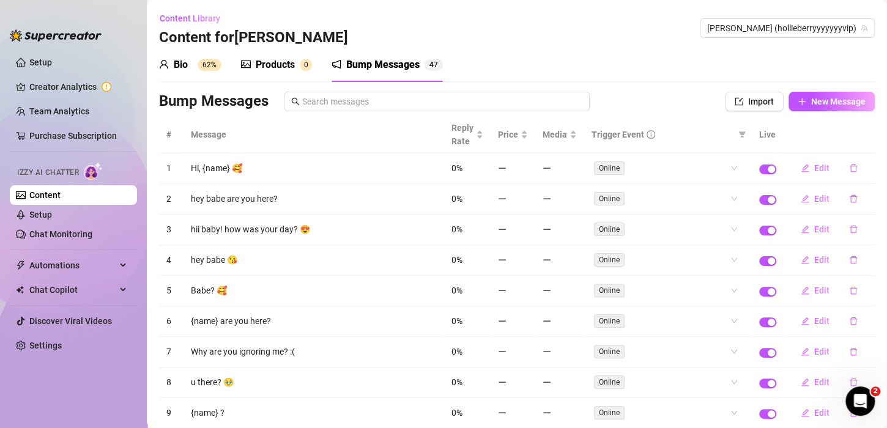
click at [188, 65] on div "Bio 62%" at bounding box center [190, 64] width 62 height 15
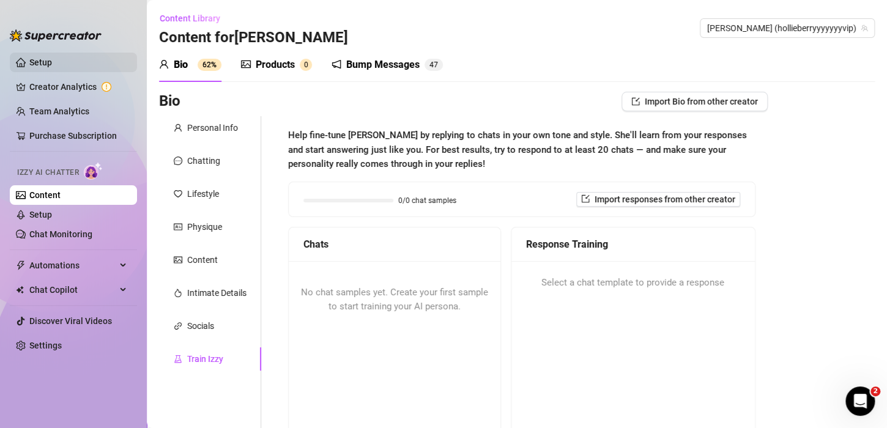
click at [29, 62] on link "Setup" at bounding box center [40, 62] width 23 height 10
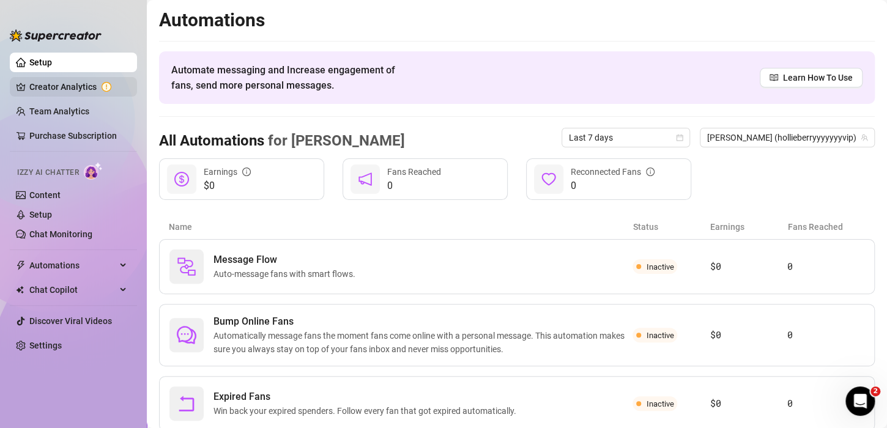
click at [80, 87] on link "Creator Analytics" at bounding box center [78, 87] width 98 height 20
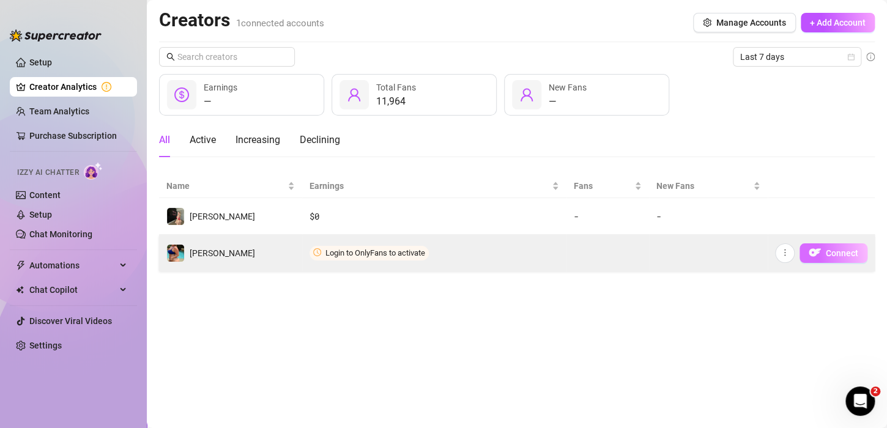
click at [831, 251] on span "Connect" at bounding box center [841, 253] width 32 height 10
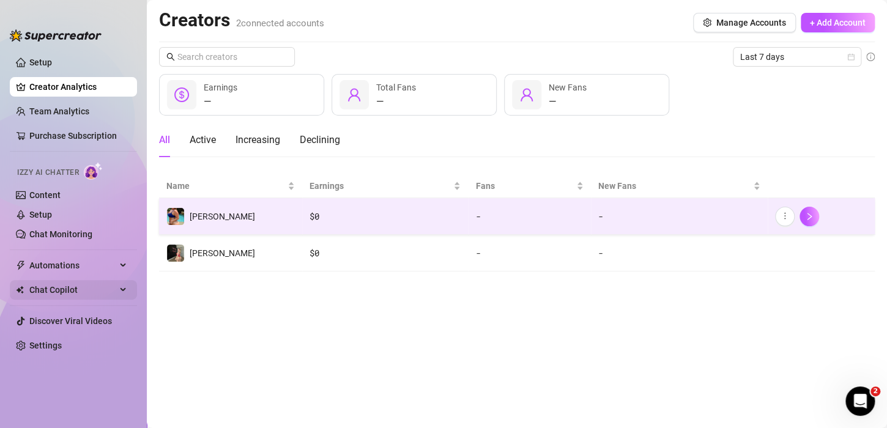
click at [118, 284] on div "Chat Copilot" at bounding box center [73, 290] width 127 height 20
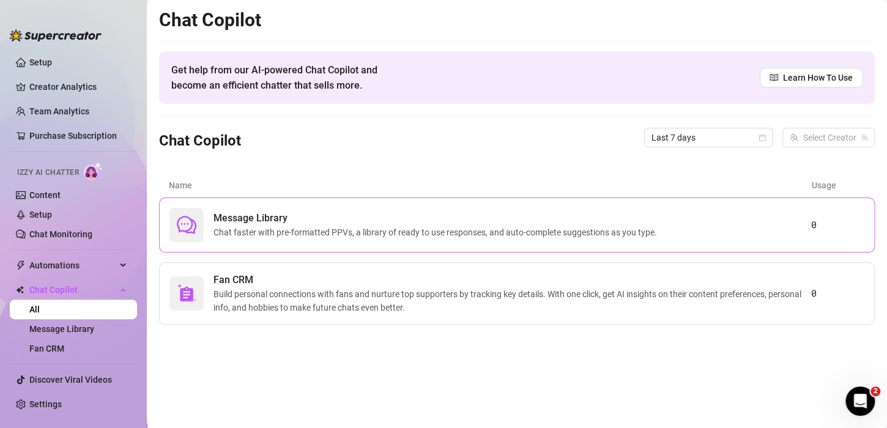
click at [383, 232] on span "Chat faster with pre-formatted PPVs, a library of ready to use responses, and a…" at bounding box center [437, 232] width 448 height 13
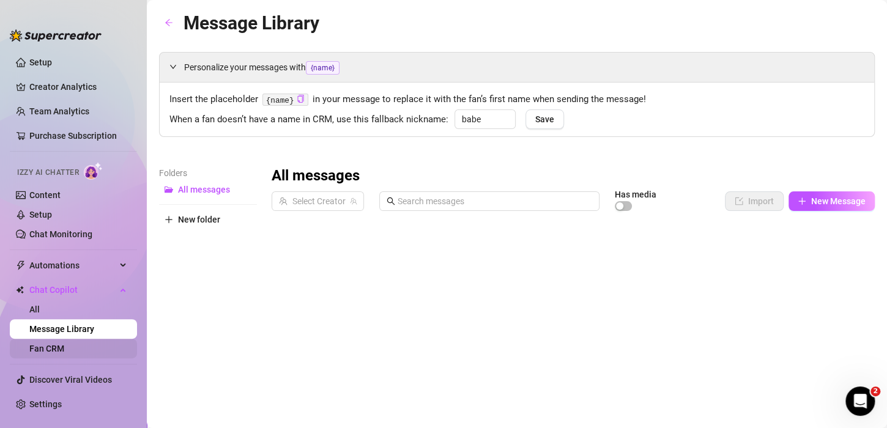
click at [43, 349] on link "Fan CRM" at bounding box center [46, 349] width 35 height 10
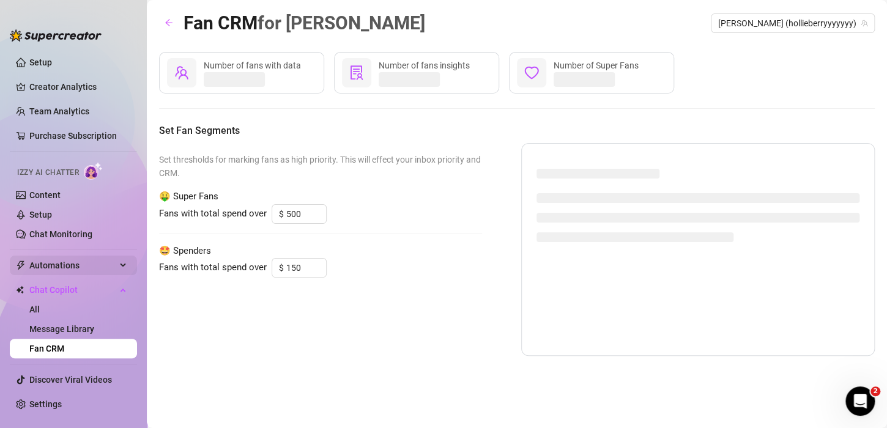
click at [93, 264] on span "Automations" at bounding box center [72, 266] width 87 height 20
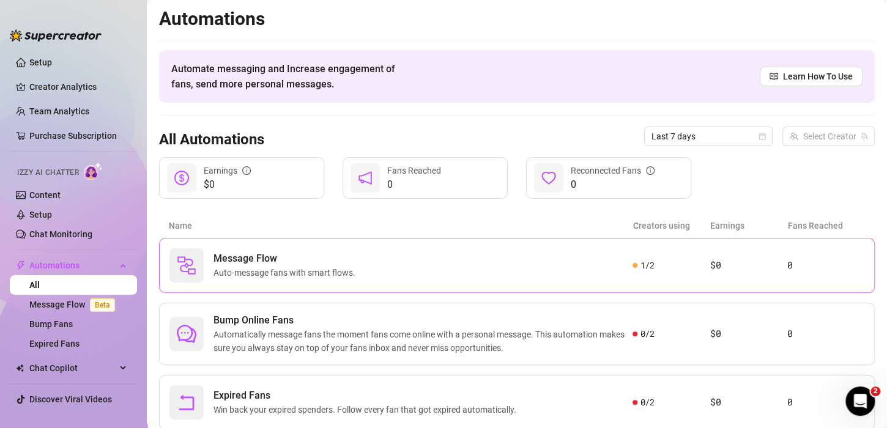
scroll to position [39, 0]
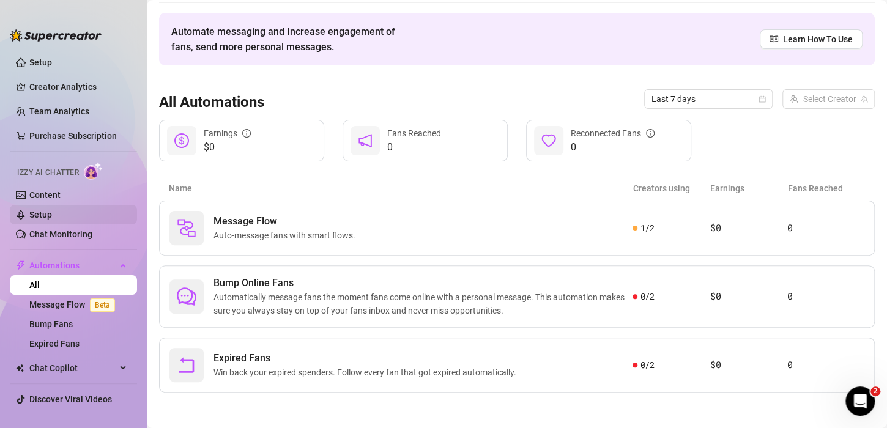
click at [29, 216] on link "Setup" at bounding box center [40, 215] width 23 height 10
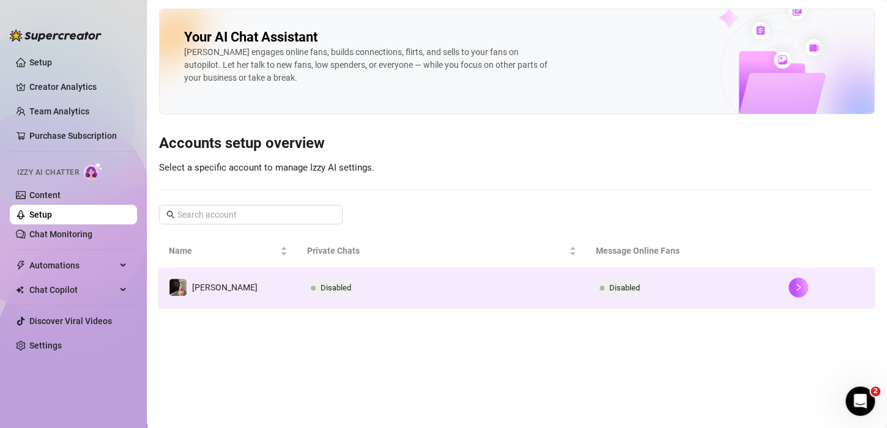
click at [320, 288] on span "Disabled" at bounding box center [335, 287] width 31 height 9
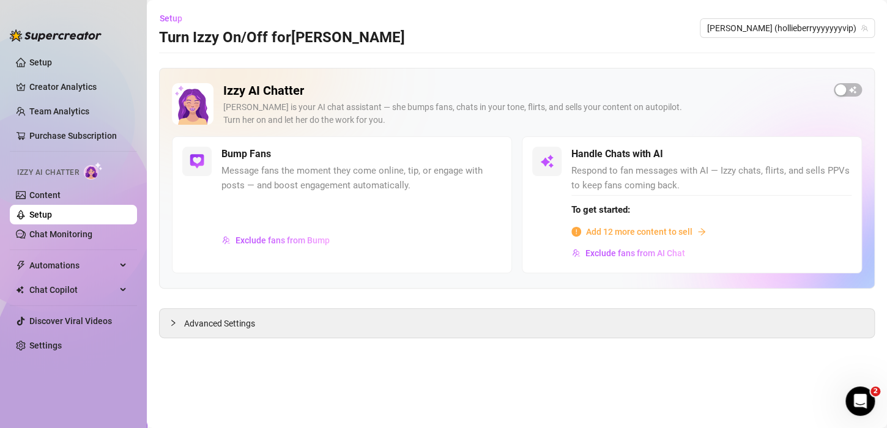
click at [663, 234] on span "Add 12 more content to sell" at bounding box center [639, 231] width 106 height 13
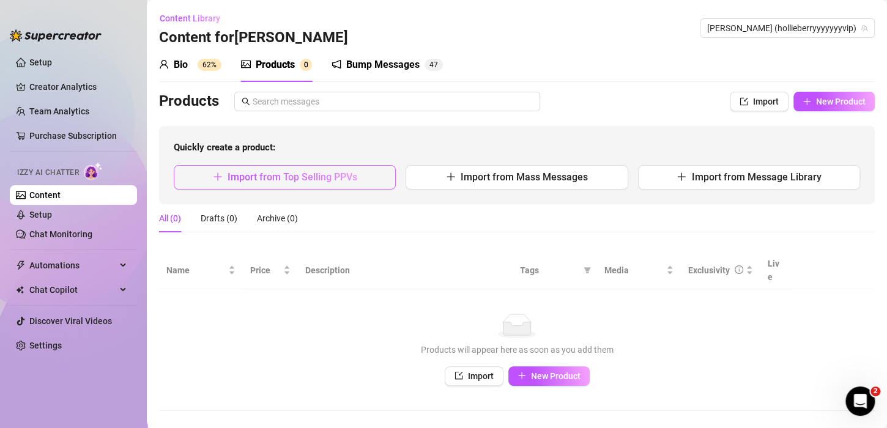
click at [296, 179] on span "Import from Top Selling PPVs" at bounding box center [292, 177] width 130 height 12
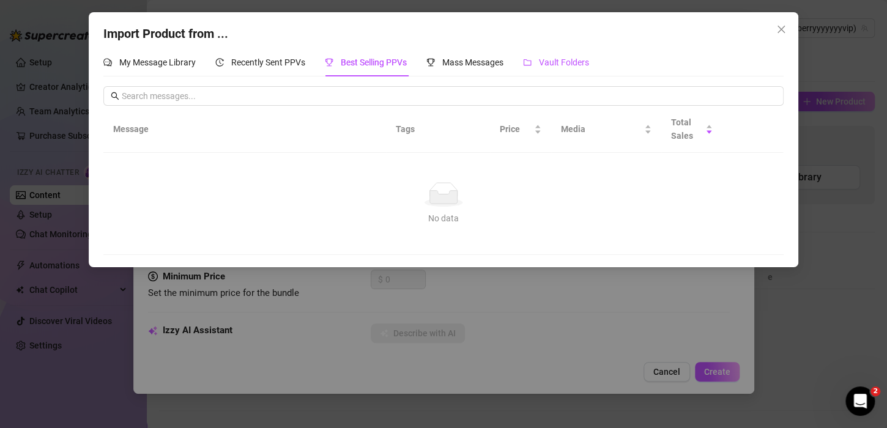
click at [554, 64] on span "Vault Folders" at bounding box center [564, 62] width 50 height 10
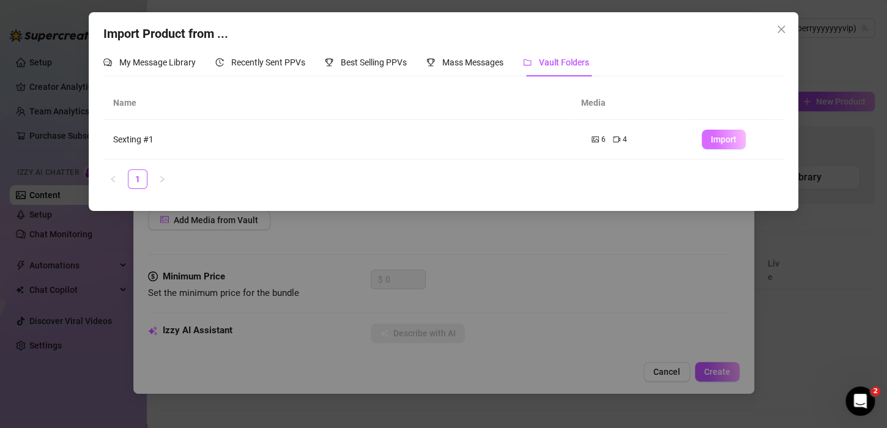
click at [711, 136] on span "Import" at bounding box center [724, 140] width 26 height 10
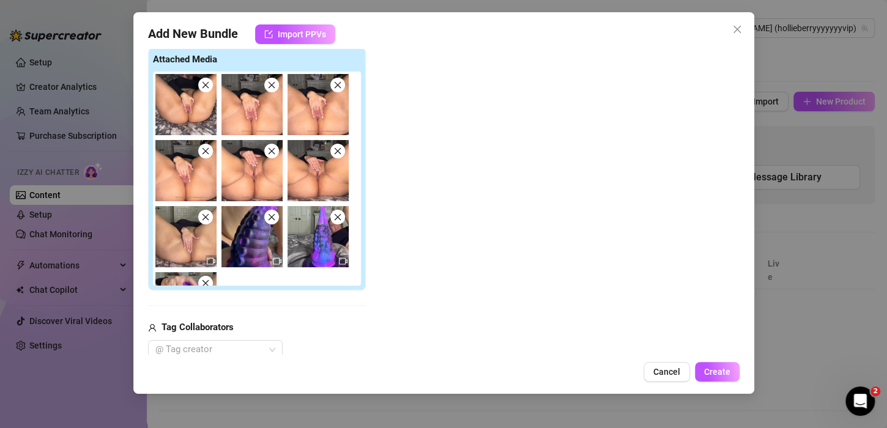
scroll to position [50, 0]
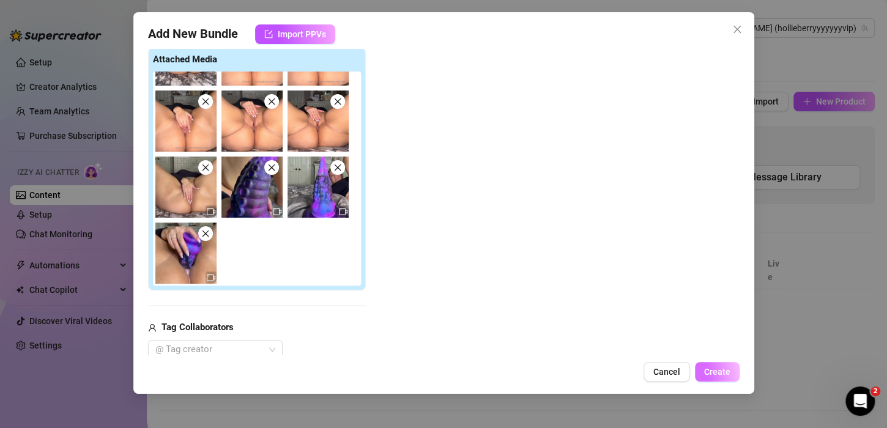
click at [719, 373] on span "Create" at bounding box center [717, 372] width 26 height 10
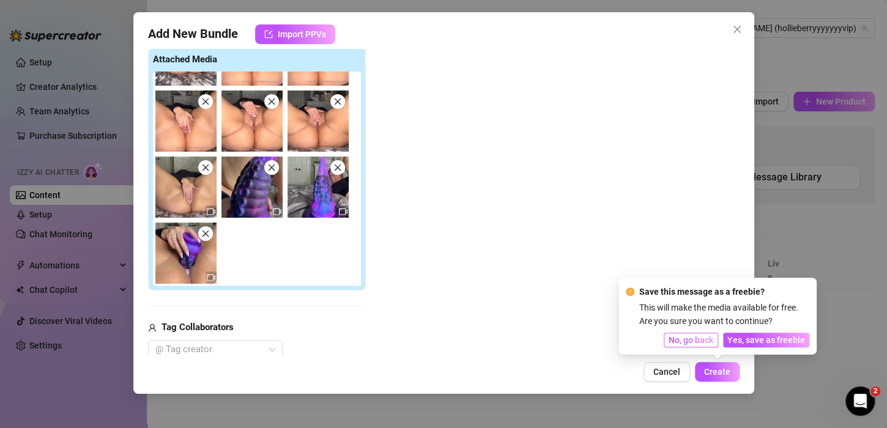
click at [690, 336] on span "No, go back" at bounding box center [690, 340] width 45 height 10
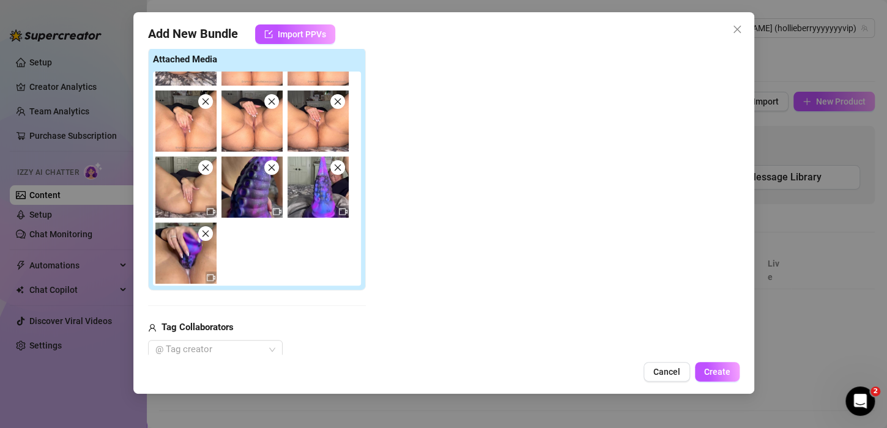
scroll to position [118, 0]
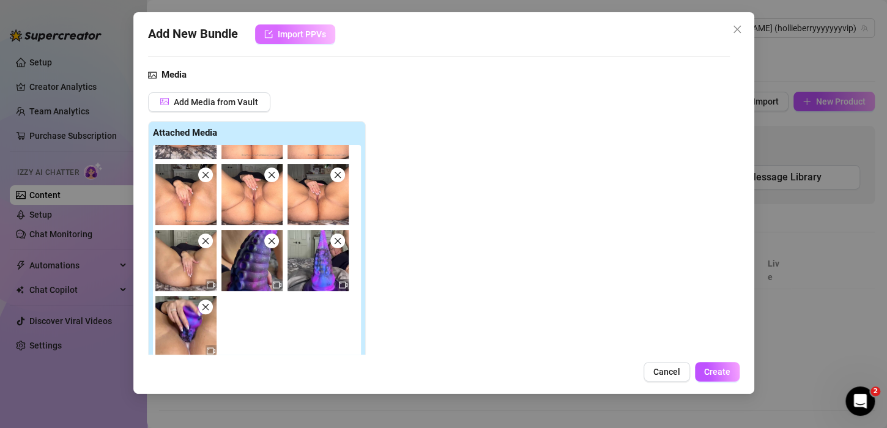
click at [268, 33] on icon "import" at bounding box center [268, 34] width 9 height 9
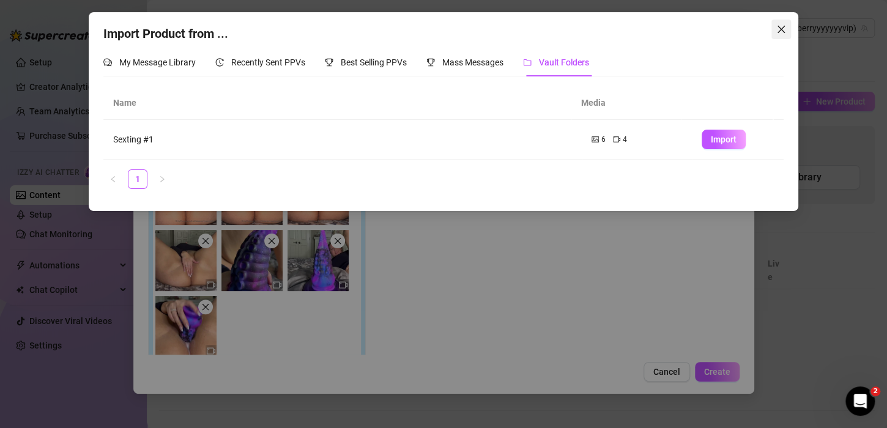
click at [780, 30] on icon "close" at bounding box center [781, 29] width 10 height 10
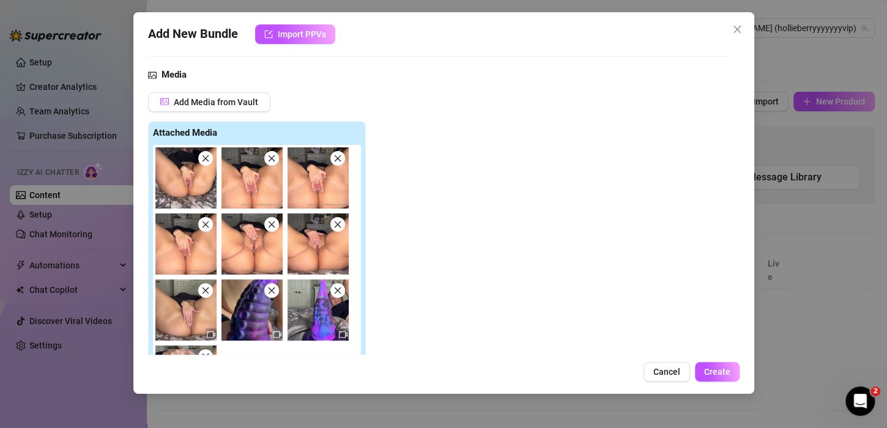
scroll to position [50, 0]
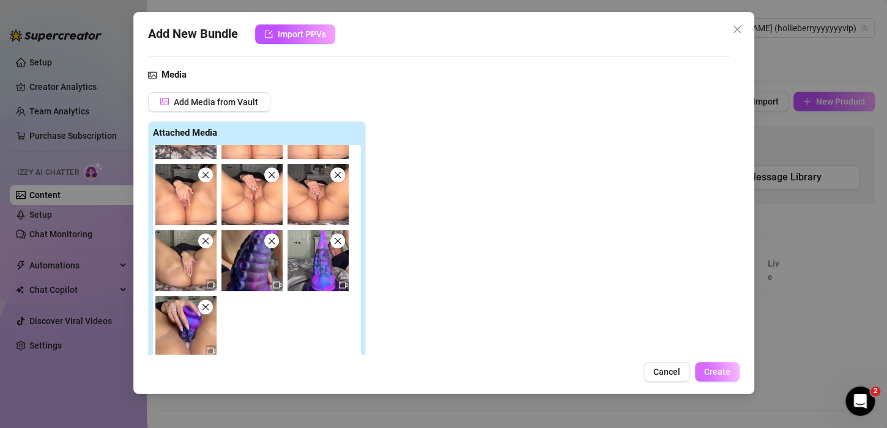
click at [707, 377] on button "Create" at bounding box center [717, 372] width 45 height 20
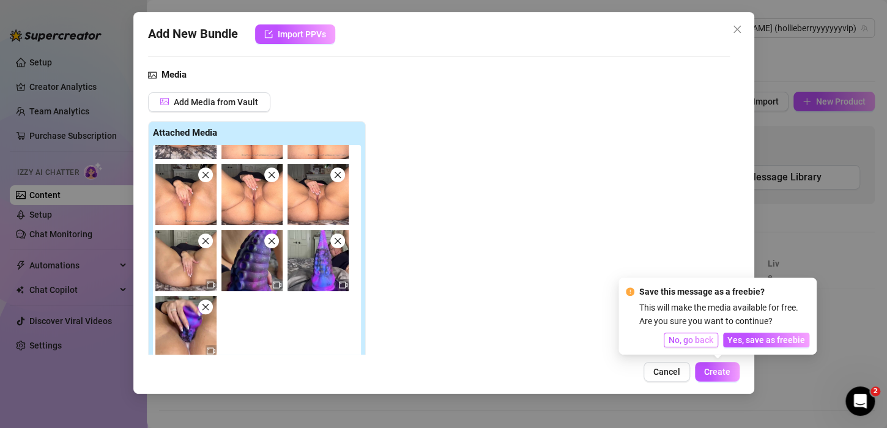
click at [703, 340] on span "No, go back" at bounding box center [690, 340] width 45 height 10
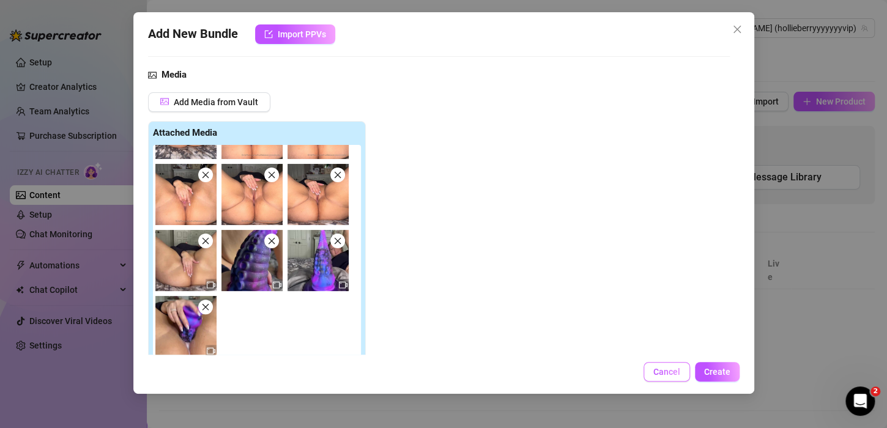
click at [667, 371] on span "Cancel" at bounding box center [666, 372] width 27 height 10
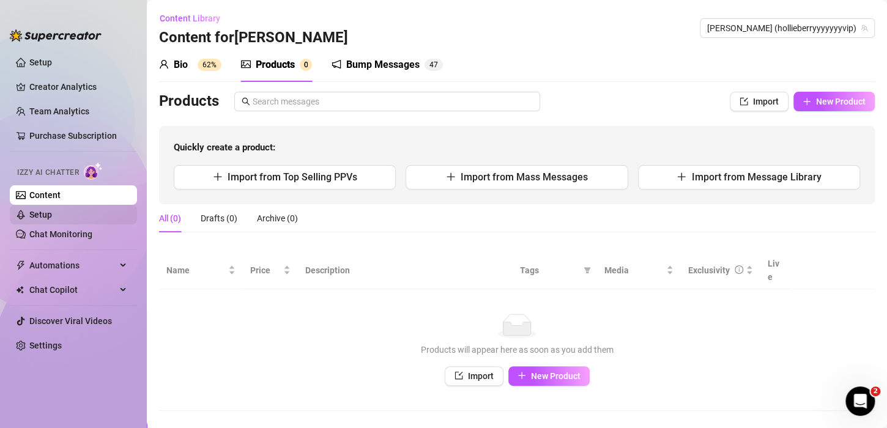
click at [29, 216] on link "Setup" at bounding box center [40, 215] width 23 height 10
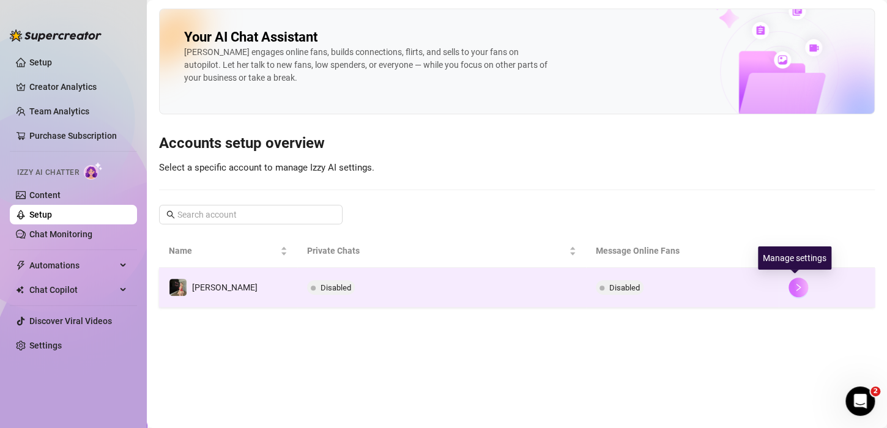
click at [798, 288] on icon "right" at bounding box center [798, 287] width 9 height 9
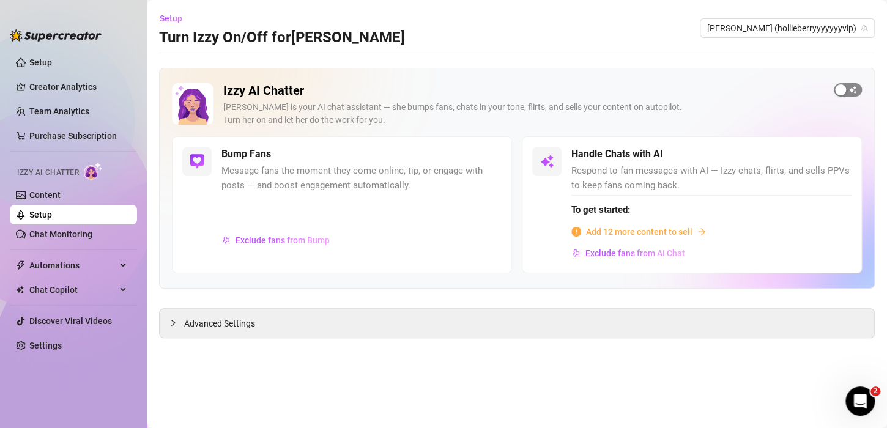
click at [838, 90] on div "button" at bounding box center [840, 89] width 11 height 11
click at [835, 157] on div "button" at bounding box center [830, 154] width 11 height 11
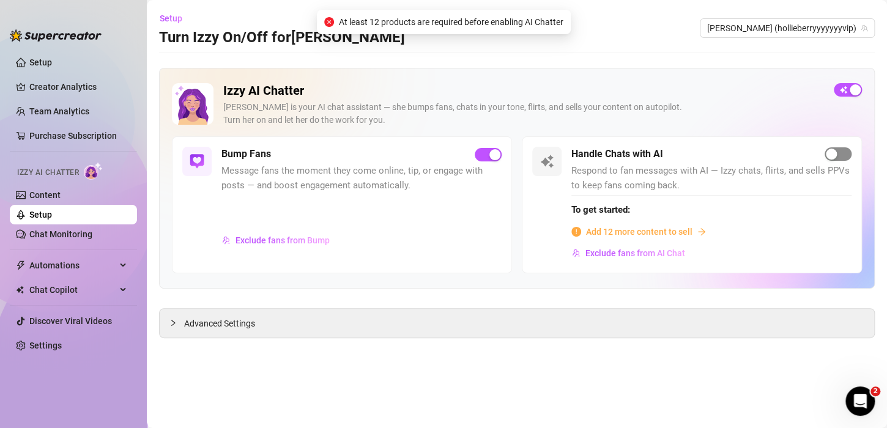
click at [829, 153] on div "button" at bounding box center [830, 154] width 11 height 11
click at [665, 232] on span "Add 12 more content to sell" at bounding box center [639, 231] width 106 height 13
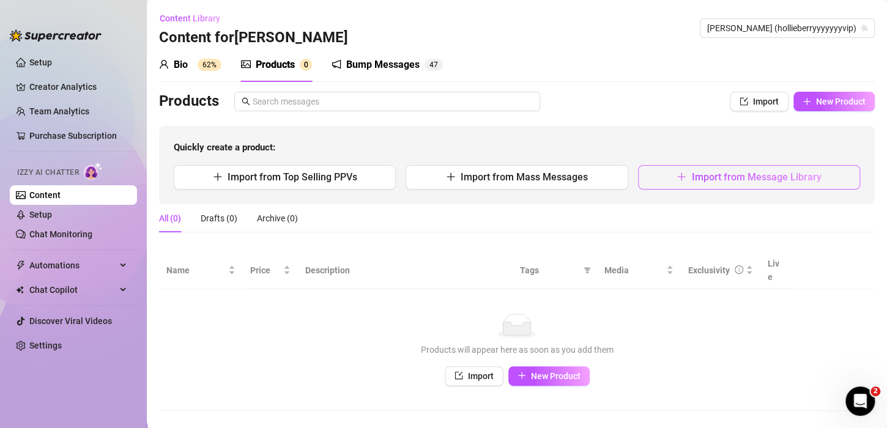
click at [662, 185] on button "Import from Message Library" at bounding box center [749, 177] width 222 height 24
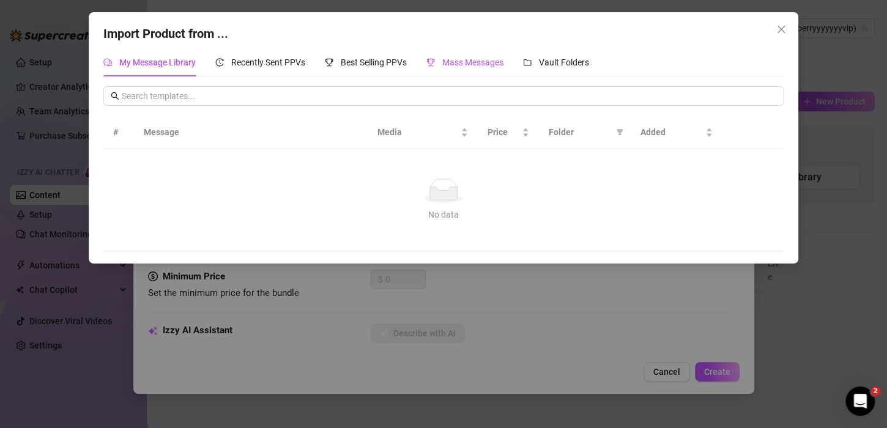
click at [445, 57] on span "Mass Messages" at bounding box center [472, 62] width 61 height 10
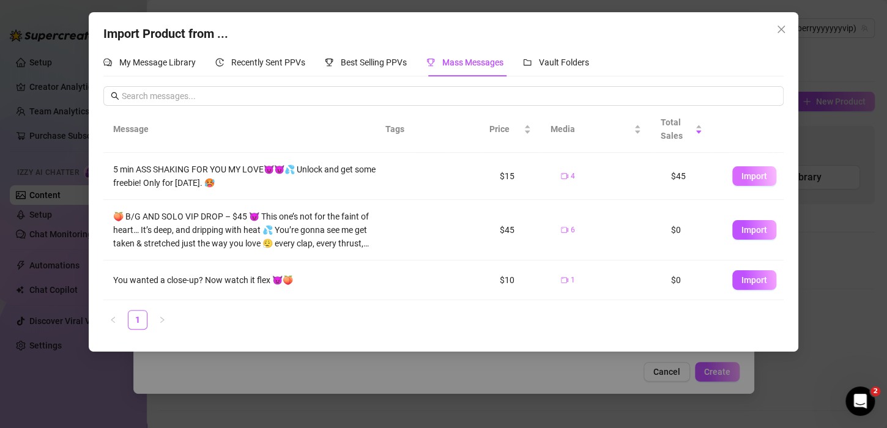
click at [741, 174] on span "Import" at bounding box center [754, 176] width 26 height 10
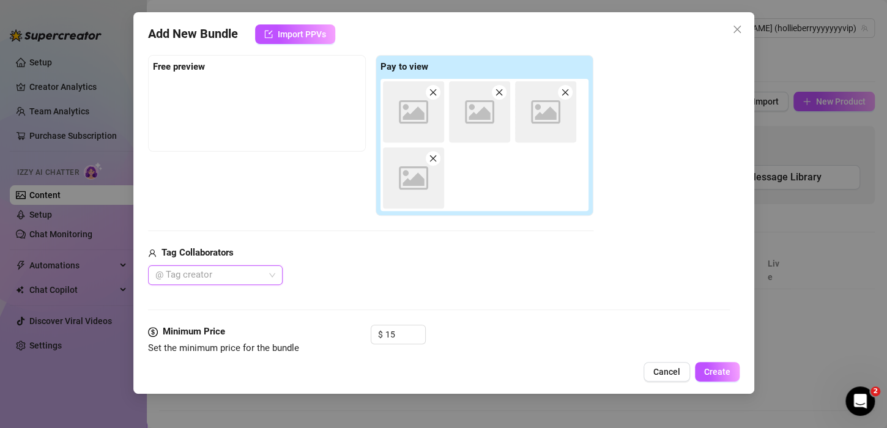
scroll to position [191, 0]
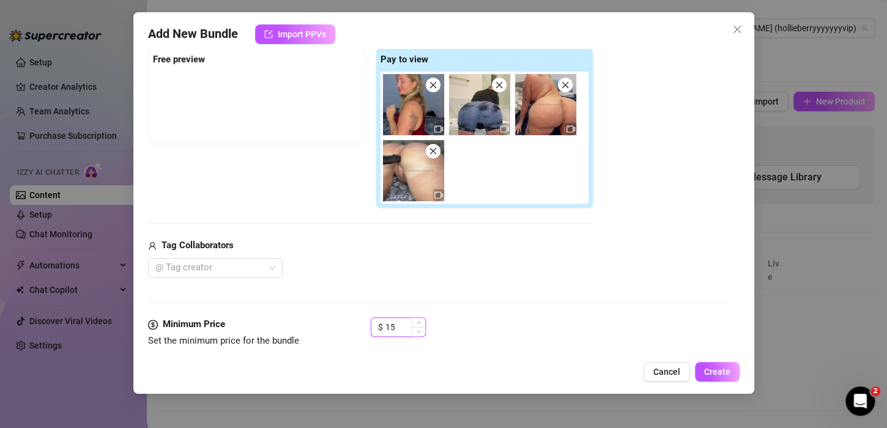
click at [393, 326] on input "15" at bounding box center [405, 327] width 40 height 18
click at [710, 372] on span "Create" at bounding box center [717, 372] width 26 height 10
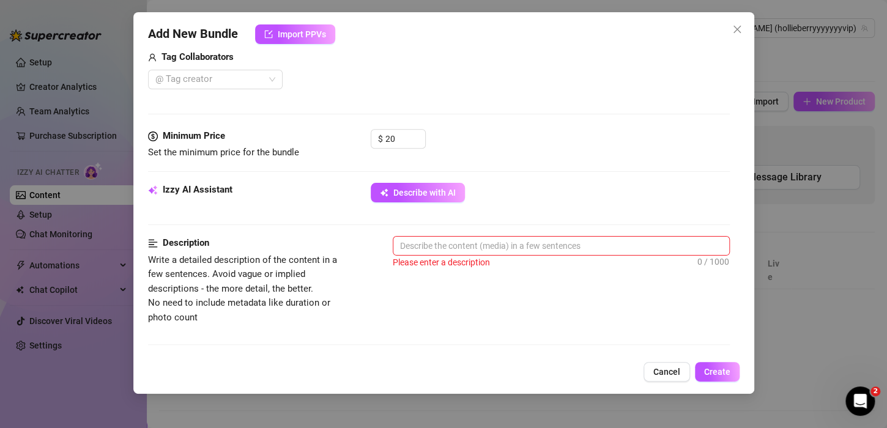
scroll to position [382, 0]
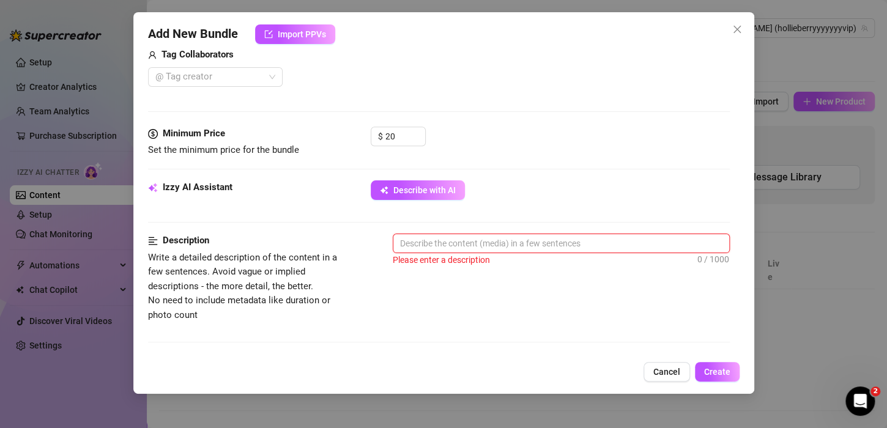
click at [439, 246] on textarea at bounding box center [561, 243] width 336 height 18
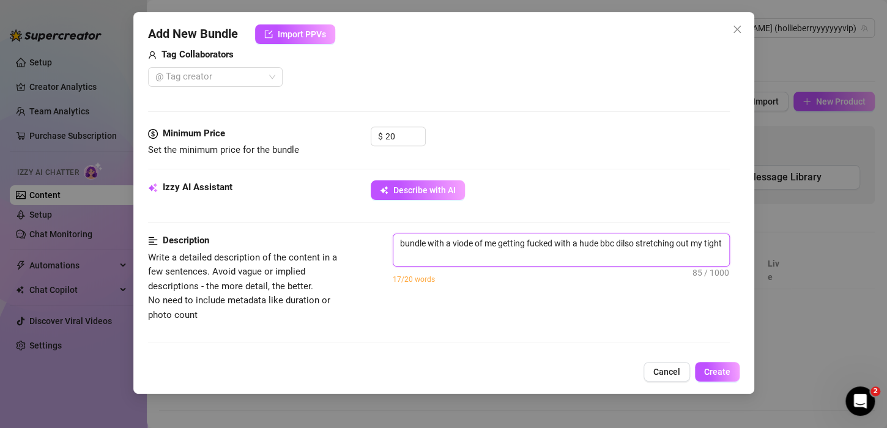
scroll to position [0, 0]
click at [592, 241] on textarea "bundle with a viode of me getting fucked with a hude bbc dilso stretching out m…" at bounding box center [561, 250] width 336 height 32
click at [630, 242] on textarea "bundle with a viode of me getting fucked with a huge bbc dilso stretching out m…" at bounding box center [561, 250] width 336 height 32
click at [470, 242] on textarea "bundle with a viode of me getting fucked with a huge bbc dildo stretching out m…" at bounding box center [561, 250] width 336 height 32
click at [721, 375] on span "Create" at bounding box center [717, 372] width 26 height 10
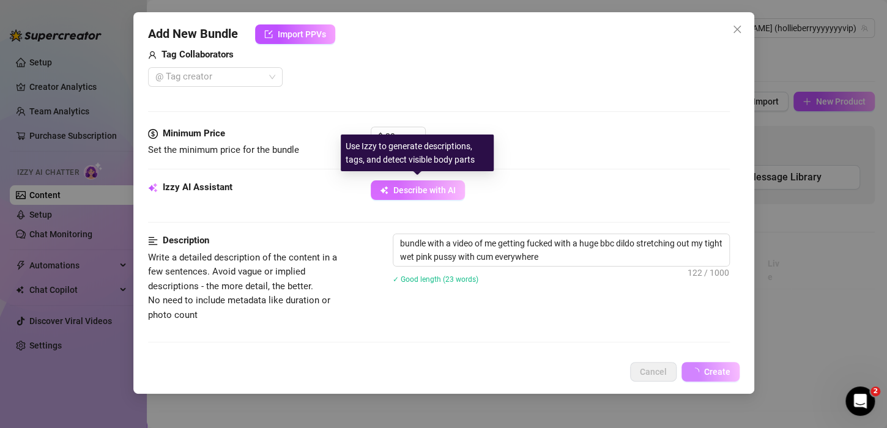
click at [435, 188] on span "Describe with AI" at bounding box center [424, 190] width 62 height 10
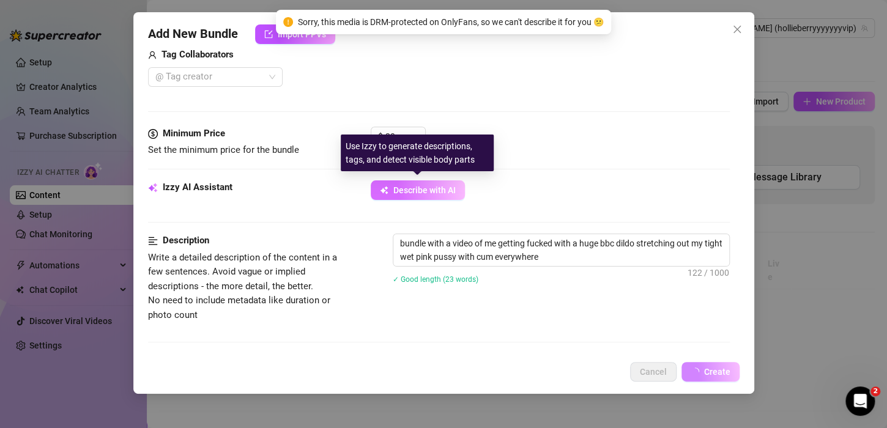
click at [424, 192] on span "Describe with AI" at bounding box center [424, 190] width 62 height 10
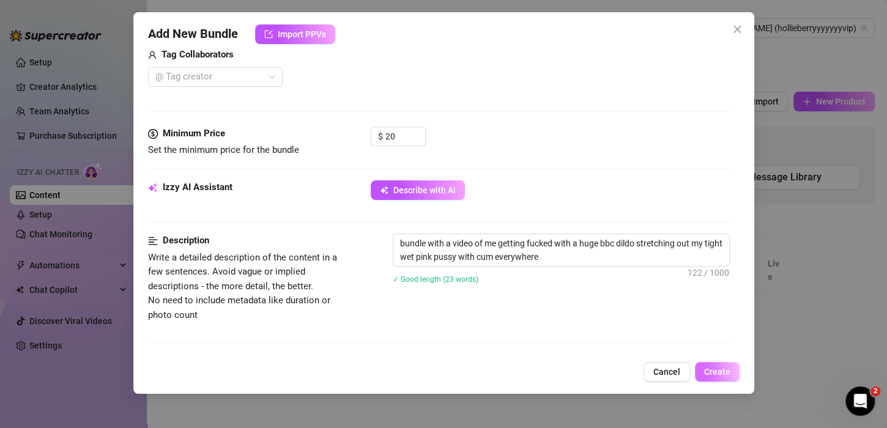
click at [706, 369] on span "Create" at bounding box center [717, 372] width 26 height 10
drag, startPoint x: 706, startPoint y: 369, endPoint x: 707, endPoint y: 245, distance: 124.7
click at [707, 245] on div "Add New Bundle Import PPVs Account [PERSON_NAME] (@hollieberryyyyyyyvip) Name N…" at bounding box center [443, 203] width 621 height 382
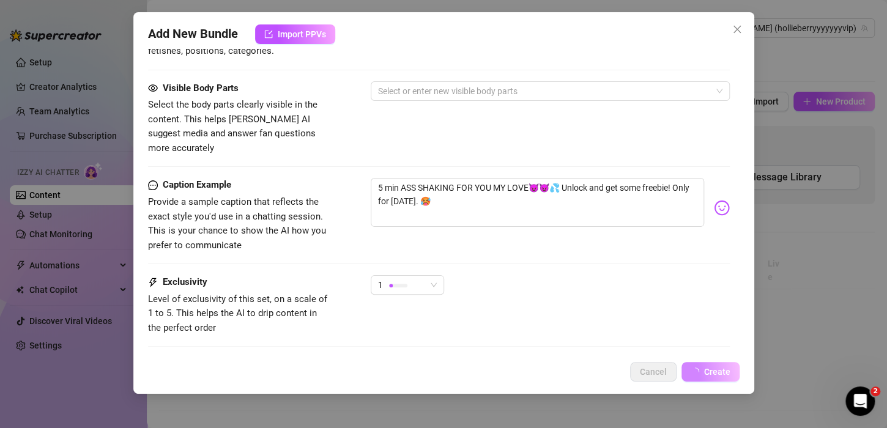
scroll to position [756, 0]
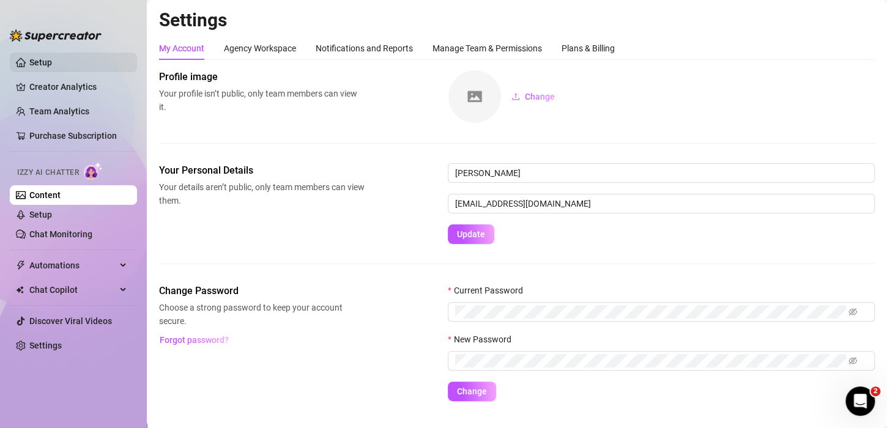
click at [39, 60] on link "Setup" at bounding box center [40, 62] width 23 height 10
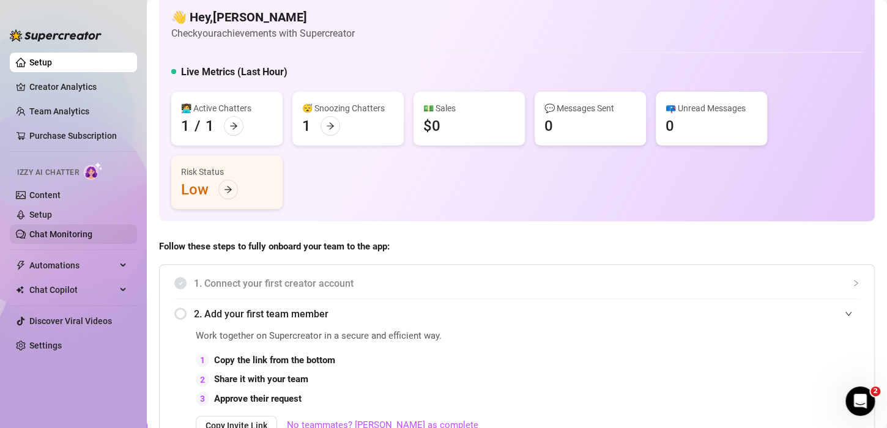
scroll to position [10, 0]
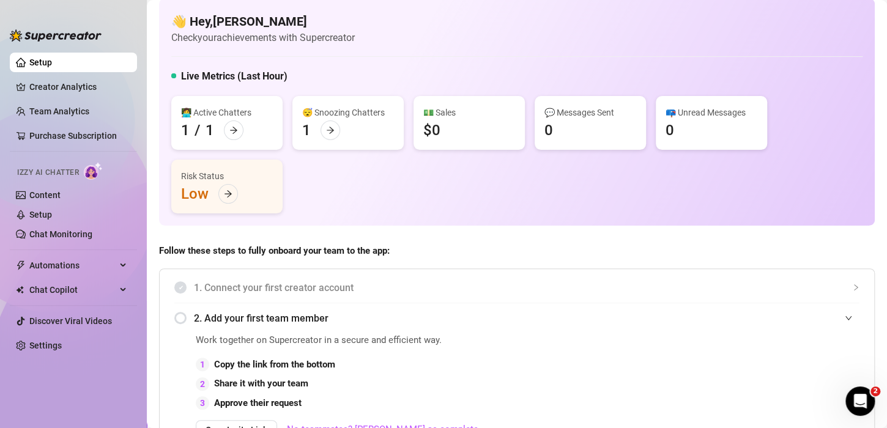
click at [92, 170] on img at bounding box center [93, 171] width 19 height 18
click at [39, 216] on link "Setup" at bounding box center [40, 215] width 23 height 10
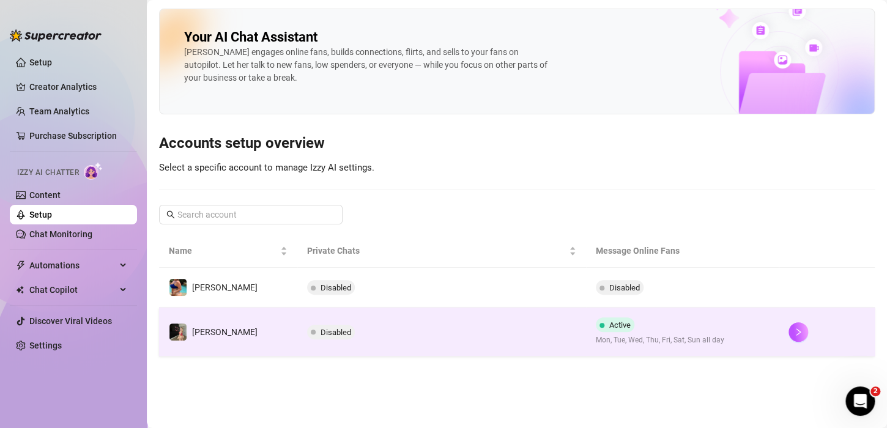
click at [320, 331] on span "Disabled" at bounding box center [335, 332] width 31 height 9
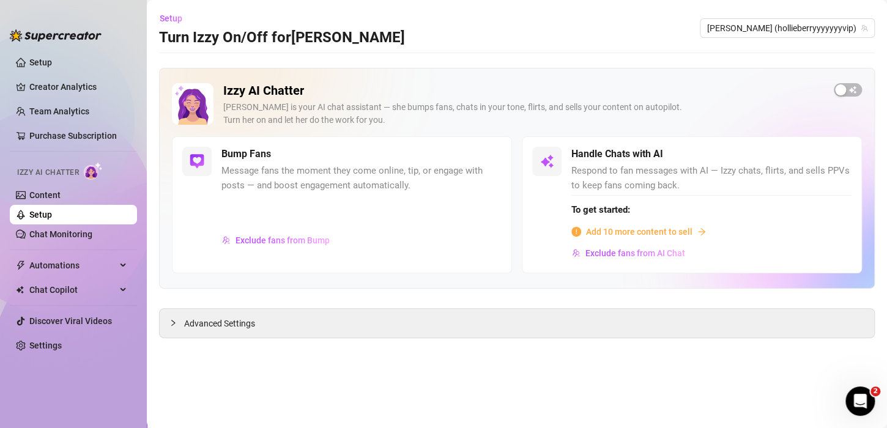
click at [611, 231] on span "Add 10 more content to sell" at bounding box center [639, 231] width 106 height 13
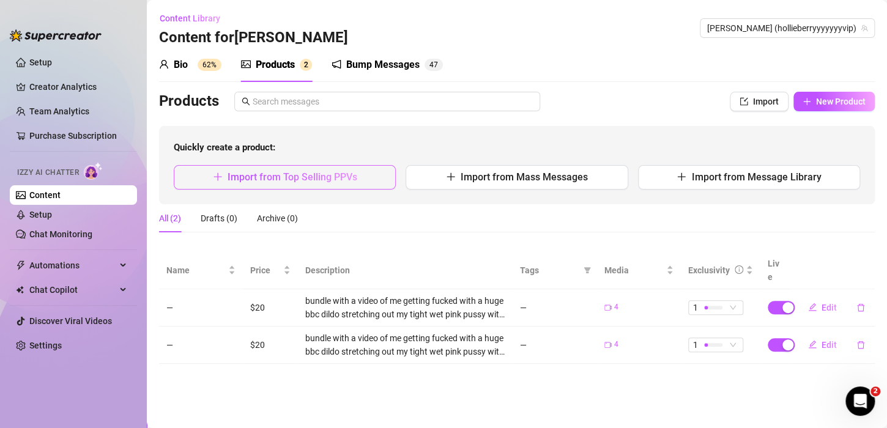
click at [348, 183] on button "Import from Top Selling PPVs" at bounding box center [285, 177] width 222 height 24
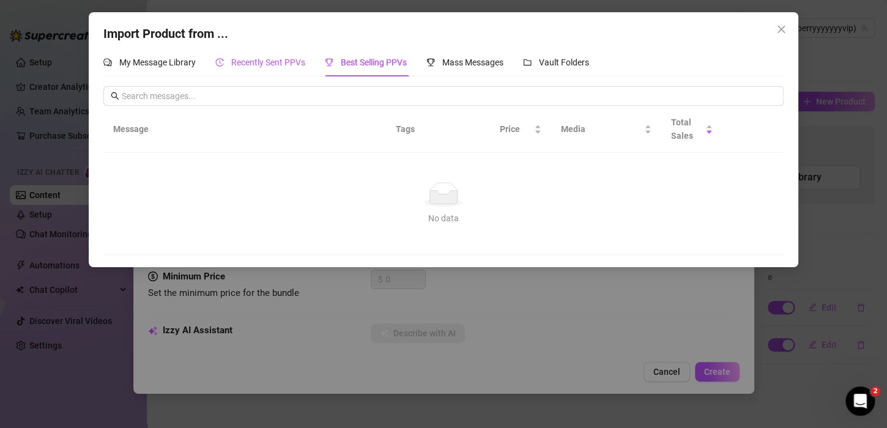
click at [251, 62] on span "Recently Sent PPVs" at bounding box center [268, 62] width 74 height 10
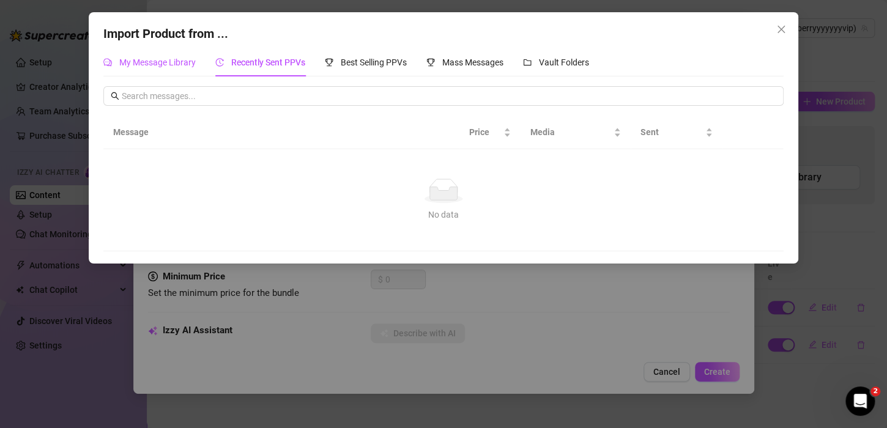
click at [142, 64] on span "My Message Library" at bounding box center [157, 62] width 76 height 10
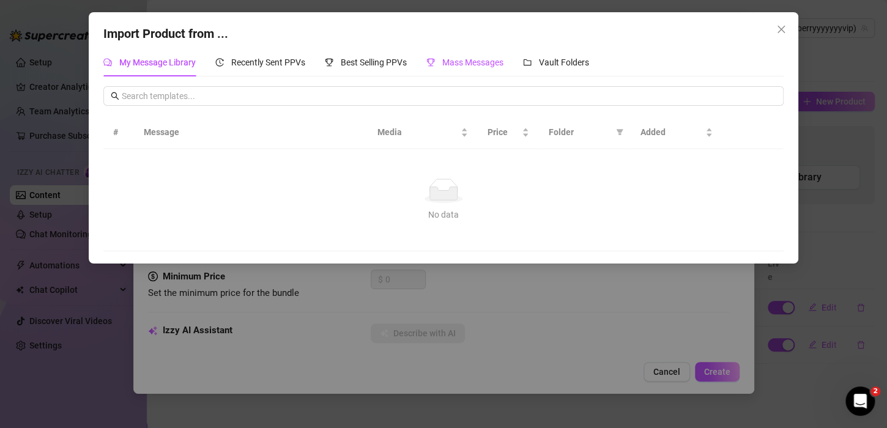
click at [471, 66] on span "Mass Messages" at bounding box center [472, 62] width 61 height 10
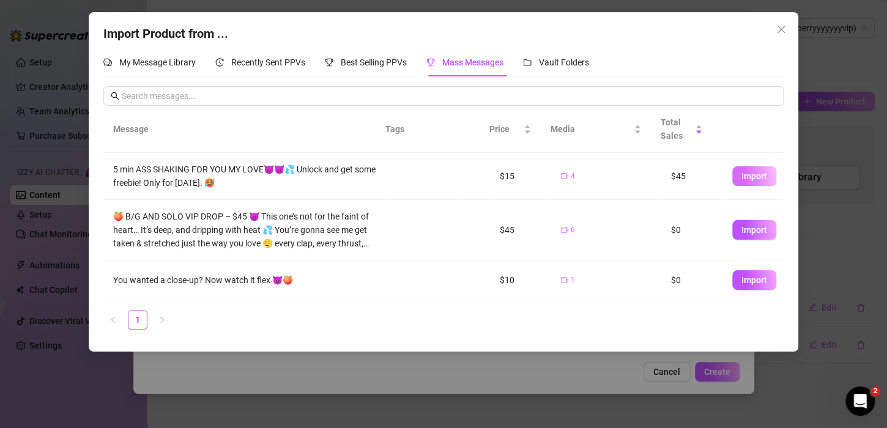
click at [741, 179] on span "Import" at bounding box center [754, 176] width 26 height 10
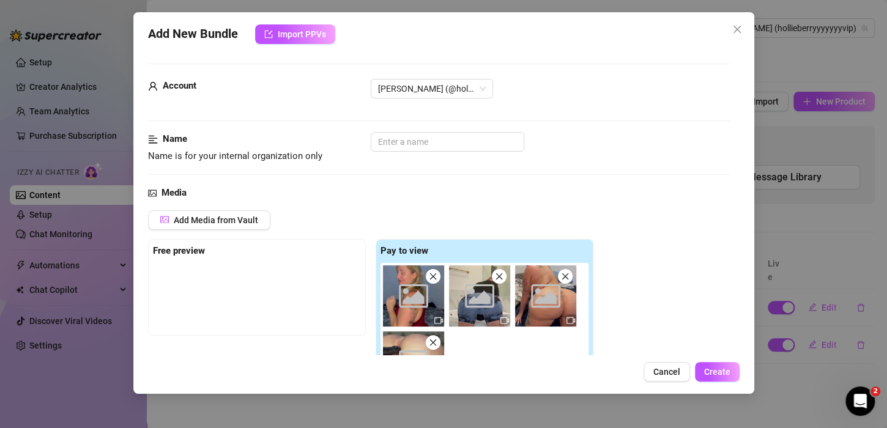
scroll to position [191, 0]
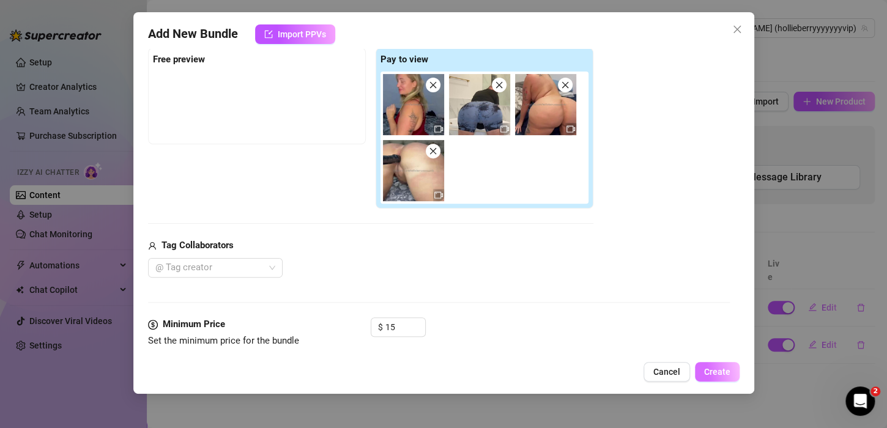
click at [726, 373] on span "Create" at bounding box center [717, 372] width 26 height 10
click at [393, 328] on input "15" at bounding box center [405, 327] width 40 height 18
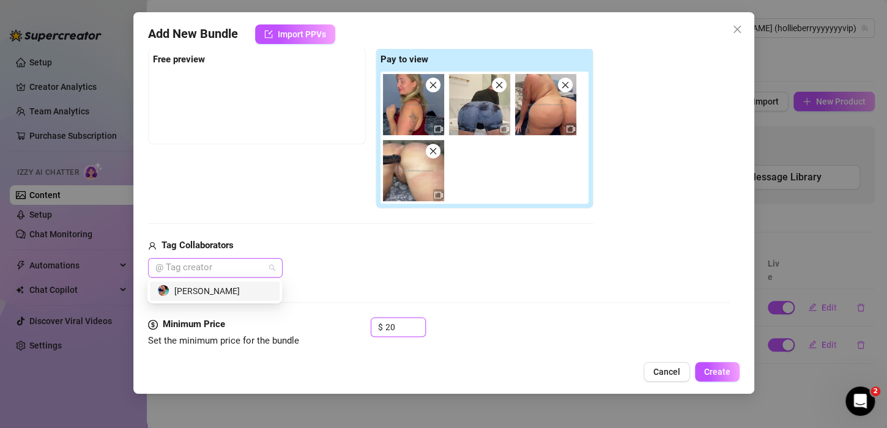
click at [241, 265] on div at bounding box center [208, 267] width 117 height 17
click at [231, 289] on div "[PERSON_NAME]" at bounding box center [214, 290] width 115 height 13
click at [714, 375] on span "Create" at bounding box center [717, 372] width 26 height 10
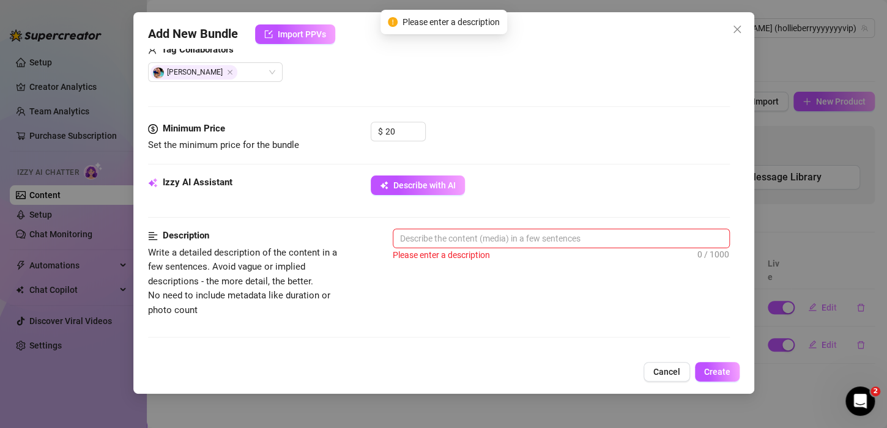
scroll to position [388, 0]
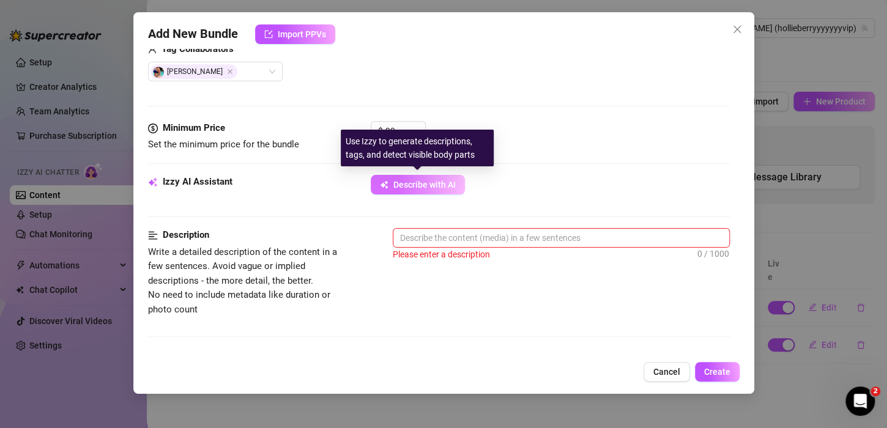
click at [443, 180] on span "Describe with AI" at bounding box center [424, 185] width 62 height 10
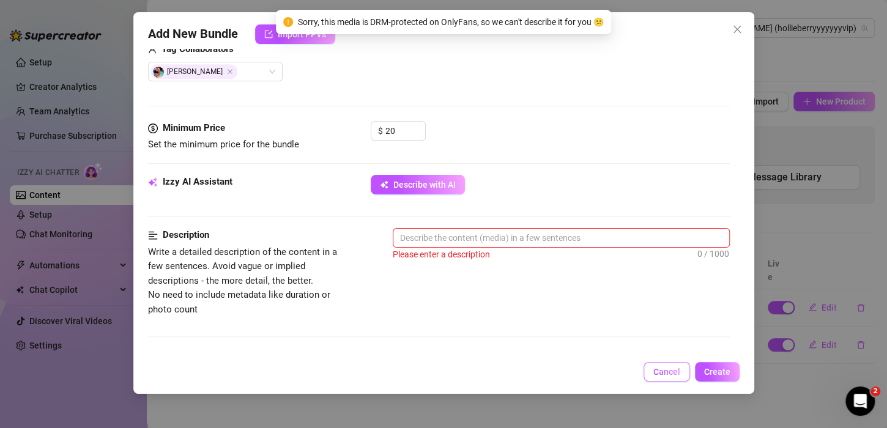
click at [670, 374] on span "Cancel" at bounding box center [666, 372] width 27 height 10
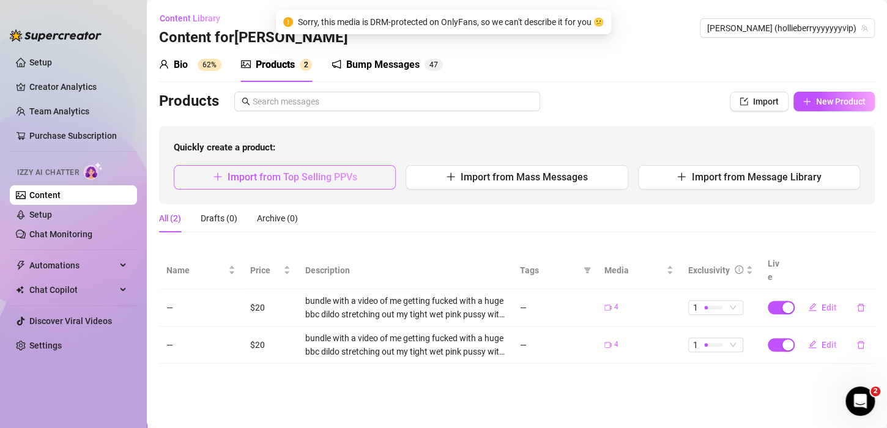
click at [274, 172] on span "Import from Top Selling PPVs" at bounding box center [292, 177] width 130 height 12
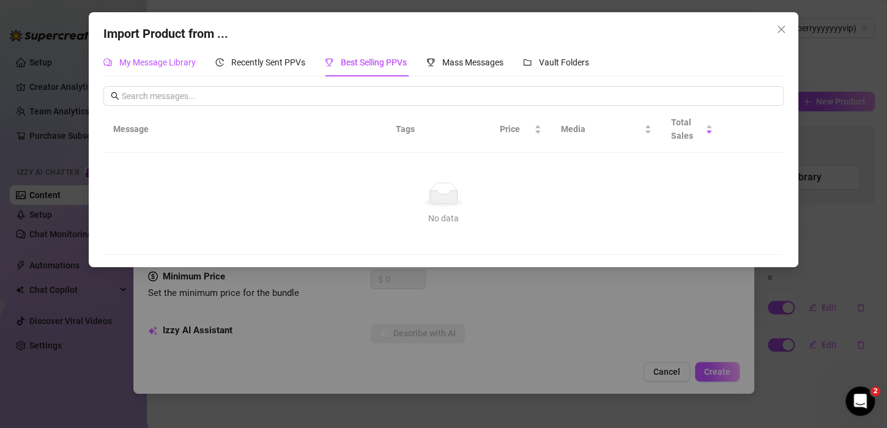
click at [146, 59] on span "My Message Library" at bounding box center [157, 62] width 76 height 10
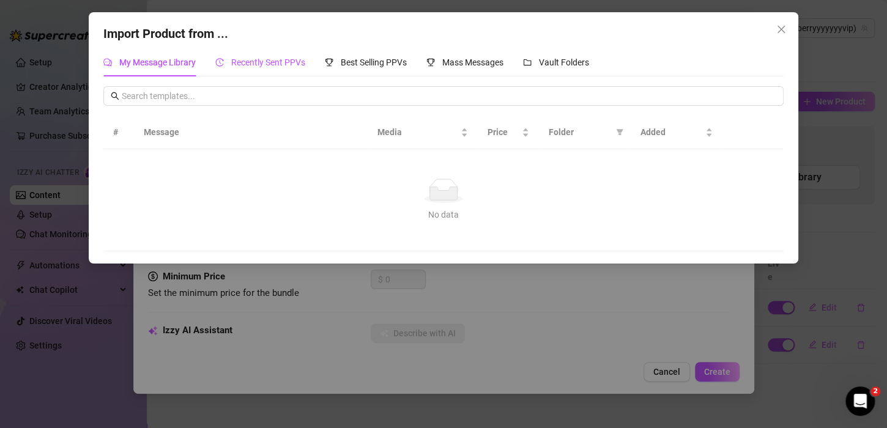
click at [260, 67] on span "Recently Sent PPVs" at bounding box center [268, 62] width 74 height 10
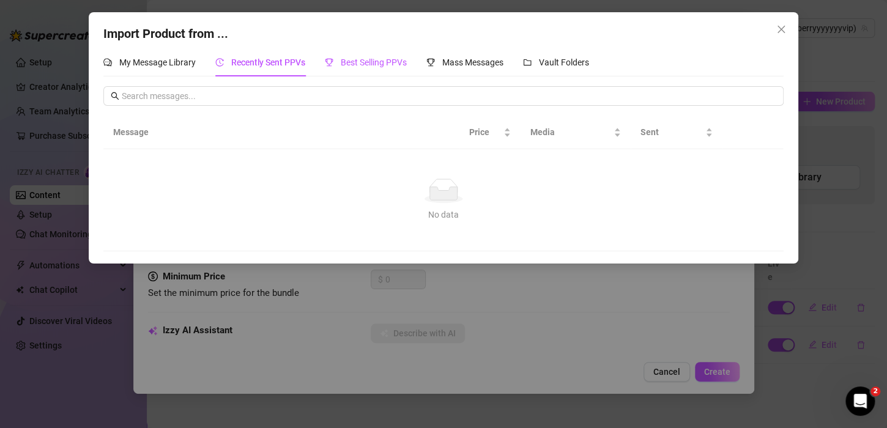
click at [370, 61] on span "Best Selling PPVs" at bounding box center [374, 62] width 66 height 10
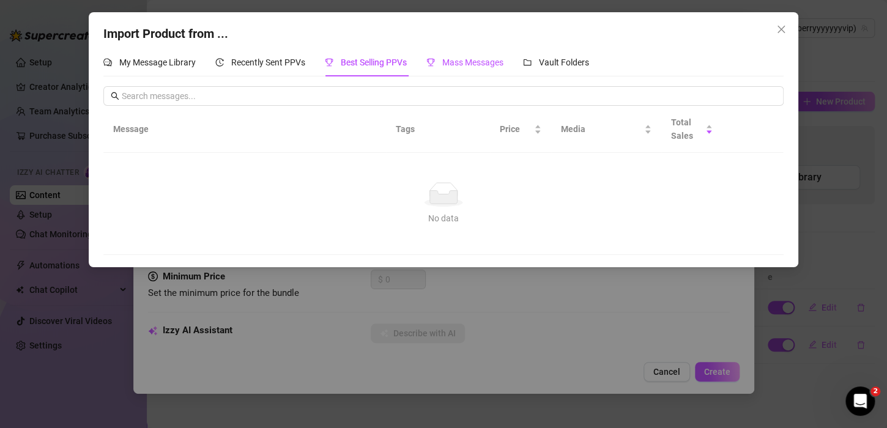
click at [446, 56] on div "Mass Messages" at bounding box center [464, 62] width 77 height 13
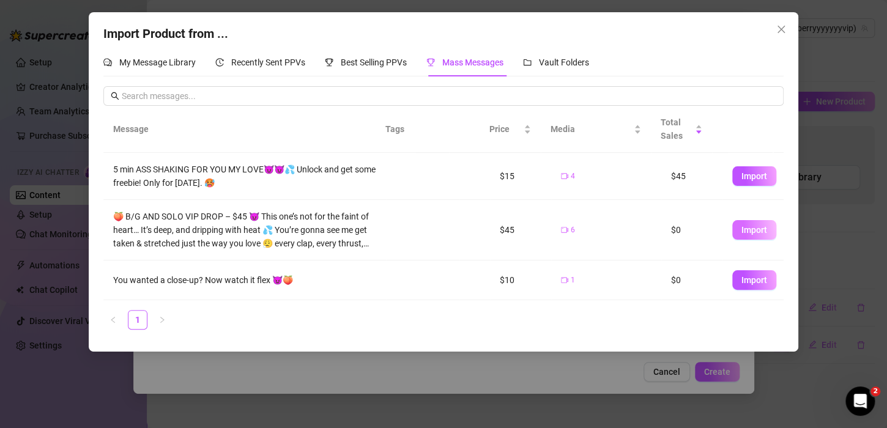
click at [741, 231] on span "Import" at bounding box center [754, 230] width 26 height 10
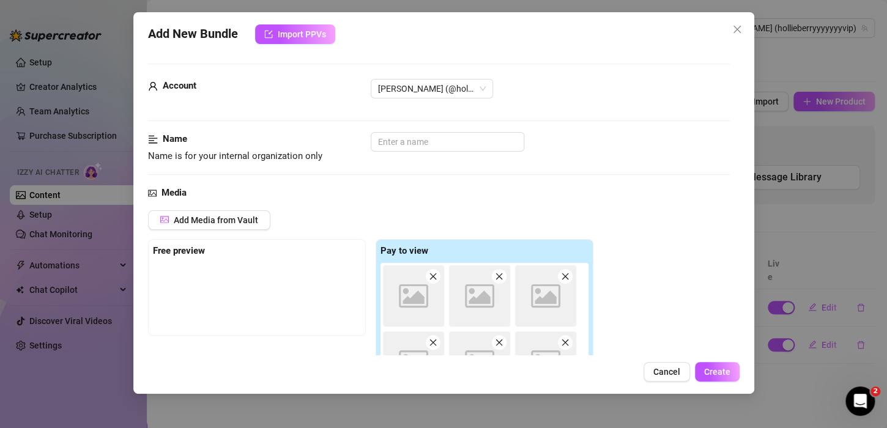
scroll to position [191, 0]
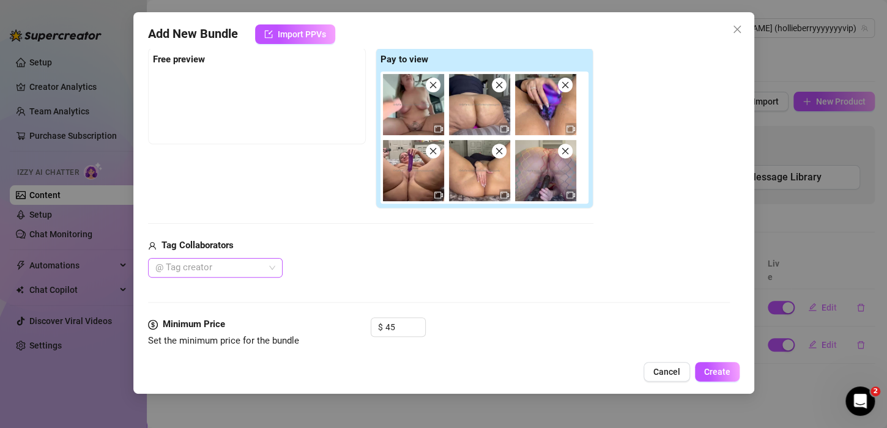
click at [247, 267] on div at bounding box center [208, 267] width 117 height 17
click at [229, 292] on div "[PERSON_NAME]" at bounding box center [214, 290] width 115 height 13
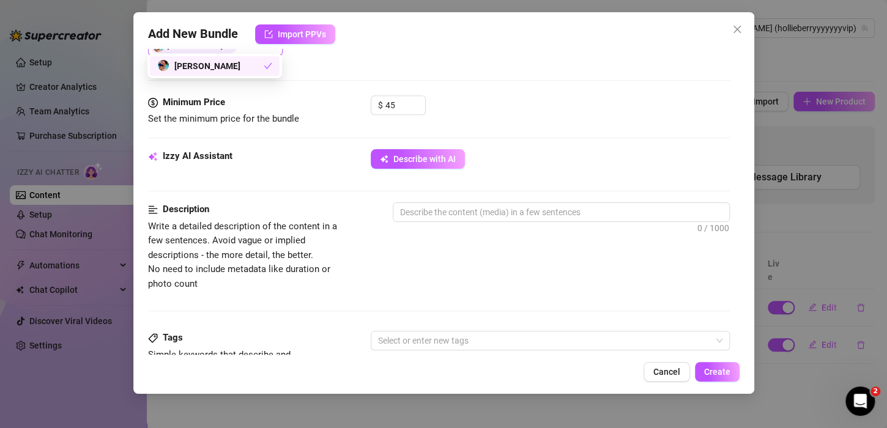
scroll to position [421, 0]
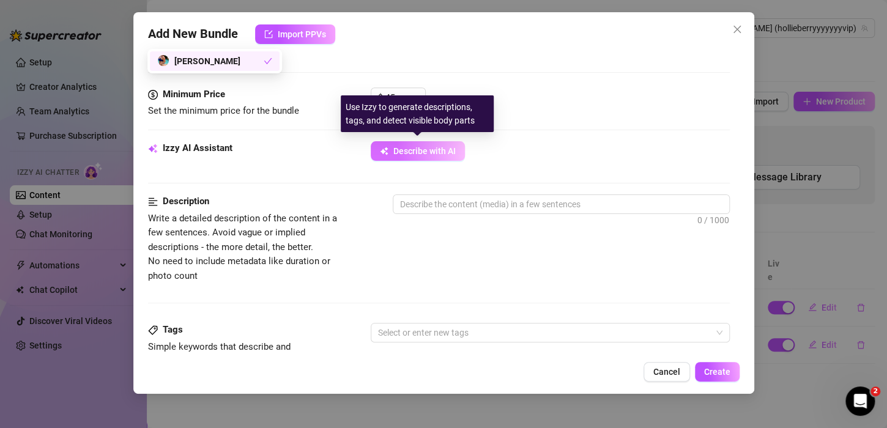
click at [419, 152] on span "Describe with AI" at bounding box center [424, 151] width 62 height 10
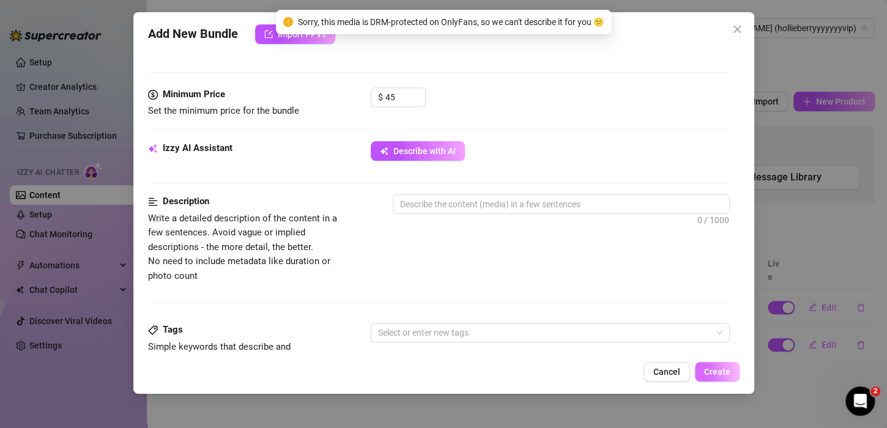
click at [718, 375] on span "Create" at bounding box center [717, 372] width 26 height 10
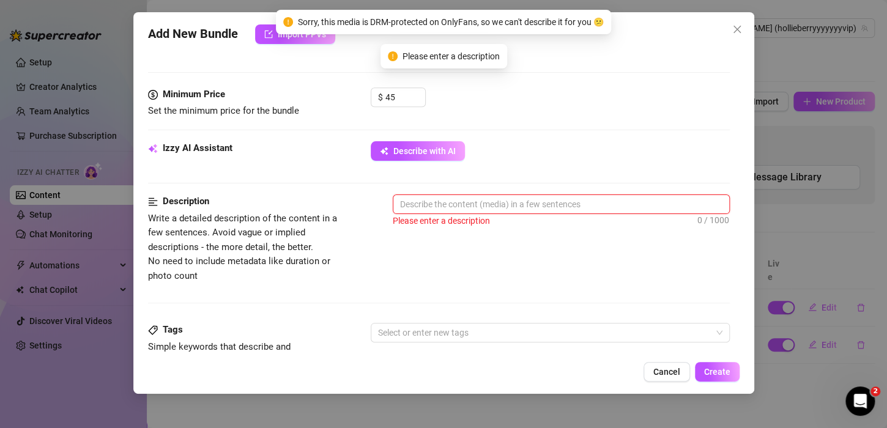
click at [551, 204] on textarea at bounding box center [561, 204] width 336 height 18
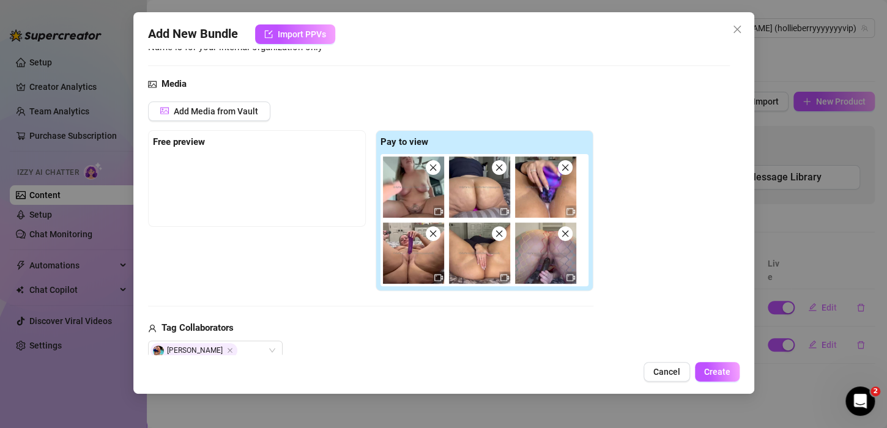
scroll to position [108, 0]
click at [738, 28] on icon "close" at bounding box center [737, 29] width 10 height 10
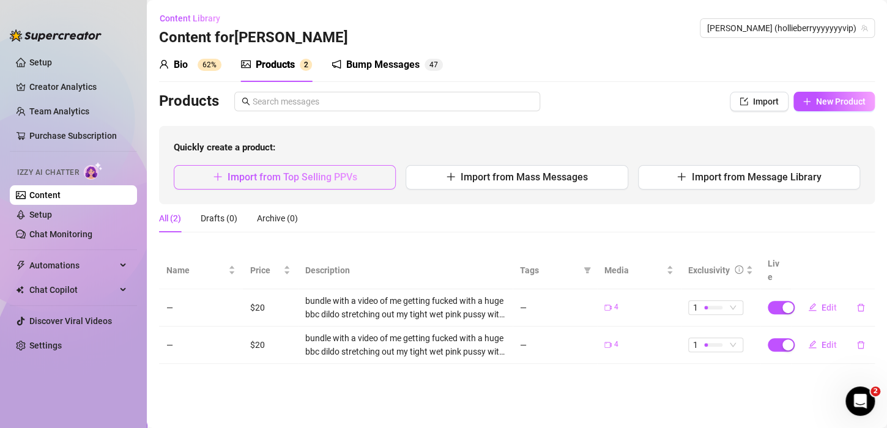
click at [348, 177] on span "Import from Top Selling PPVs" at bounding box center [292, 177] width 130 height 12
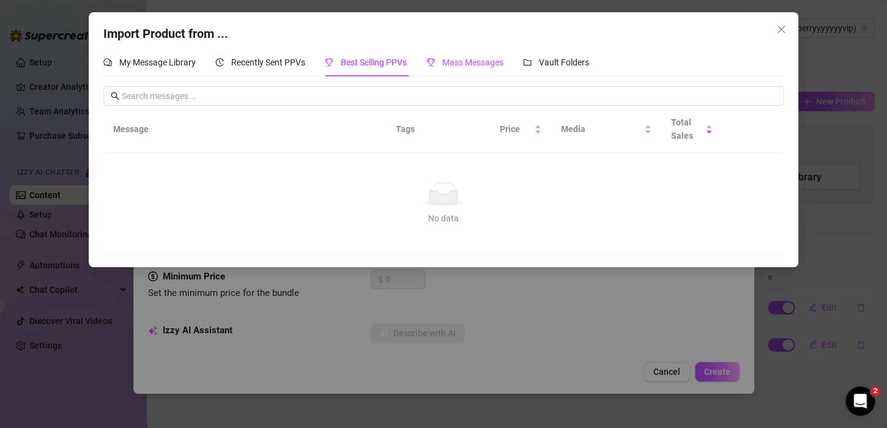
click at [452, 59] on span "Mass Messages" at bounding box center [472, 62] width 61 height 10
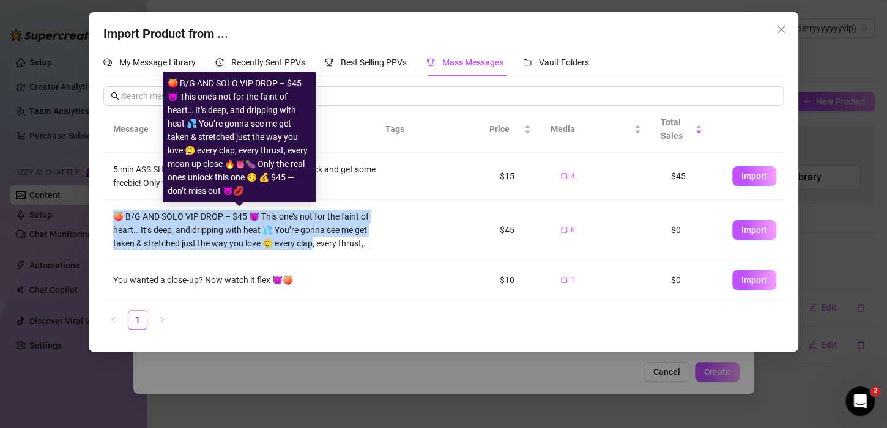
drag, startPoint x: 115, startPoint y: 215, endPoint x: 343, endPoint y: 248, distance: 230.5
click at [343, 248] on div "🍑 B/G AND SOLO VIP DROP – $45 😈 This one’s not for the faint of heart… It’s dee…" at bounding box center [244, 230] width 263 height 40
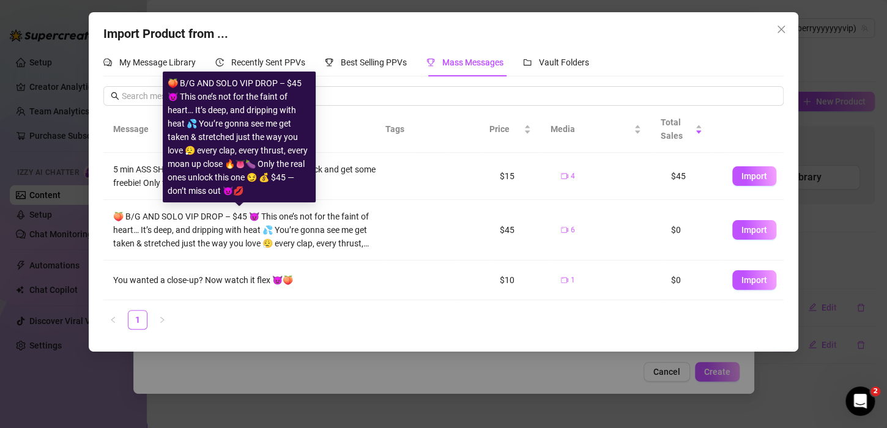
drag, startPoint x: 236, startPoint y: 236, endPoint x: 172, endPoint y: 82, distance: 166.9
click at [172, 82] on div "🍑 B/G AND SOLO VIP DROP – $45 😈 This one’s not for the faint of heart… It’s dee…" at bounding box center [239, 136] width 143 height 121
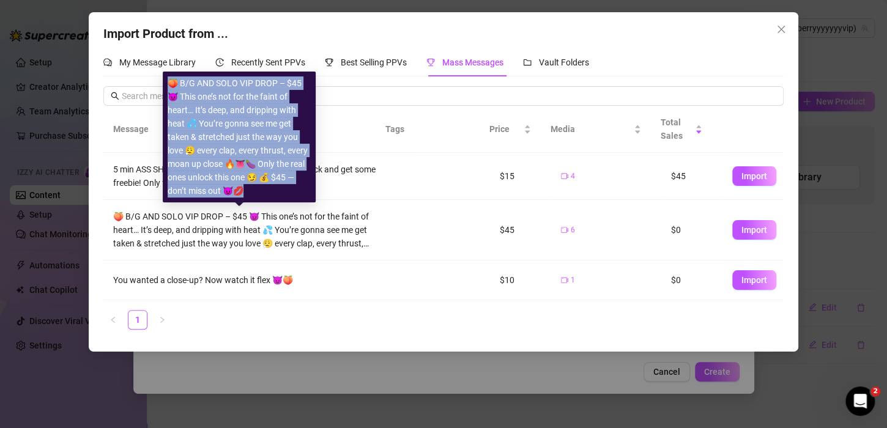
drag, startPoint x: 167, startPoint y: 79, endPoint x: 253, endPoint y: 197, distance: 145.7
click at [253, 197] on div "🍑 B/G AND SOLO VIP DROP – $45 😈 This one’s not for the faint of heart… It’s dee…" at bounding box center [239, 136] width 143 height 121
copy div "🍑 B/G AND SOLO VIP DROP – $45 😈 This one’s not for the faint of heart… It’s dee…"
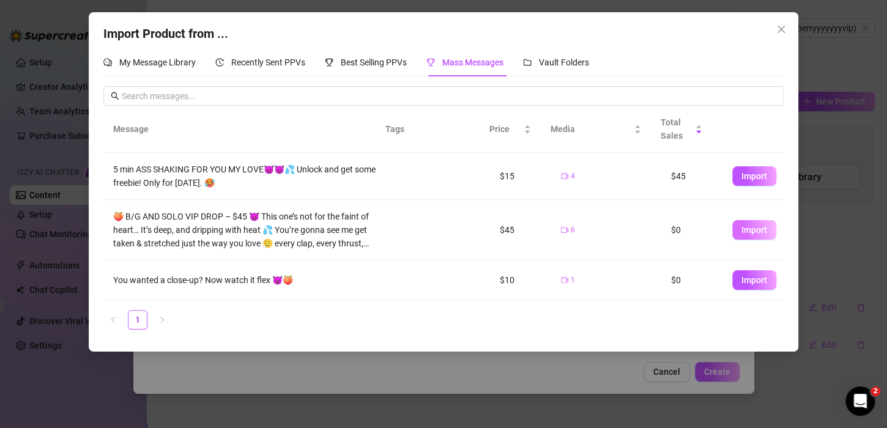
click at [749, 231] on span "Import" at bounding box center [754, 230] width 26 height 10
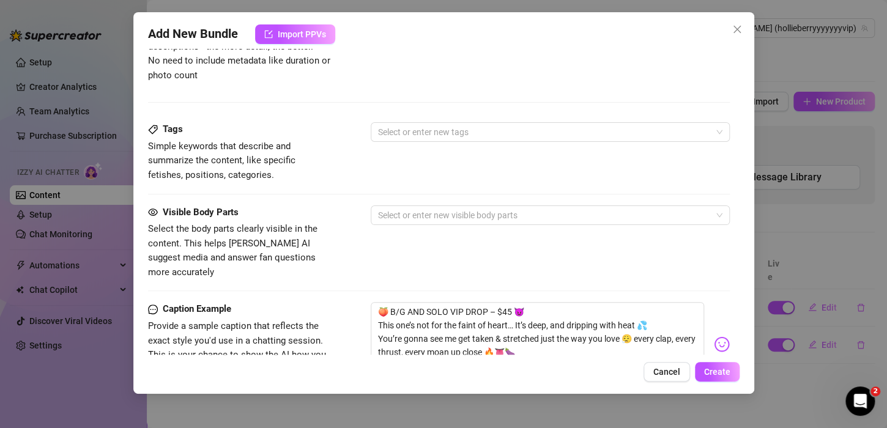
scroll to position [453, 0]
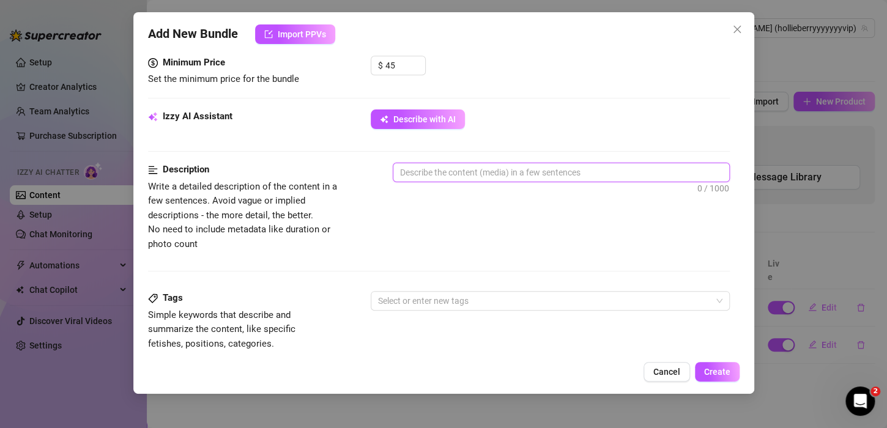
drag, startPoint x: 413, startPoint y: 224, endPoint x: 430, endPoint y: 164, distance: 61.7
click at [430, 164] on textarea at bounding box center [561, 172] width 336 height 18
paste textarea "🍑 B/G AND SOLO VIP DROP – $45 😈 This one’s not for the faint of heart… It’s dee…"
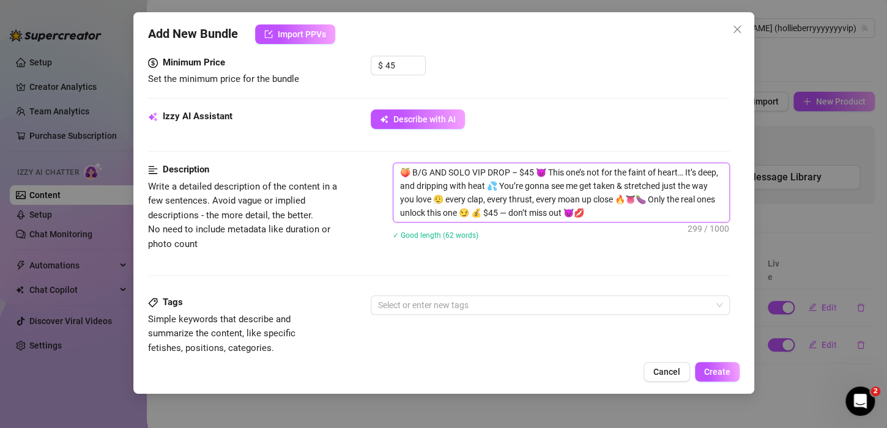
scroll to position [0, 0]
click at [712, 375] on span "Create" at bounding box center [717, 372] width 26 height 10
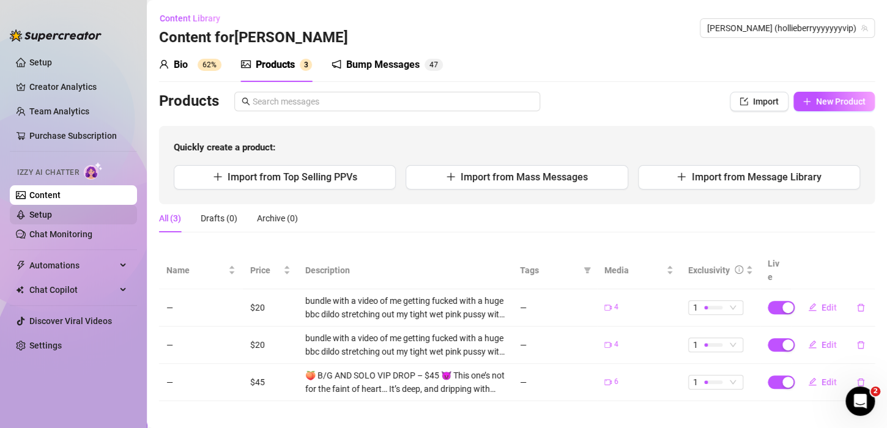
click at [52, 217] on link "Setup" at bounding box center [40, 215] width 23 height 10
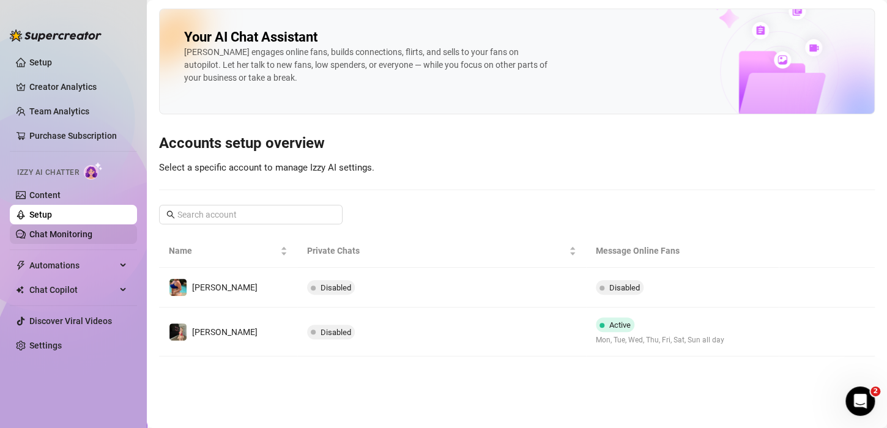
click at [57, 239] on link "Chat Monitoring" at bounding box center [60, 234] width 63 height 10
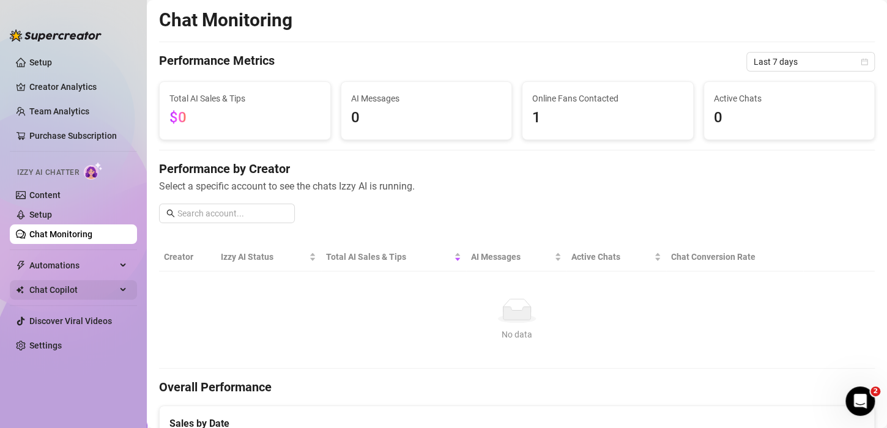
click at [87, 287] on span "Chat Copilot" at bounding box center [72, 290] width 87 height 20
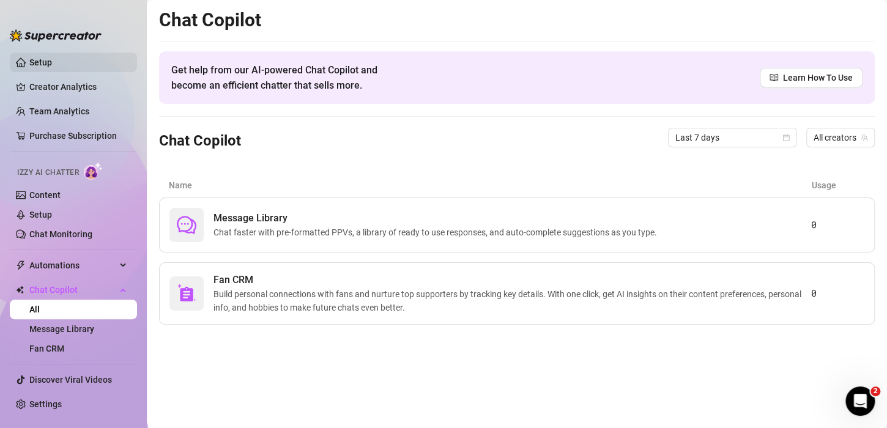
click at [34, 66] on link "Setup" at bounding box center [40, 62] width 23 height 10
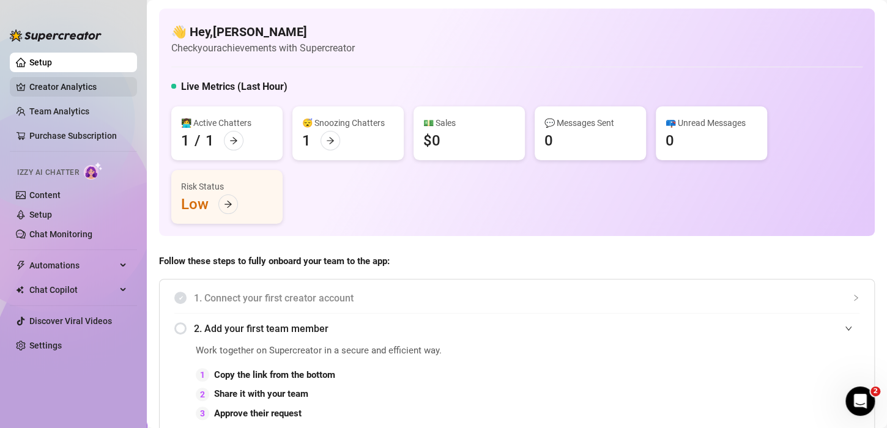
click at [48, 84] on link "Creator Analytics" at bounding box center [78, 87] width 98 height 20
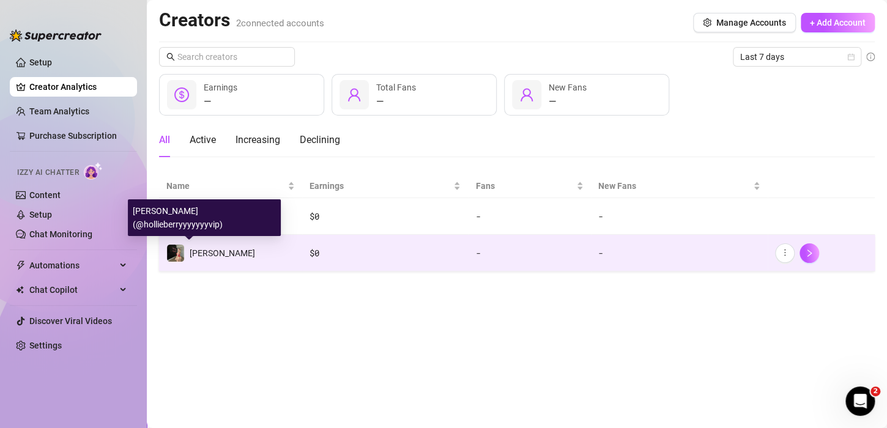
click at [195, 249] on span "[PERSON_NAME]" at bounding box center [222, 253] width 65 height 10
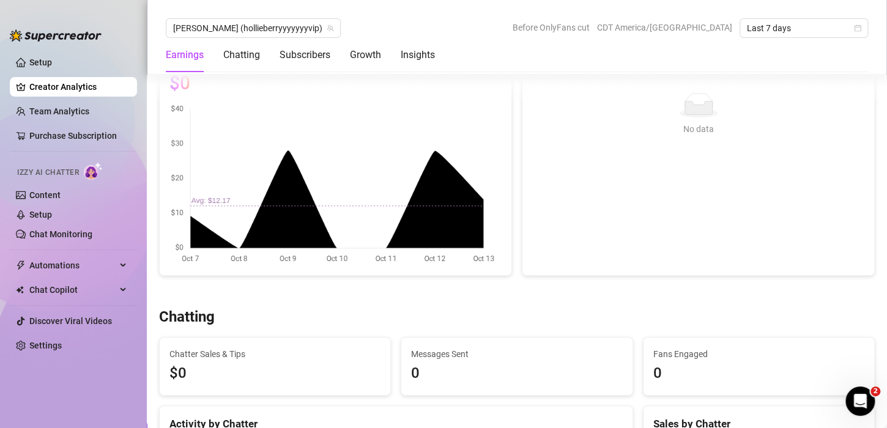
scroll to position [291, 0]
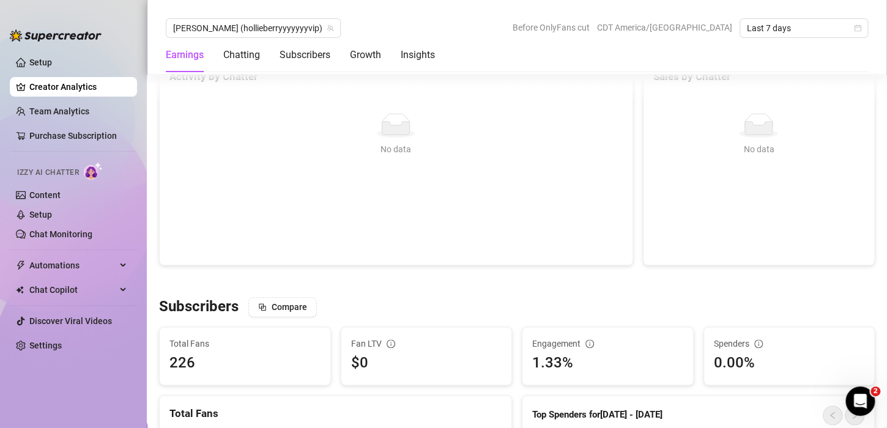
scroll to position [497, 0]
